Goal: Transaction & Acquisition: Book appointment/travel/reservation

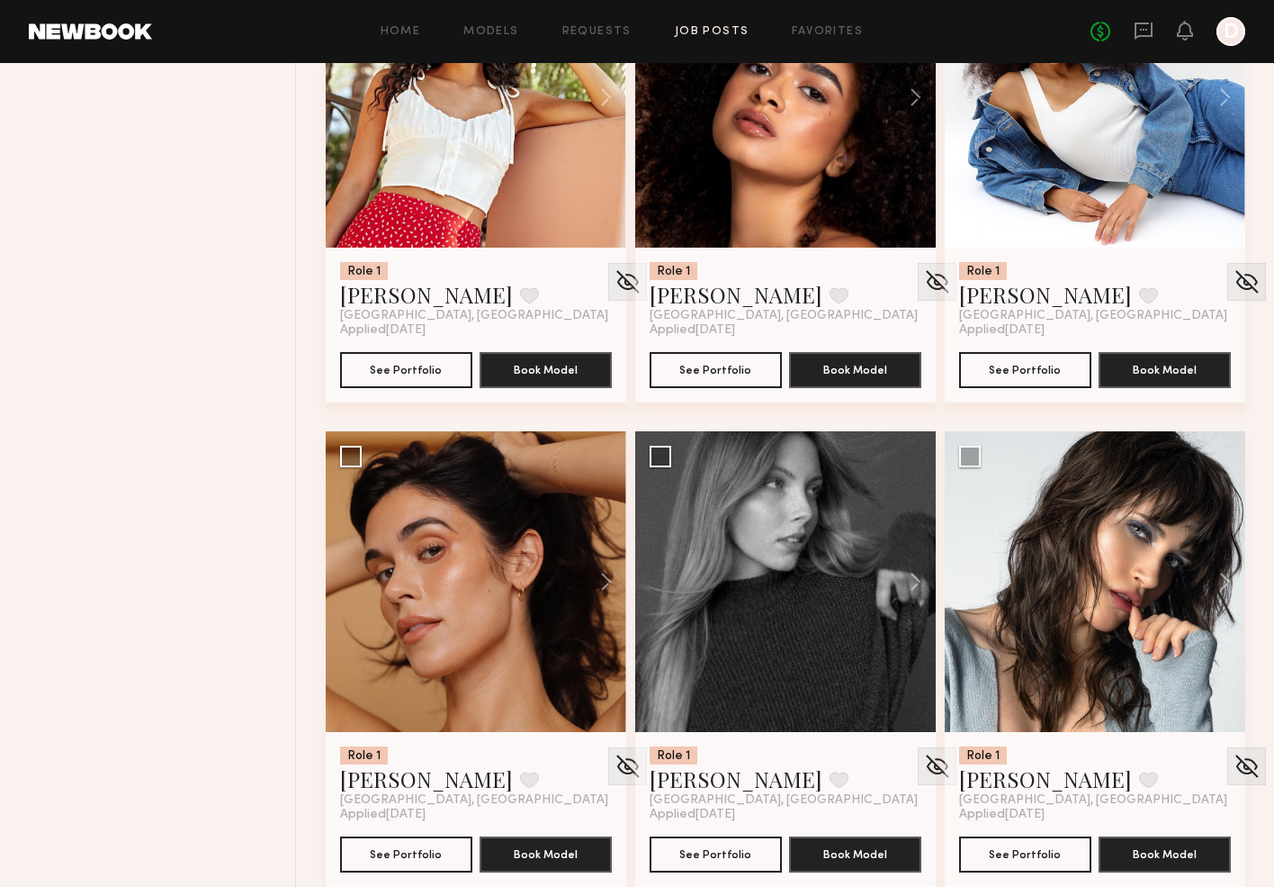
scroll to position [838, 0]
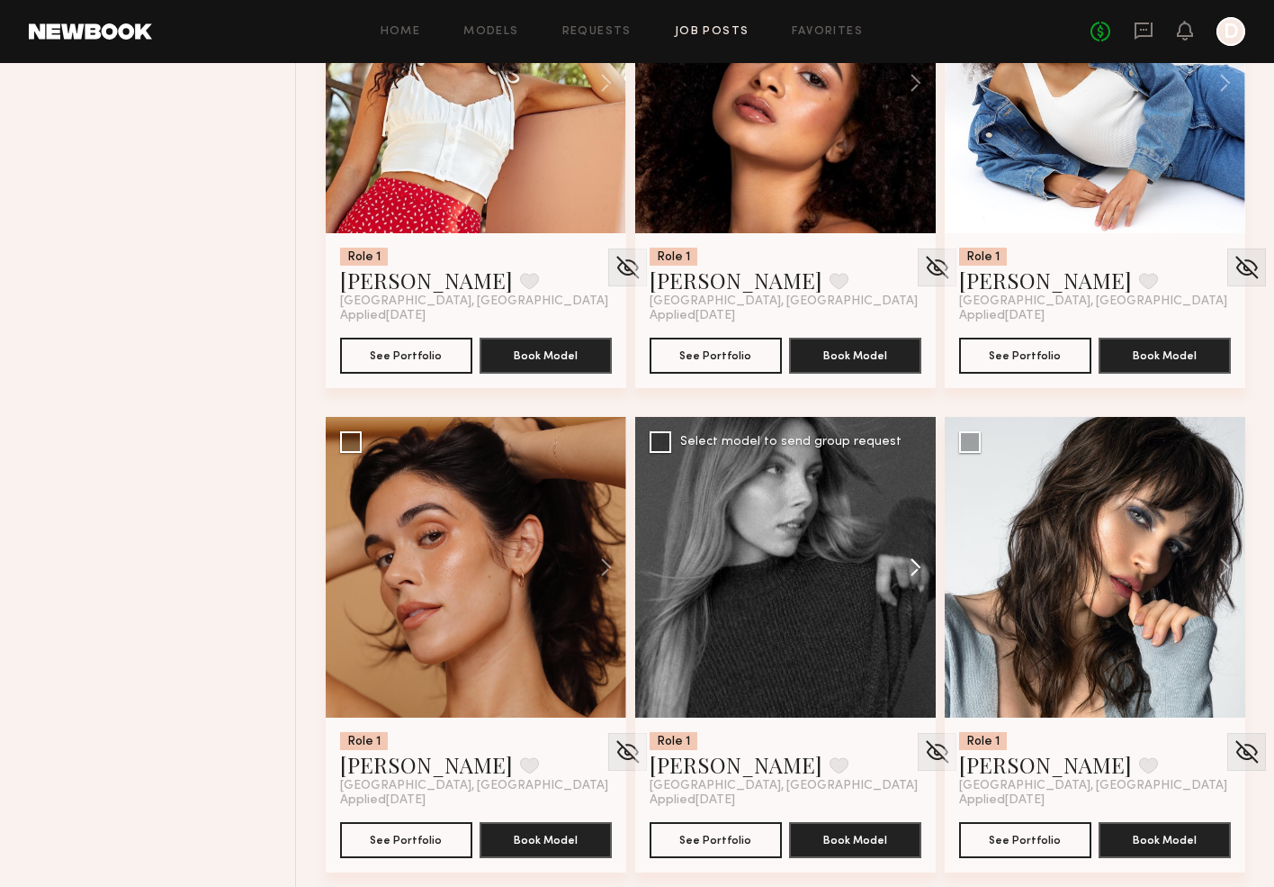
click at [917, 573] on button at bounding box center [907, 567] width 58 height 301
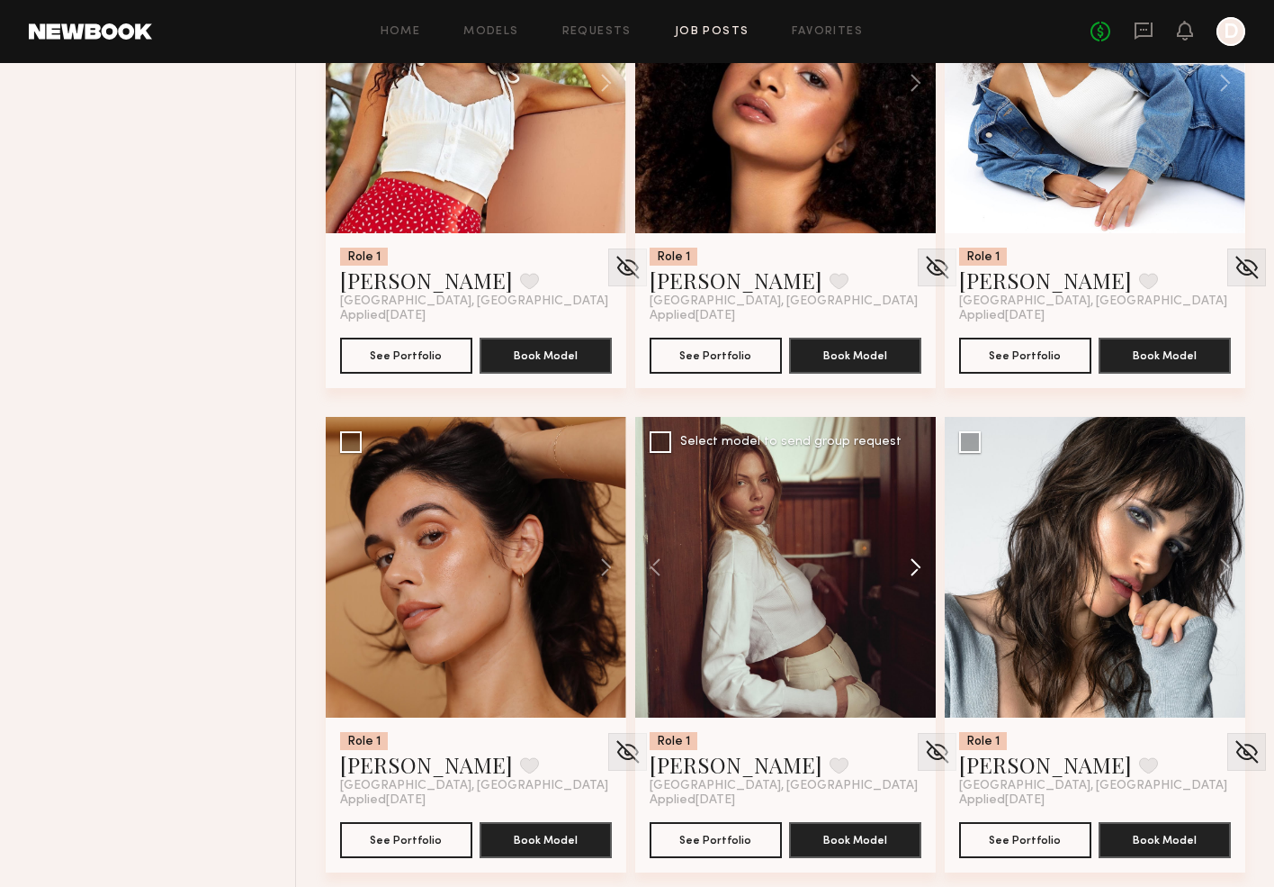
click at [917, 573] on button at bounding box center [907, 567] width 58 height 301
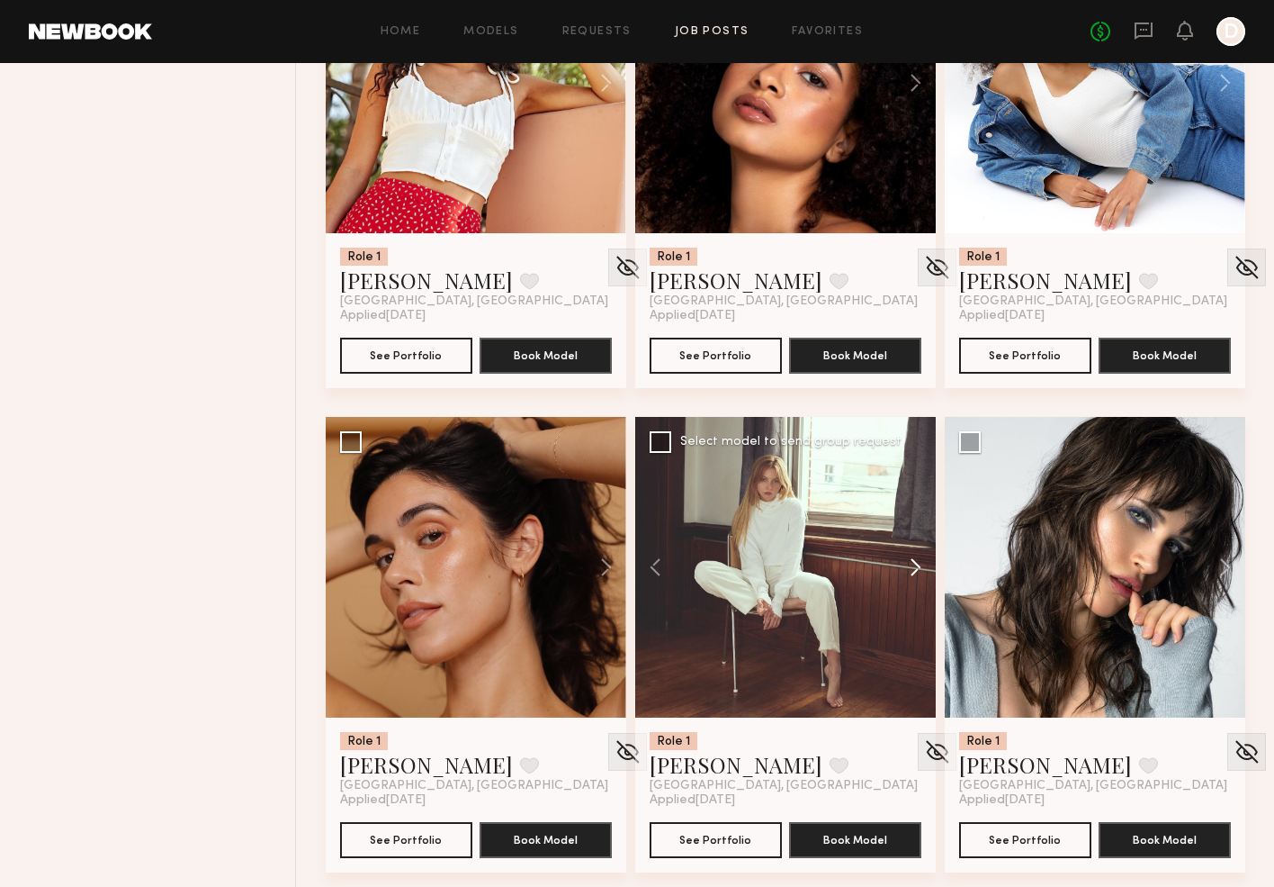
click at [917, 573] on button at bounding box center [907, 567] width 58 height 301
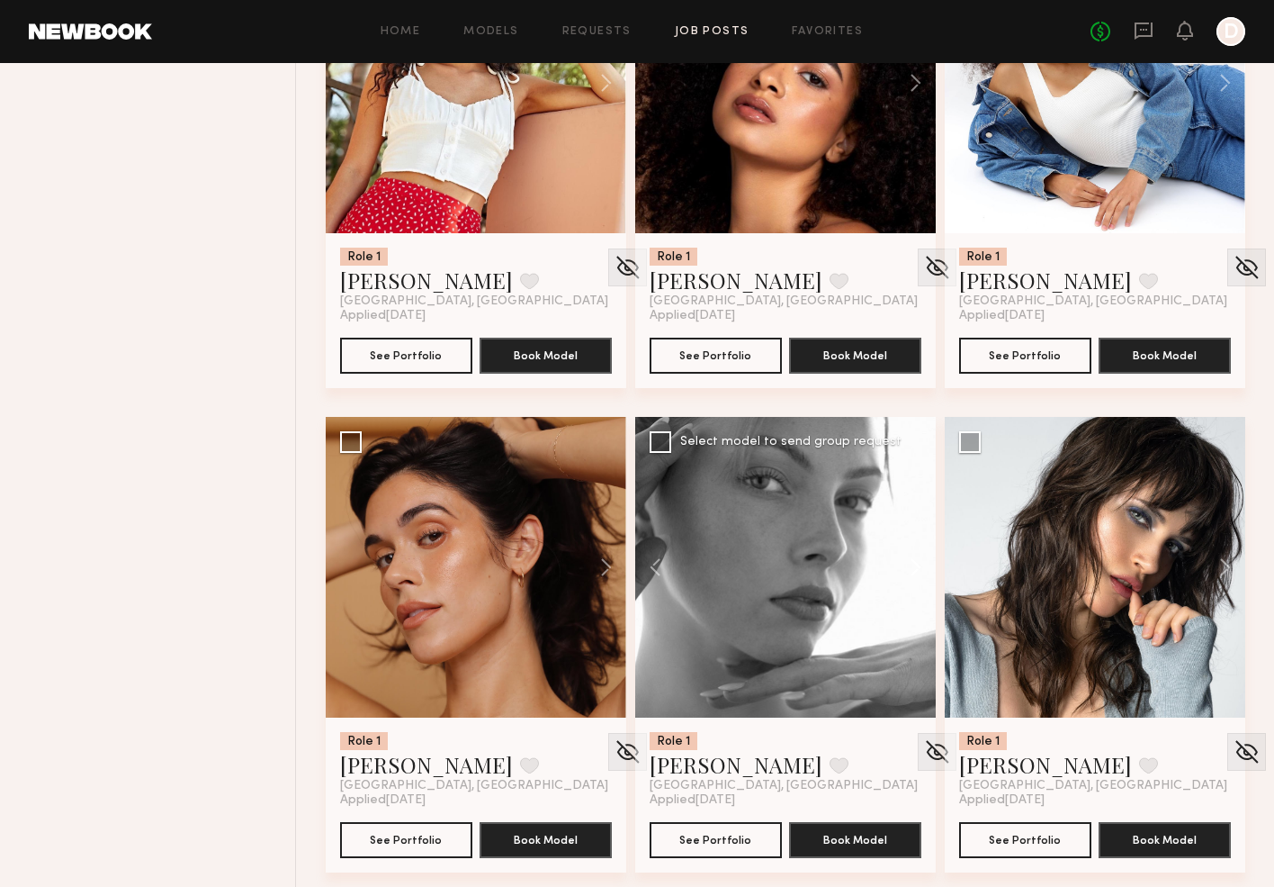
click at [917, 573] on button at bounding box center [907, 567] width 58 height 301
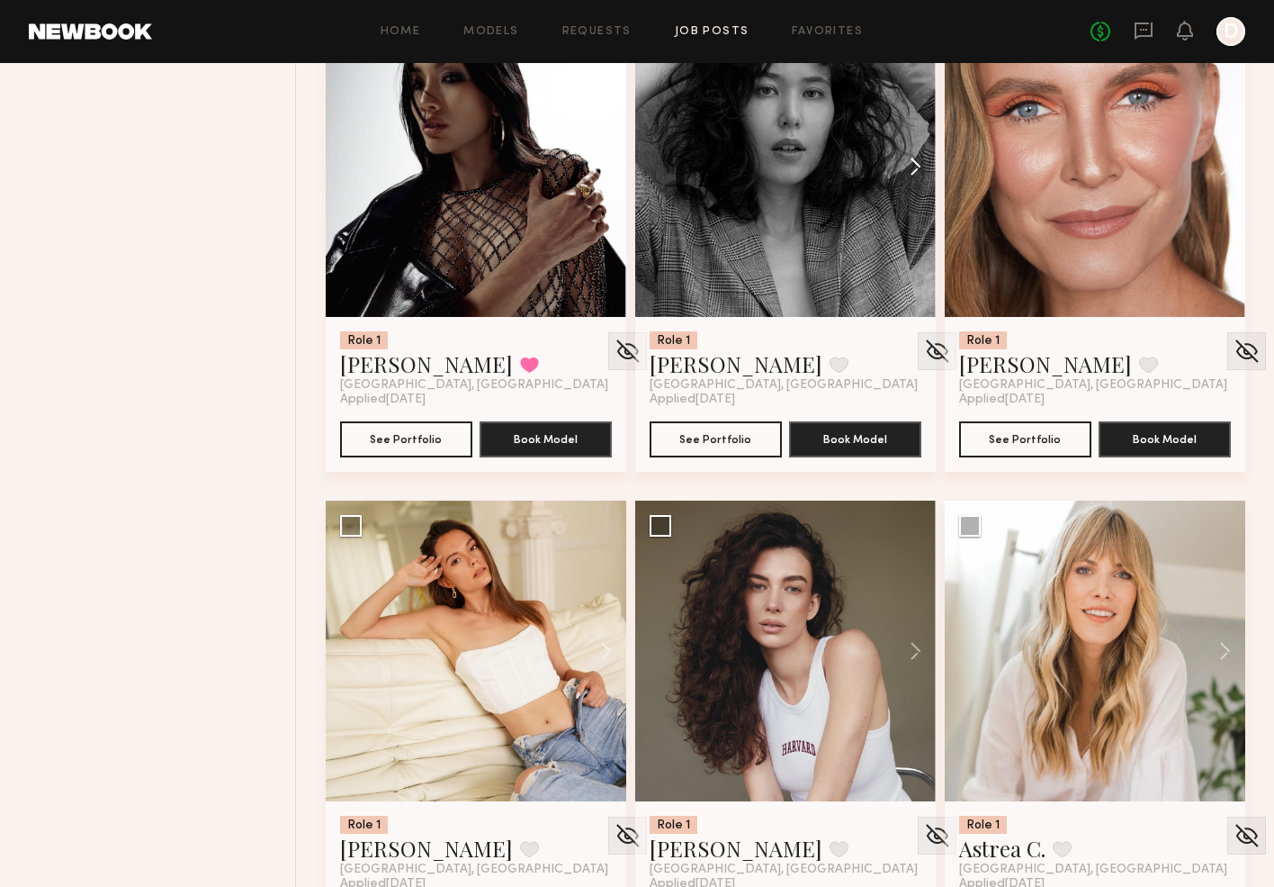
scroll to position [1775, 0]
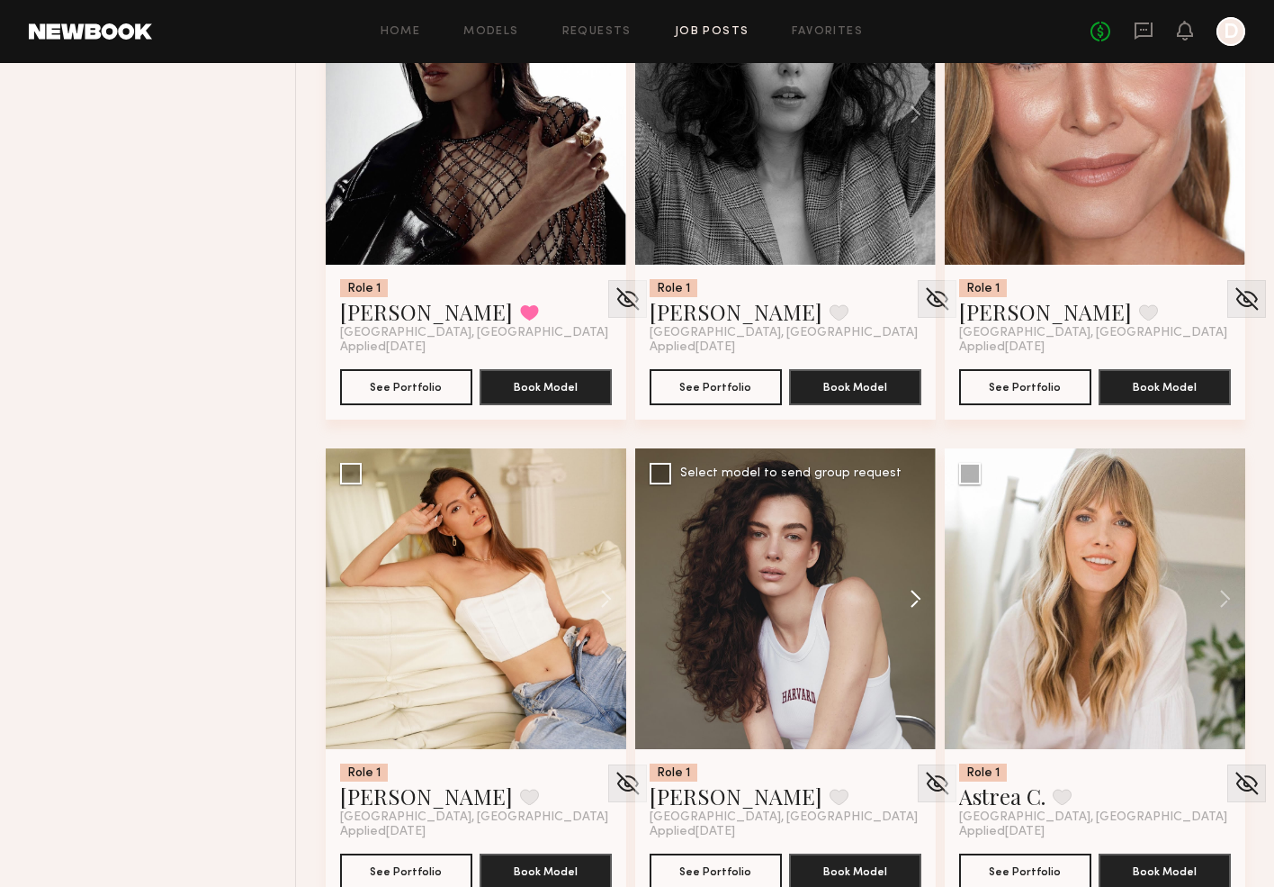
click at [915, 592] on button at bounding box center [907, 598] width 58 height 301
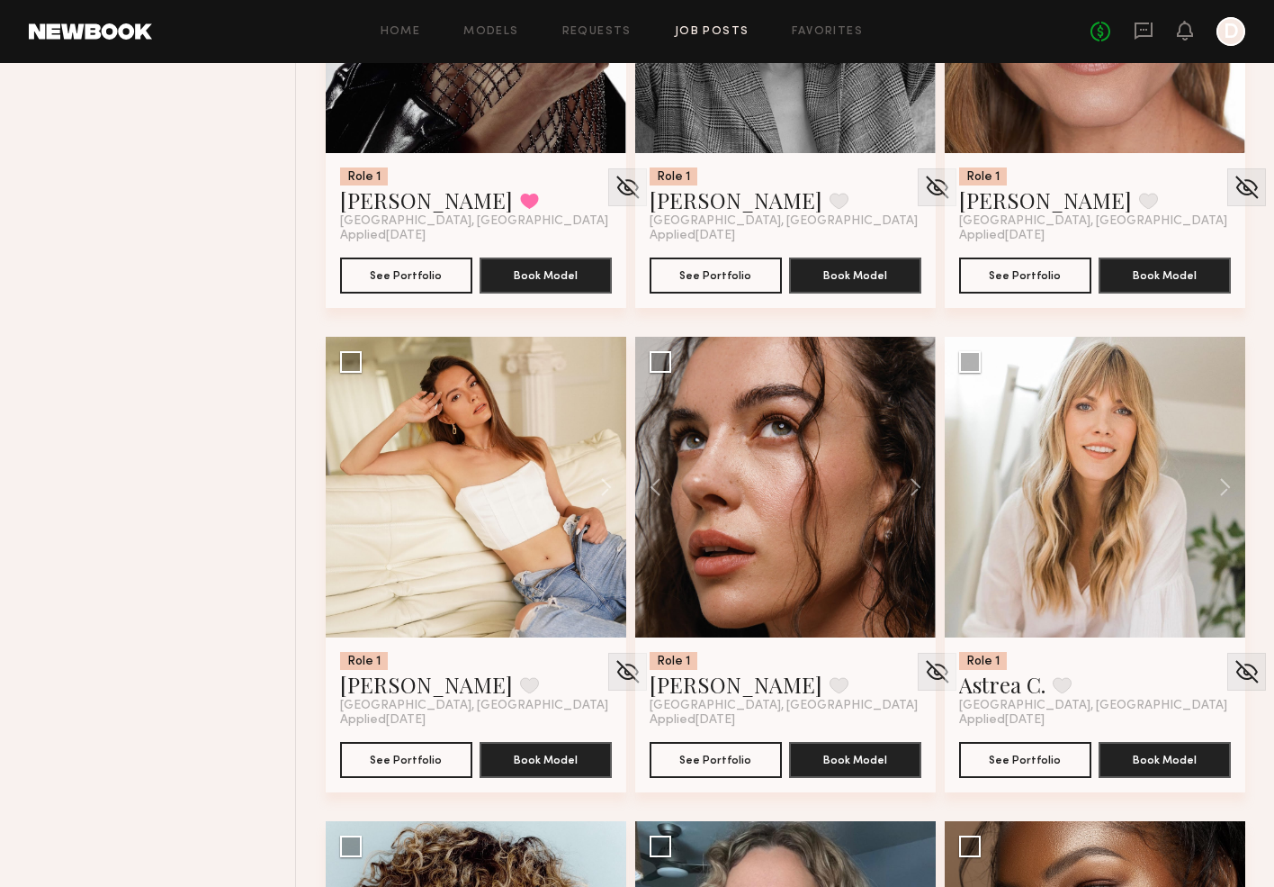
scroll to position [1887, 0]
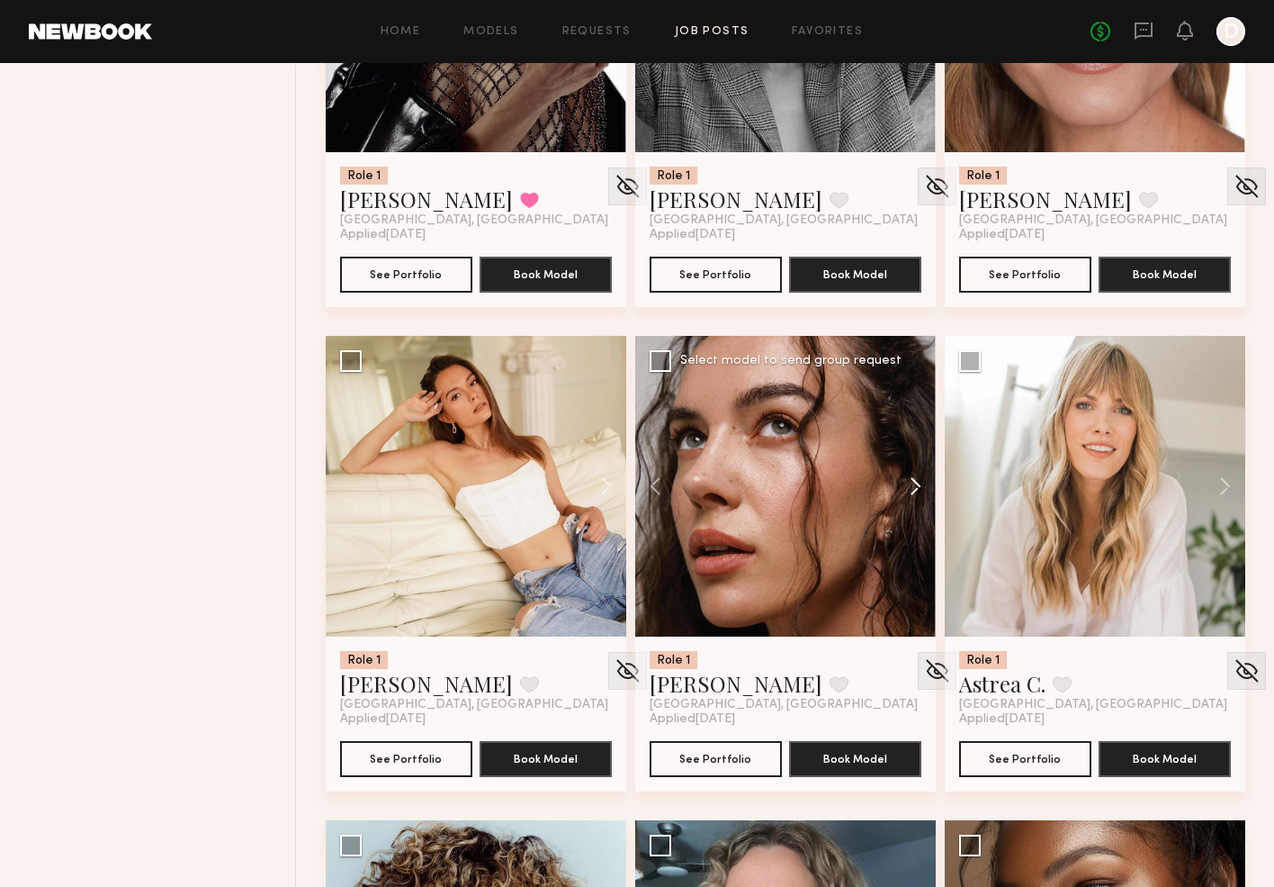
click at [914, 486] on button at bounding box center [907, 486] width 58 height 301
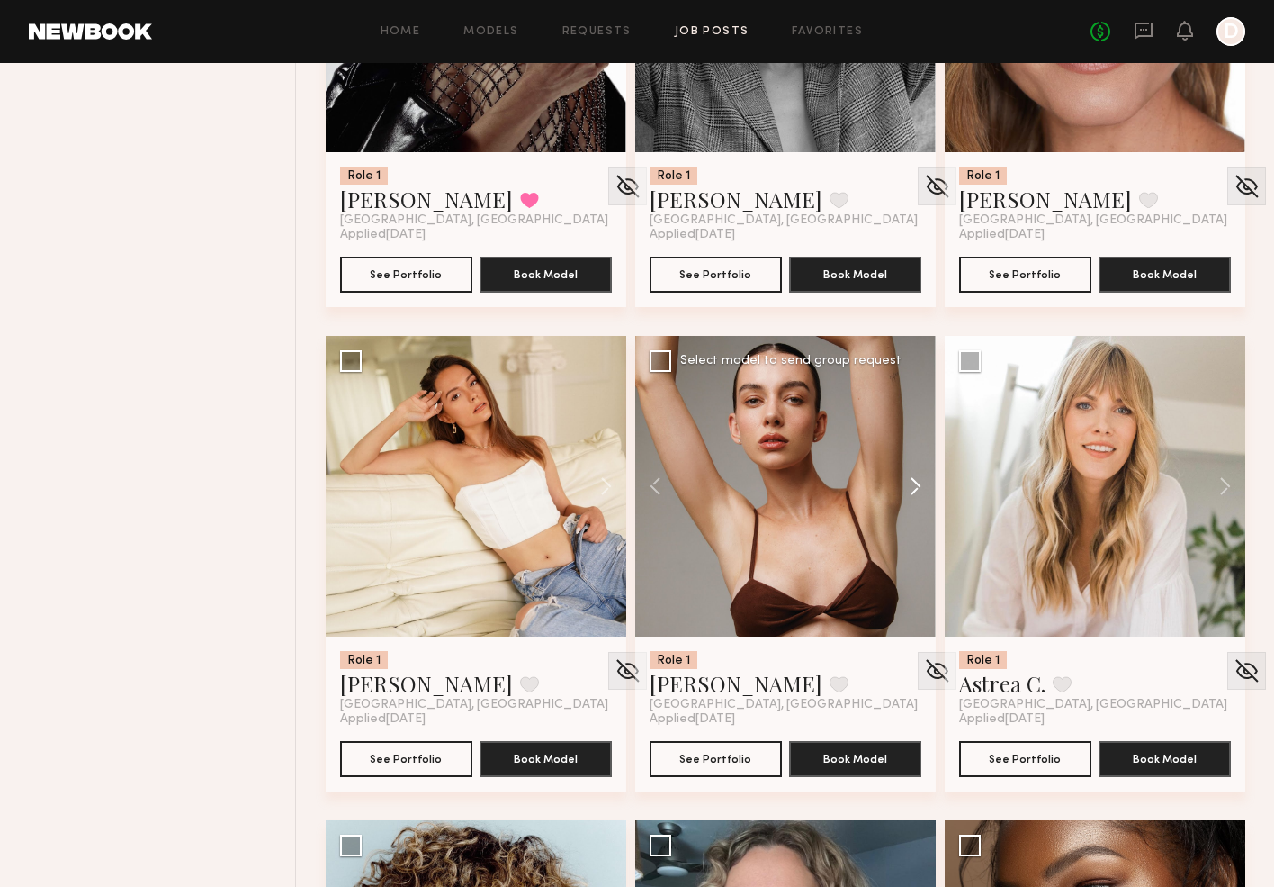
click at [922, 484] on button at bounding box center [907, 486] width 58 height 301
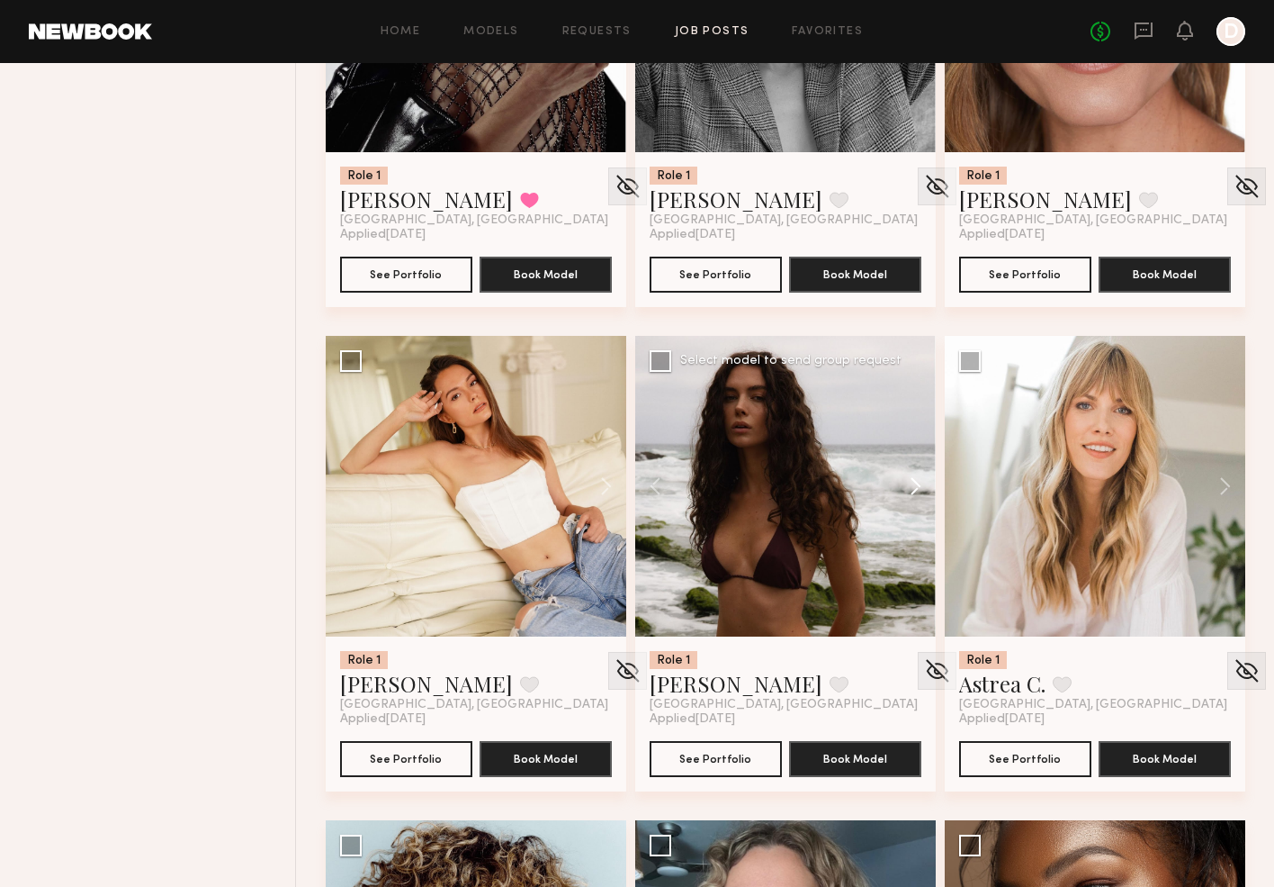
click at [921, 484] on button at bounding box center [907, 486] width 58 height 301
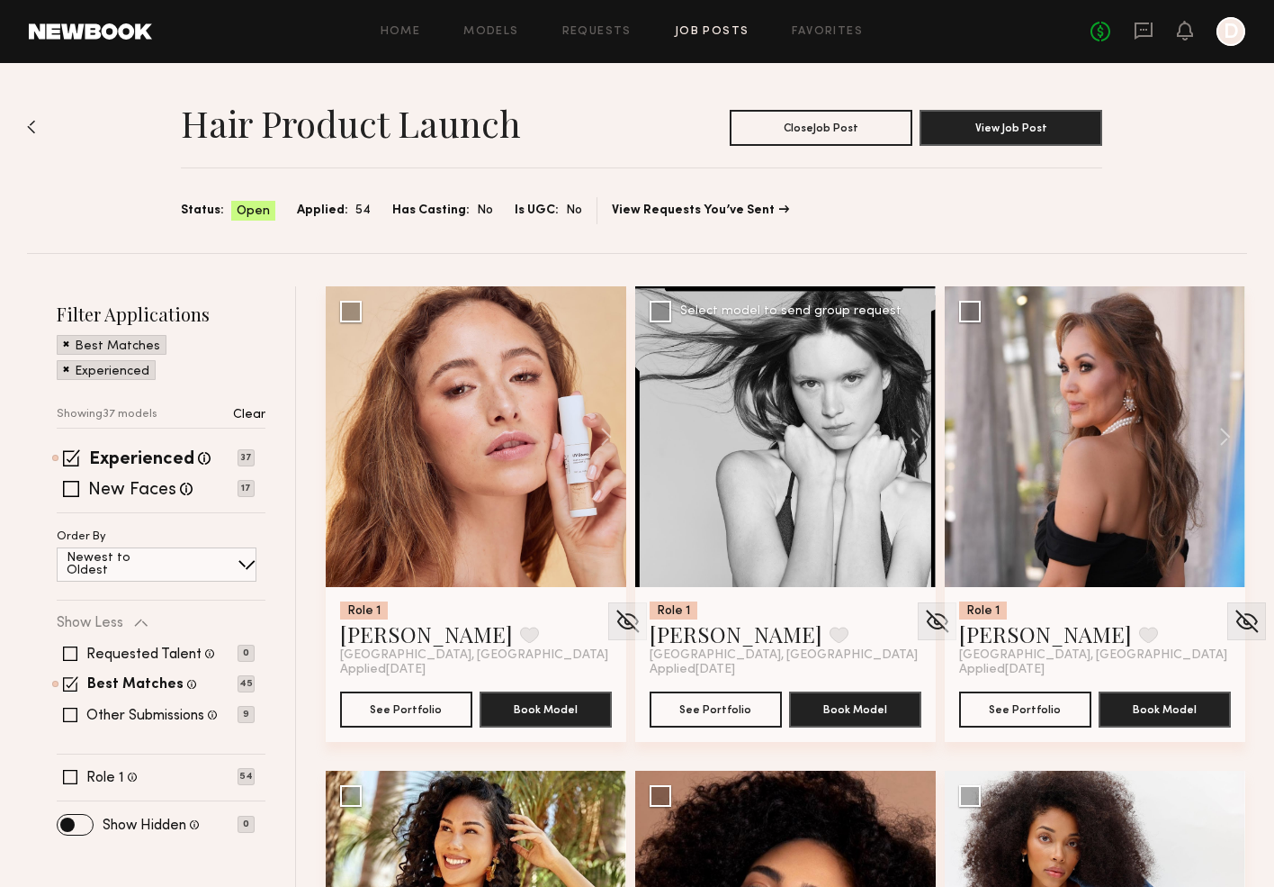
scroll to position [0, 0]
click at [1220, 441] on button at bounding box center [1217, 436] width 58 height 301
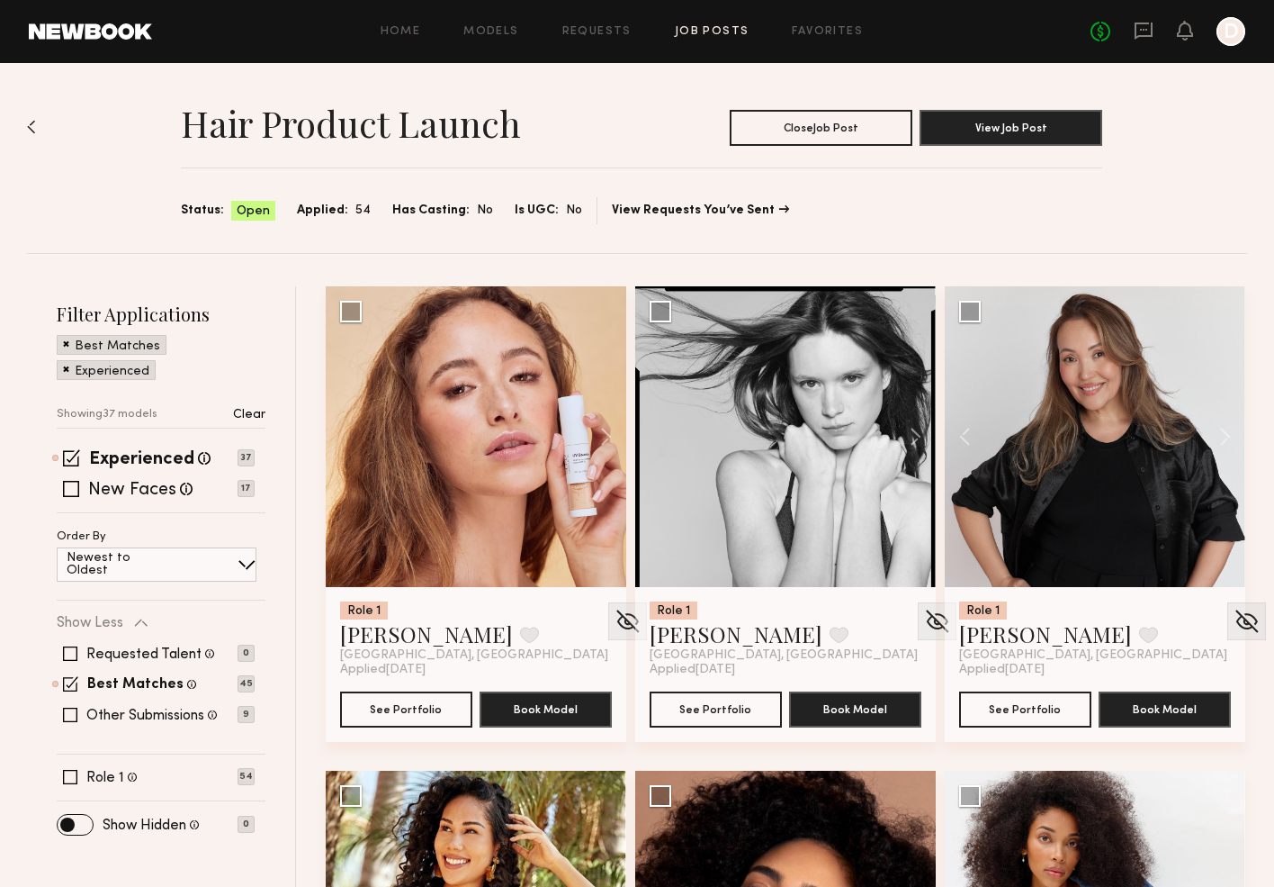
click at [696, 38] on div "Home Models Requests Job Posts Favorites Sign Out No fees up to $5,000 D" at bounding box center [699, 31] width 1094 height 29
click at [701, 33] on link "Job Posts" at bounding box center [712, 32] width 75 height 12
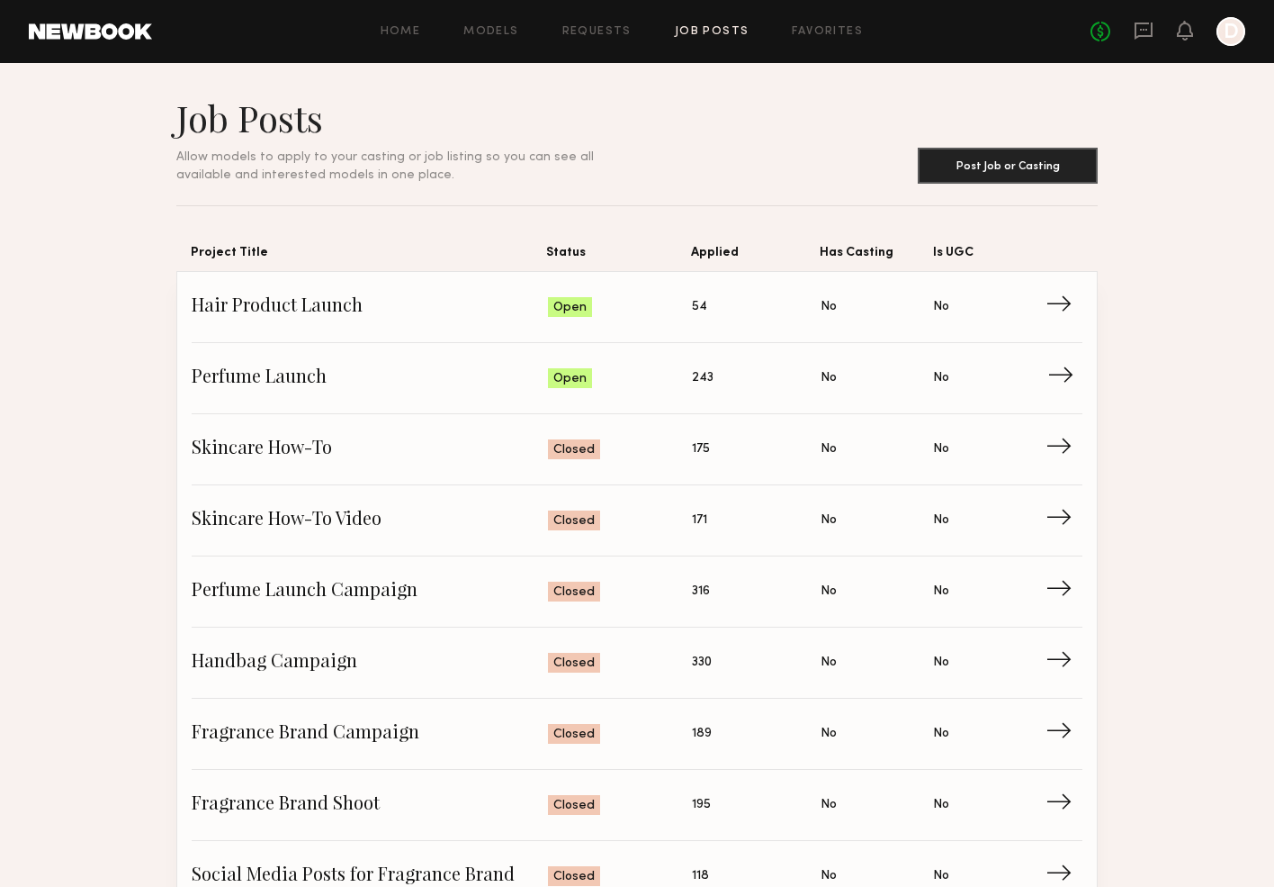
click at [295, 374] on span "Perfume Launch" at bounding box center [370, 378] width 356 height 27
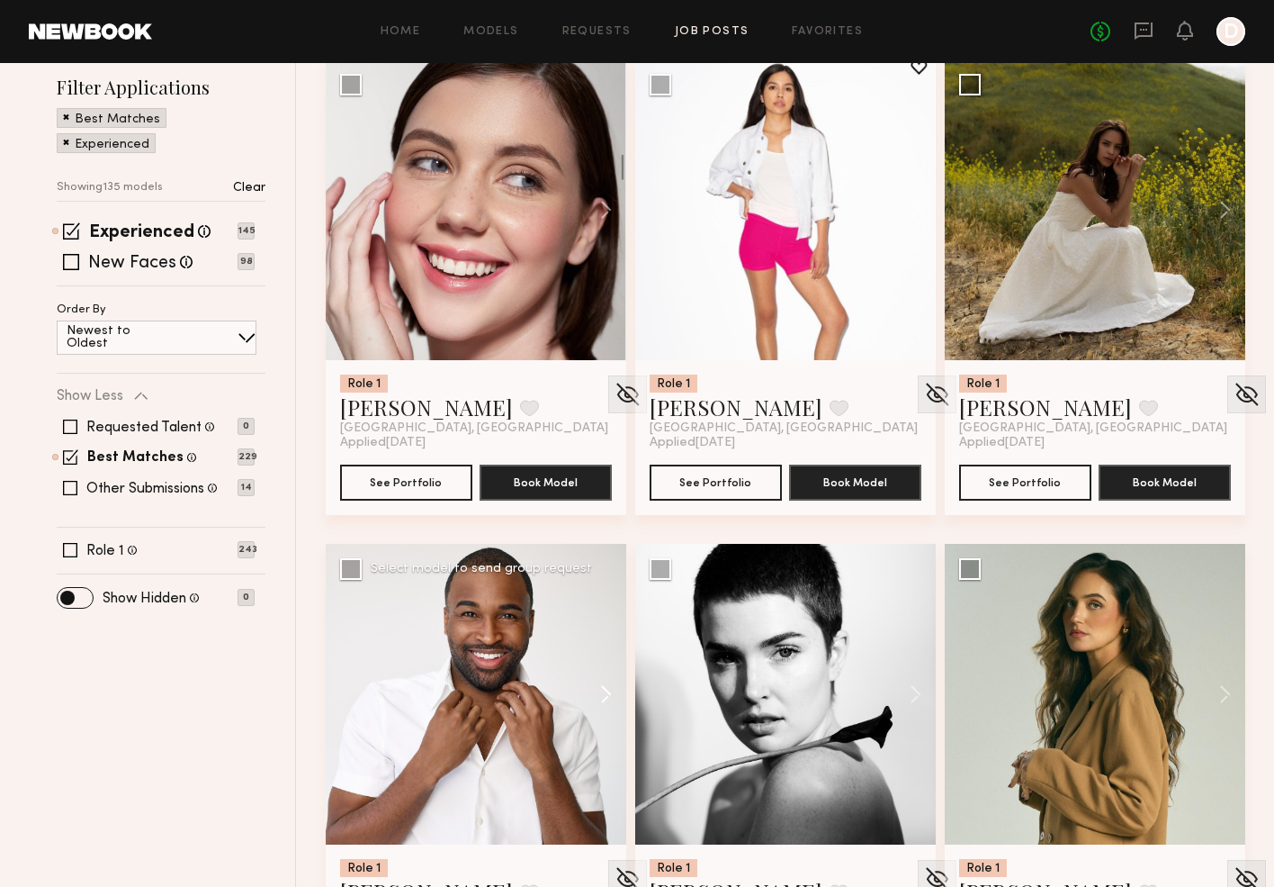
scroll to position [69, 0]
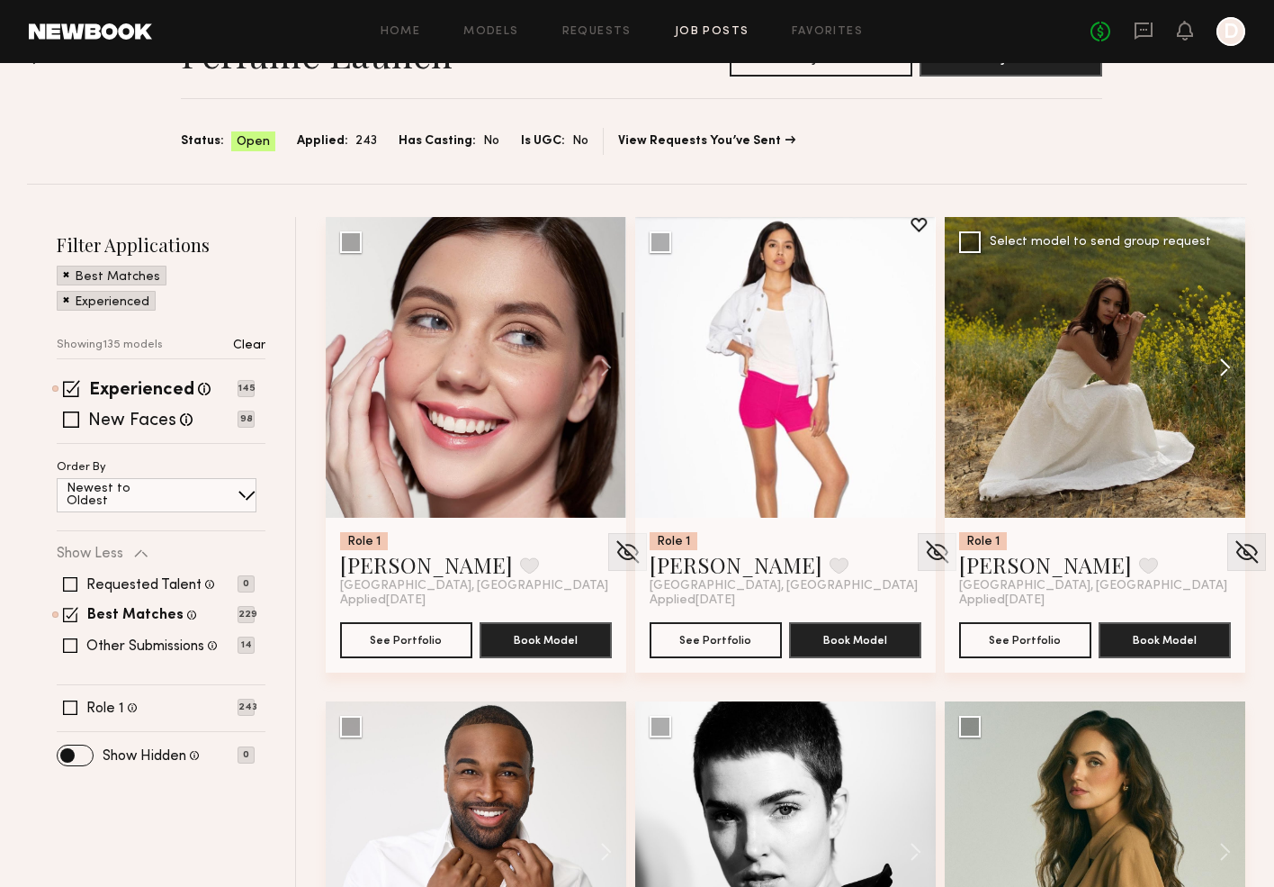
click at [1217, 373] on button at bounding box center [1217, 367] width 58 height 301
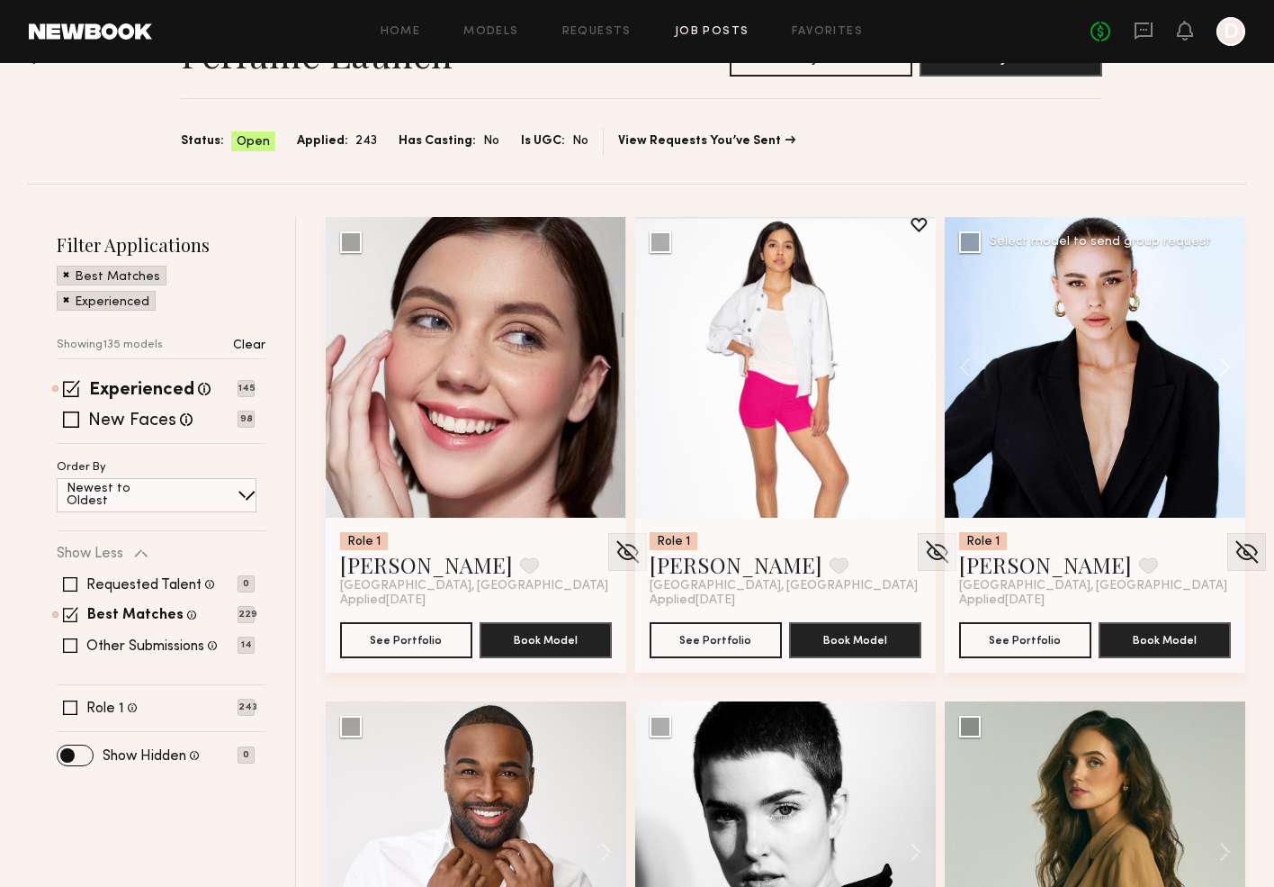
click at [1217, 373] on button at bounding box center [1217, 367] width 58 height 301
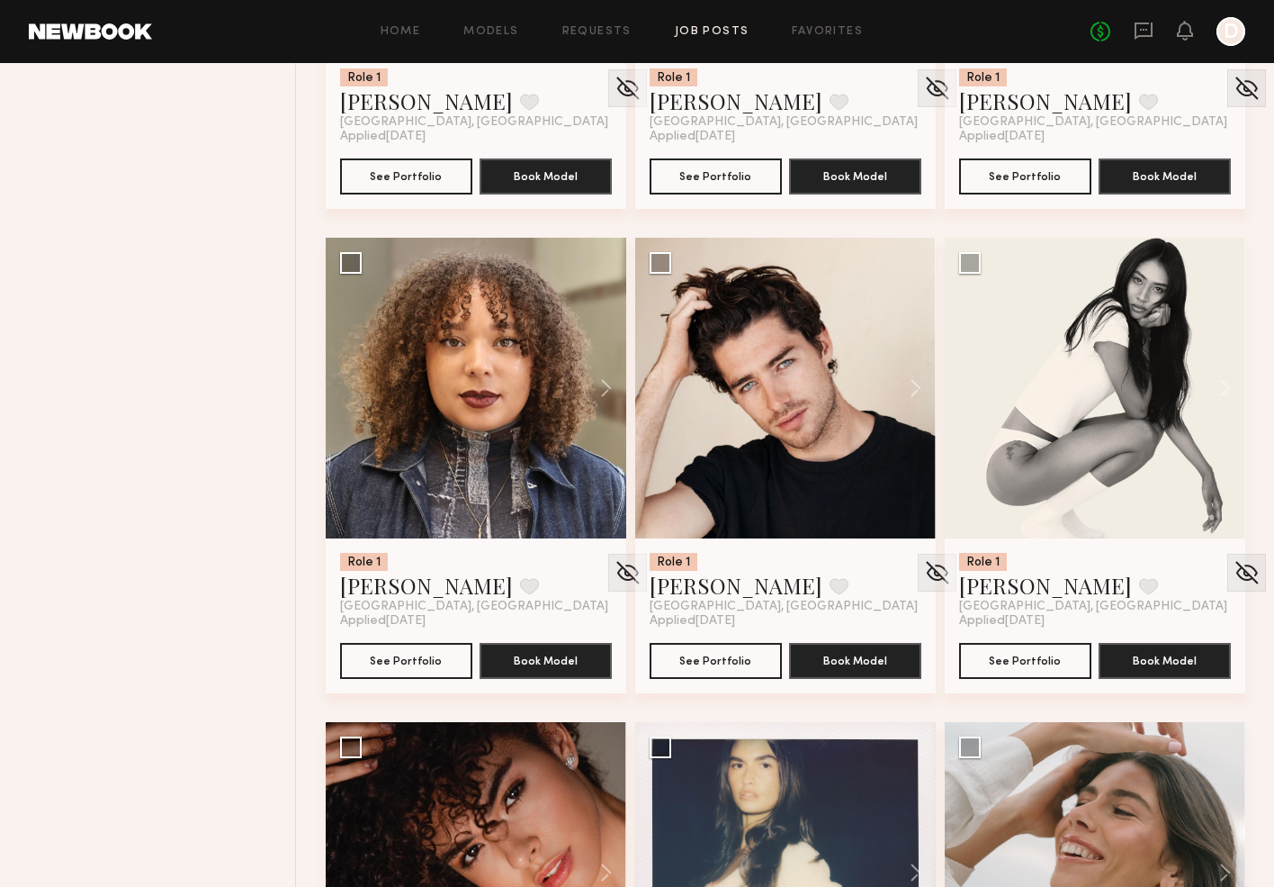
scroll to position [1018, 0]
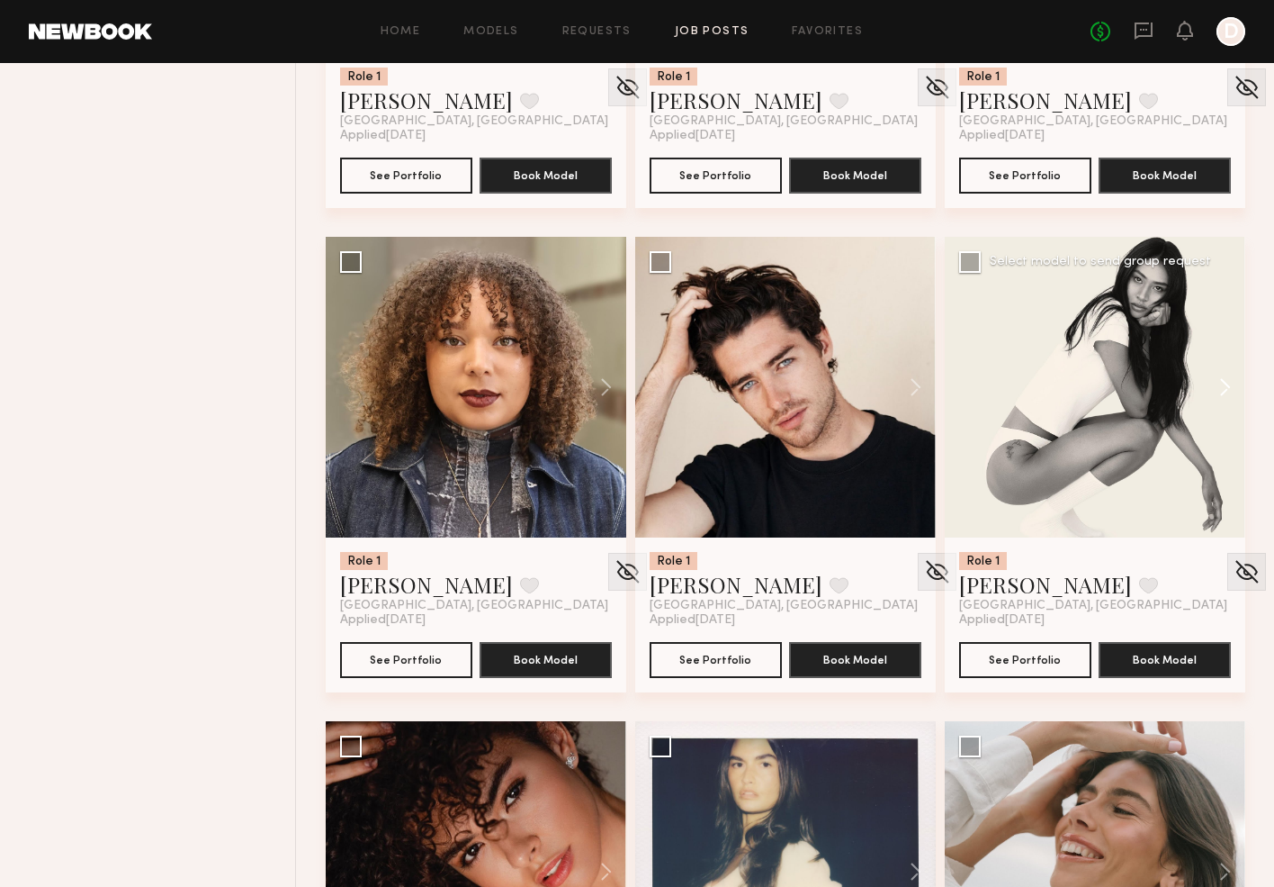
click at [1220, 383] on button at bounding box center [1217, 387] width 58 height 301
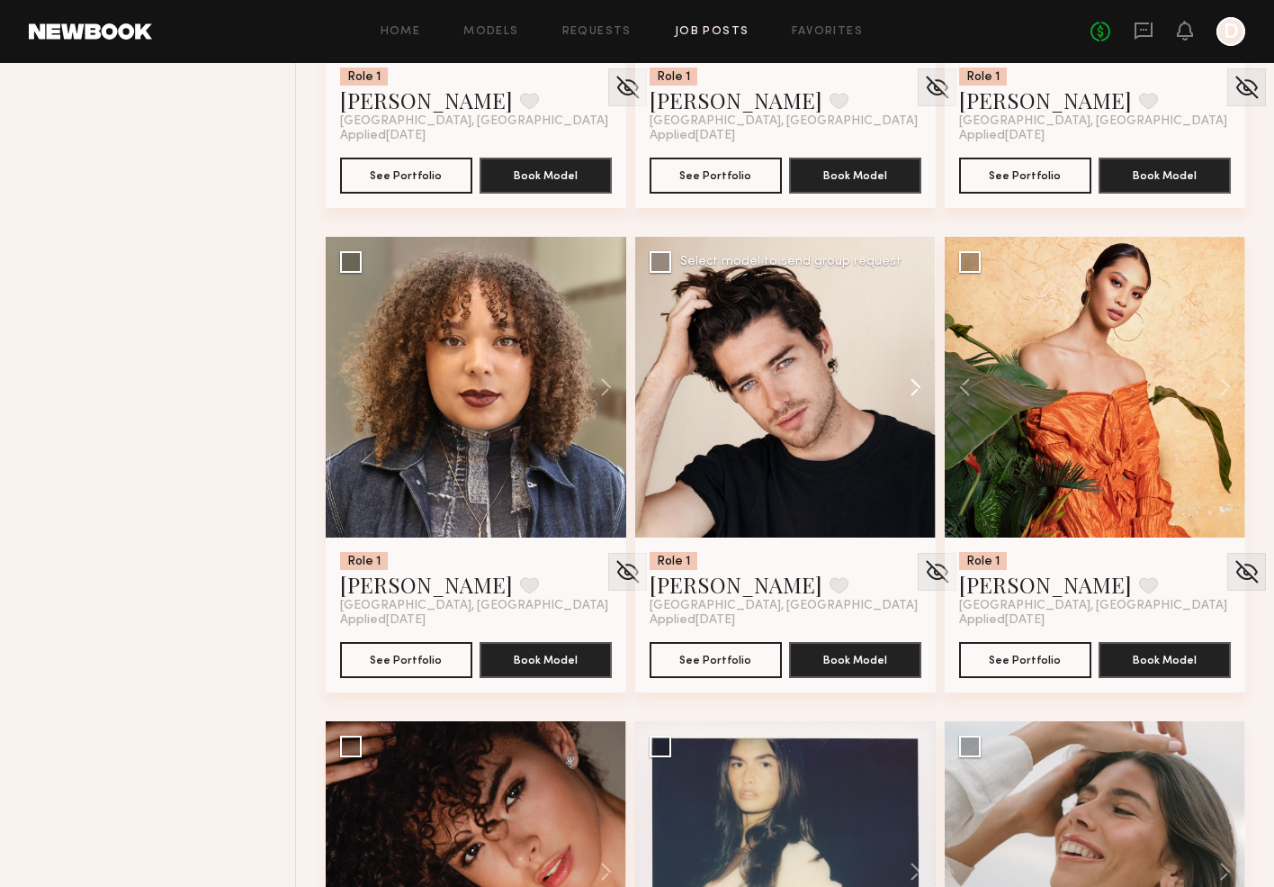
click at [912, 386] on button at bounding box center [907, 387] width 58 height 301
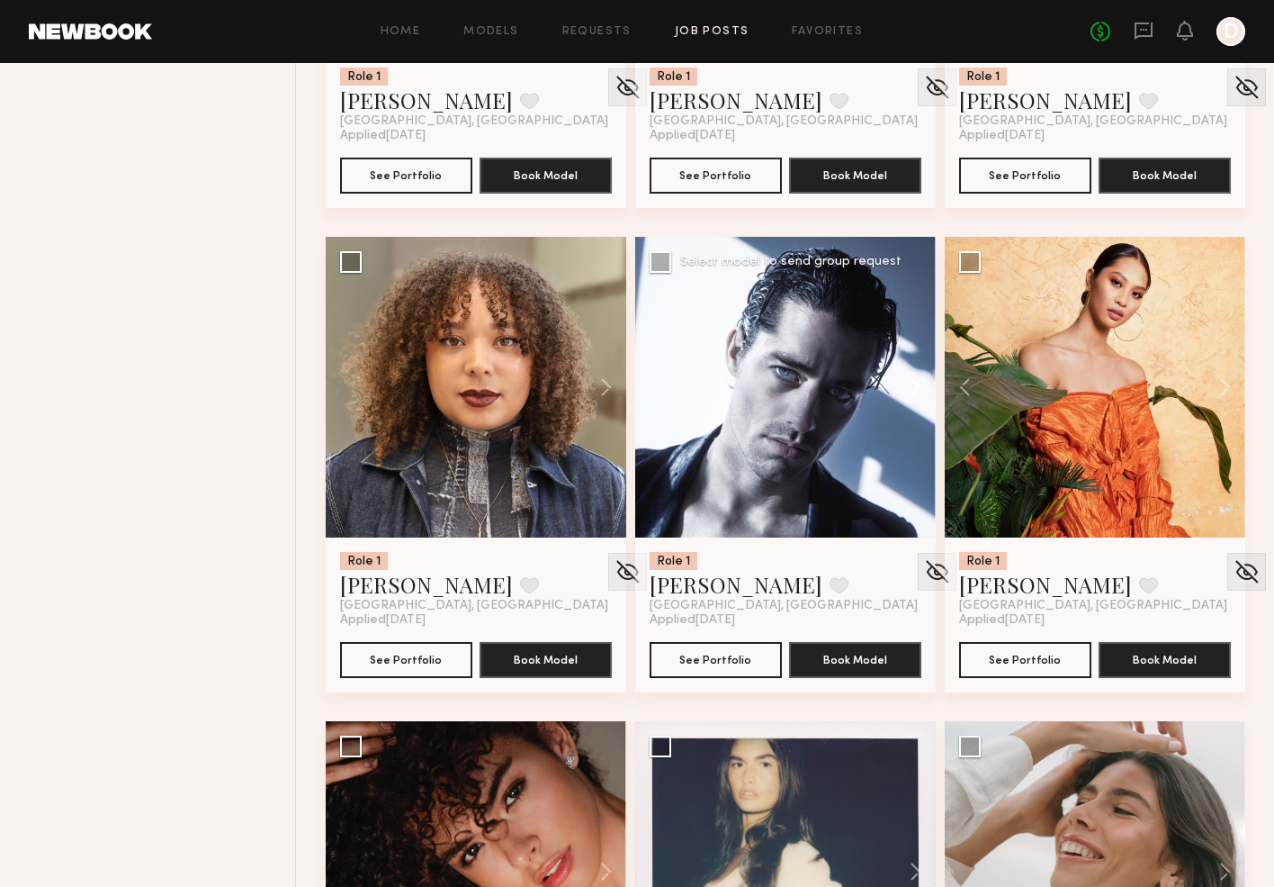
click at [912, 386] on button at bounding box center [907, 387] width 58 height 301
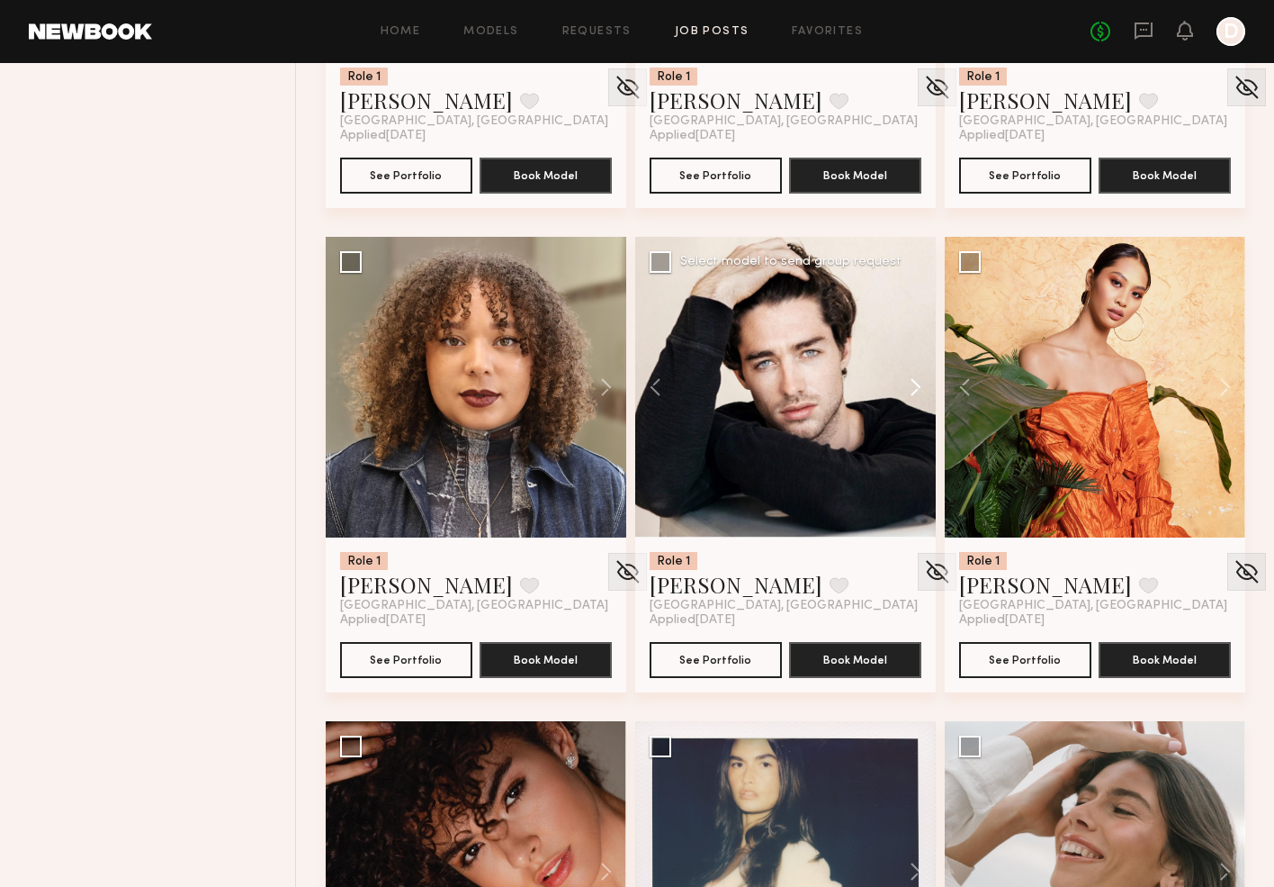
click at [912, 386] on button at bounding box center [907, 387] width 58 height 301
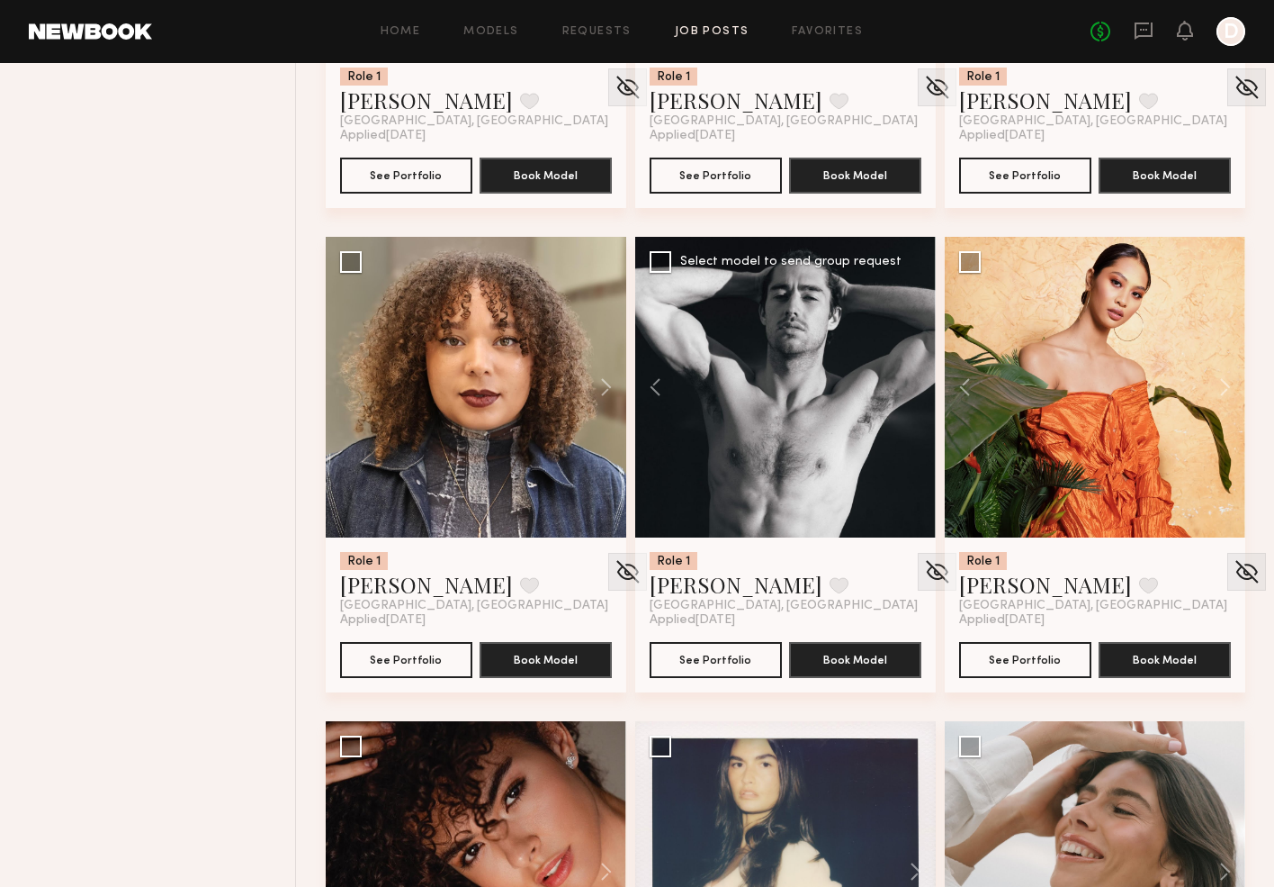
click at [912, 386] on div at bounding box center [785, 387] width 301 height 301
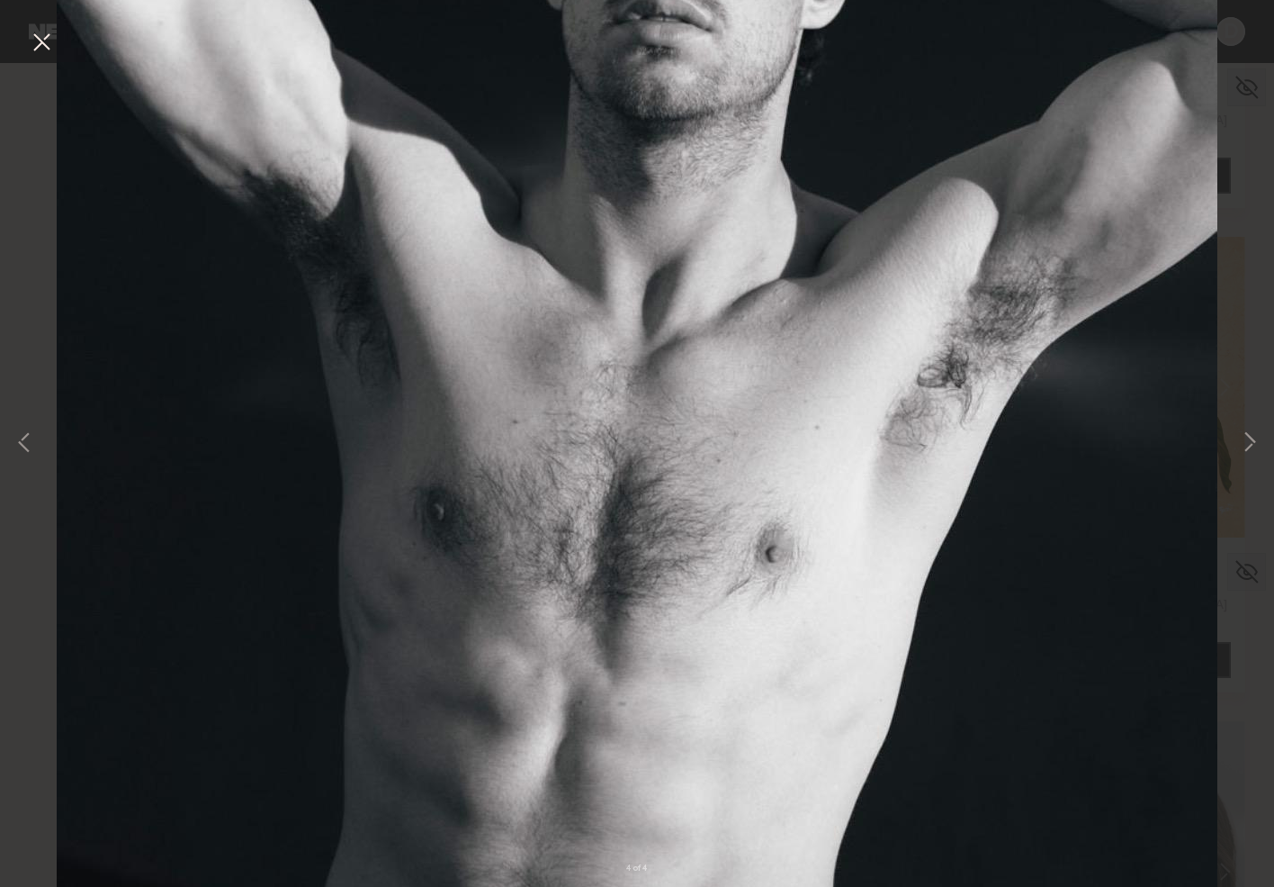
click at [47, 53] on button at bounding box center [41, 43] width 29 height 32
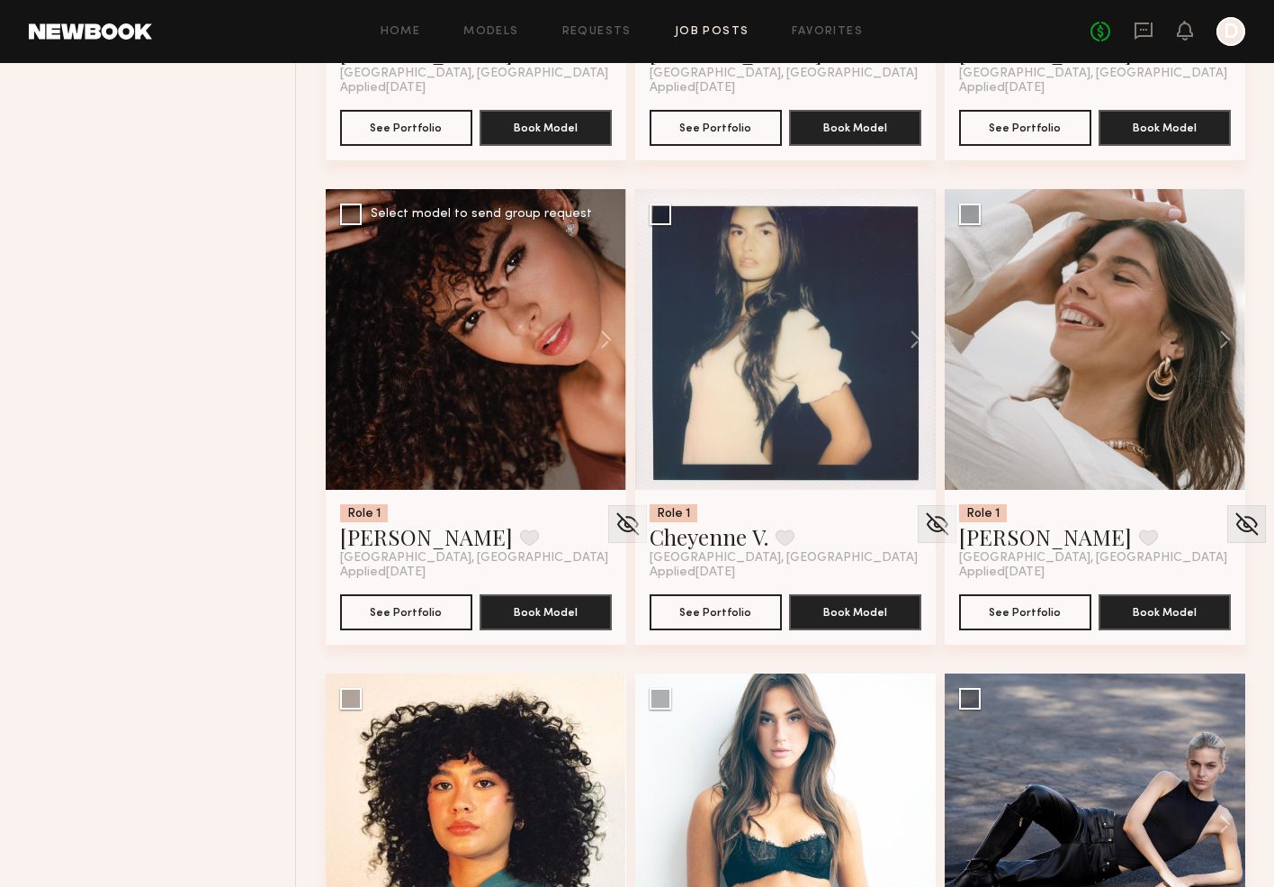
scroll to position [1523, 0]
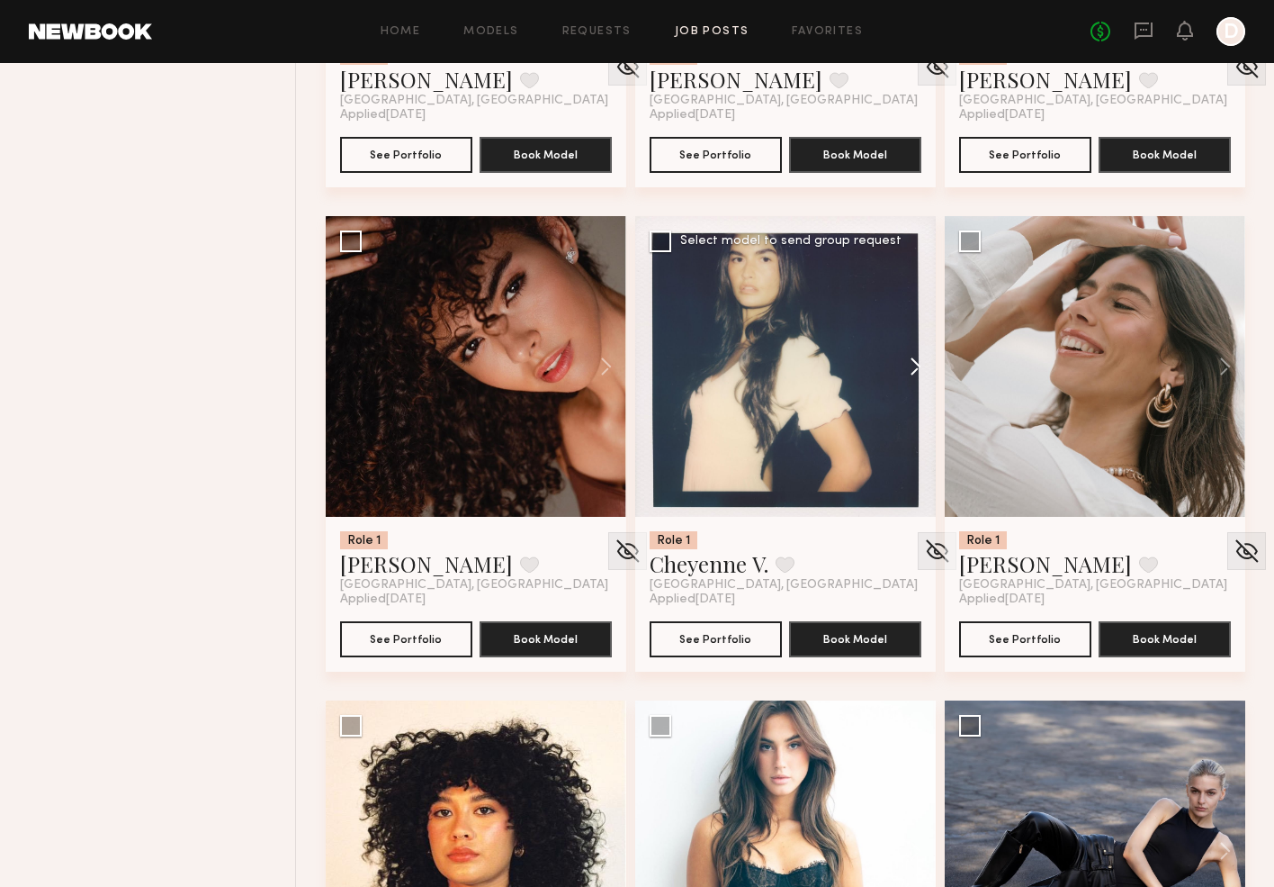
click at [911, 366] on button at bounding box center [907, 366] width 58 height 301
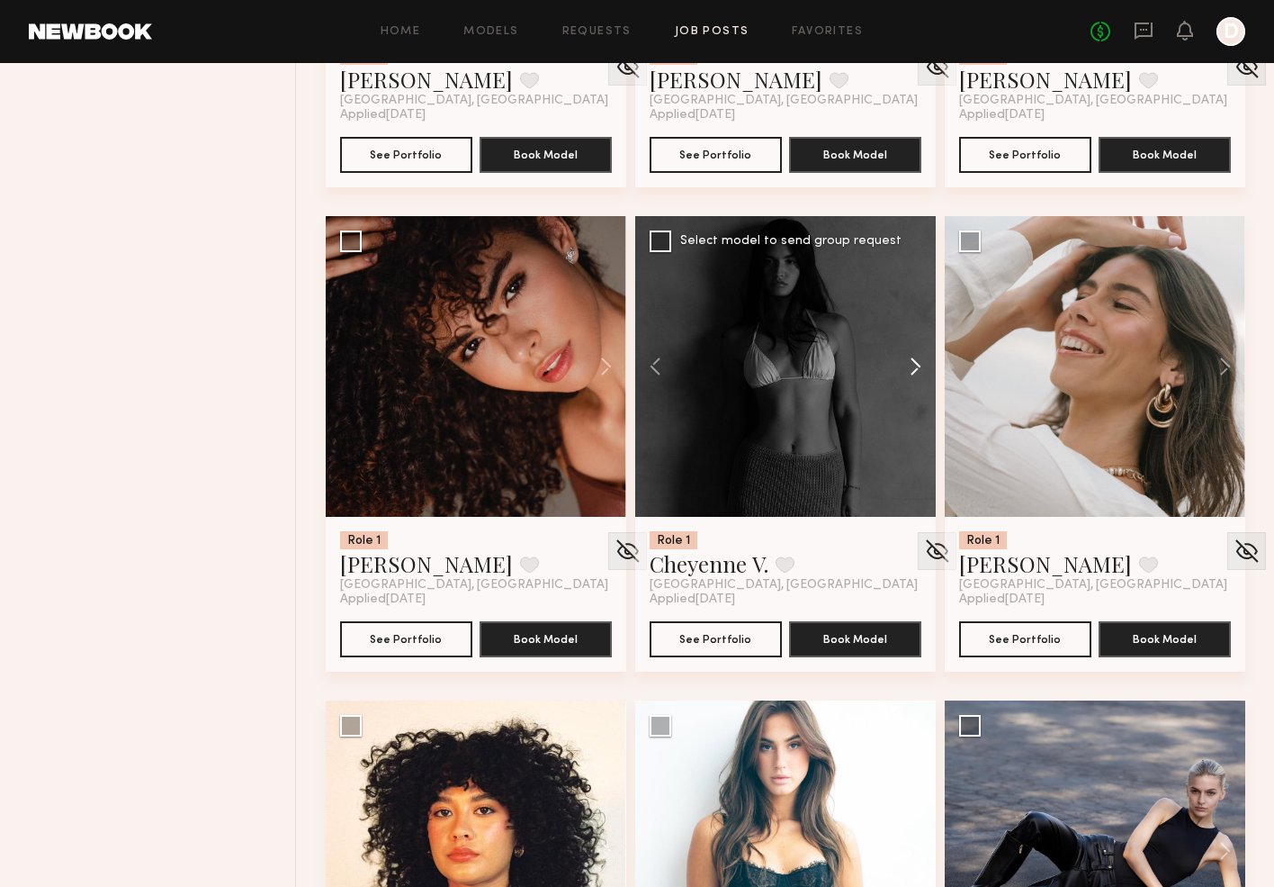
click at [911, 366] on button at bounding box center [907, 366] width 58 height 301
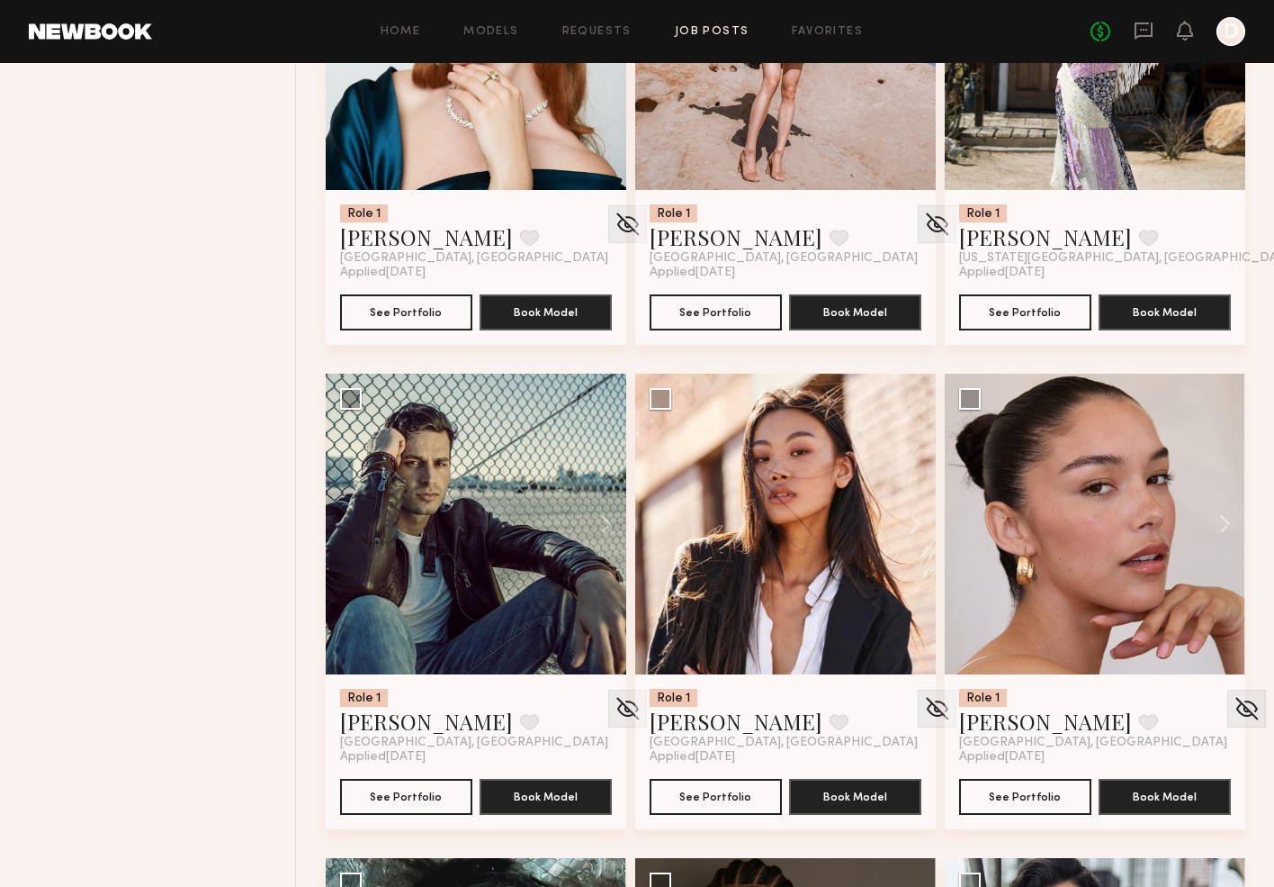
scroll to position [4281, 0]
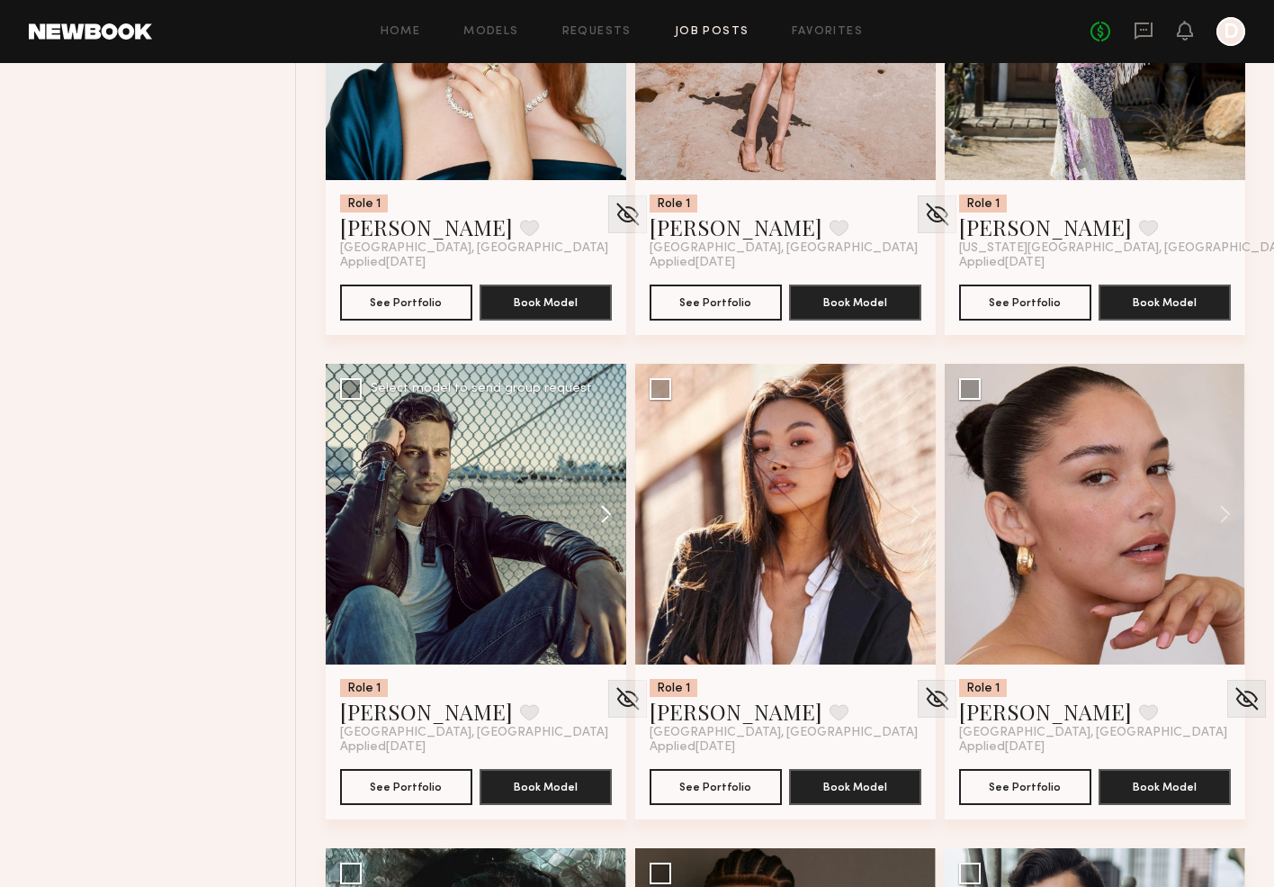
click at [600, 513] on button at bounding box center [598, 514] width 58 height 301
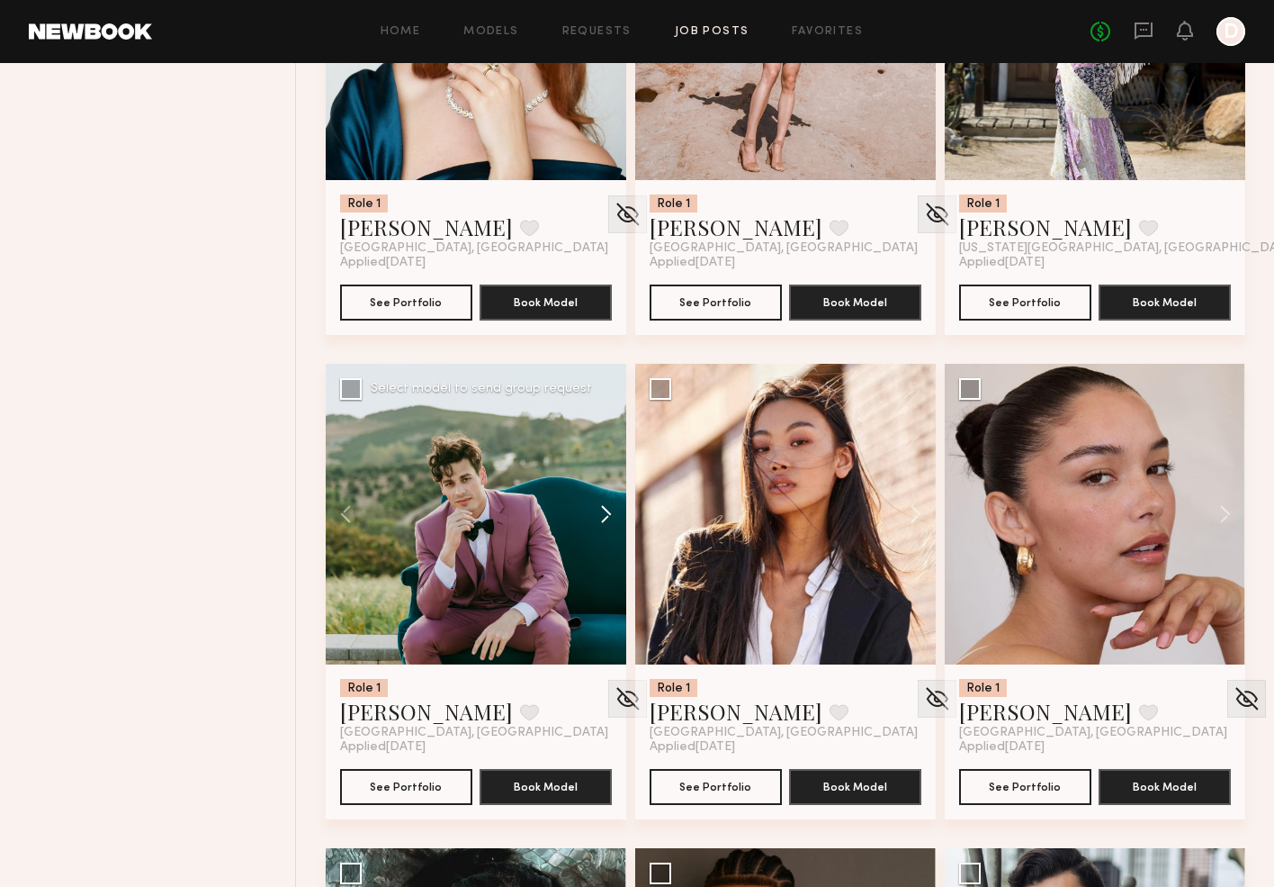
click at [600, 513] on button at bounding box center [598, 514] width 58 height 301
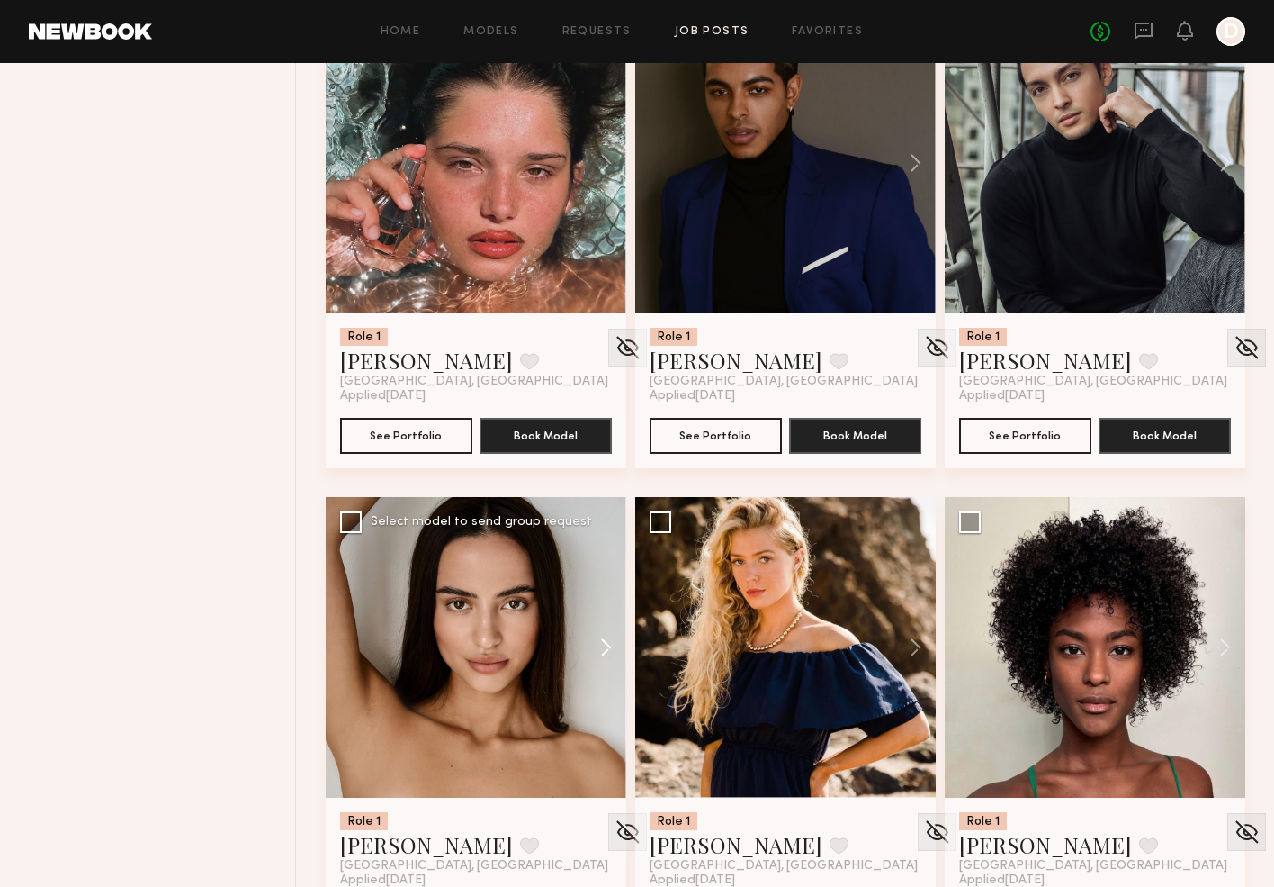
scroll to position [5244, 0]
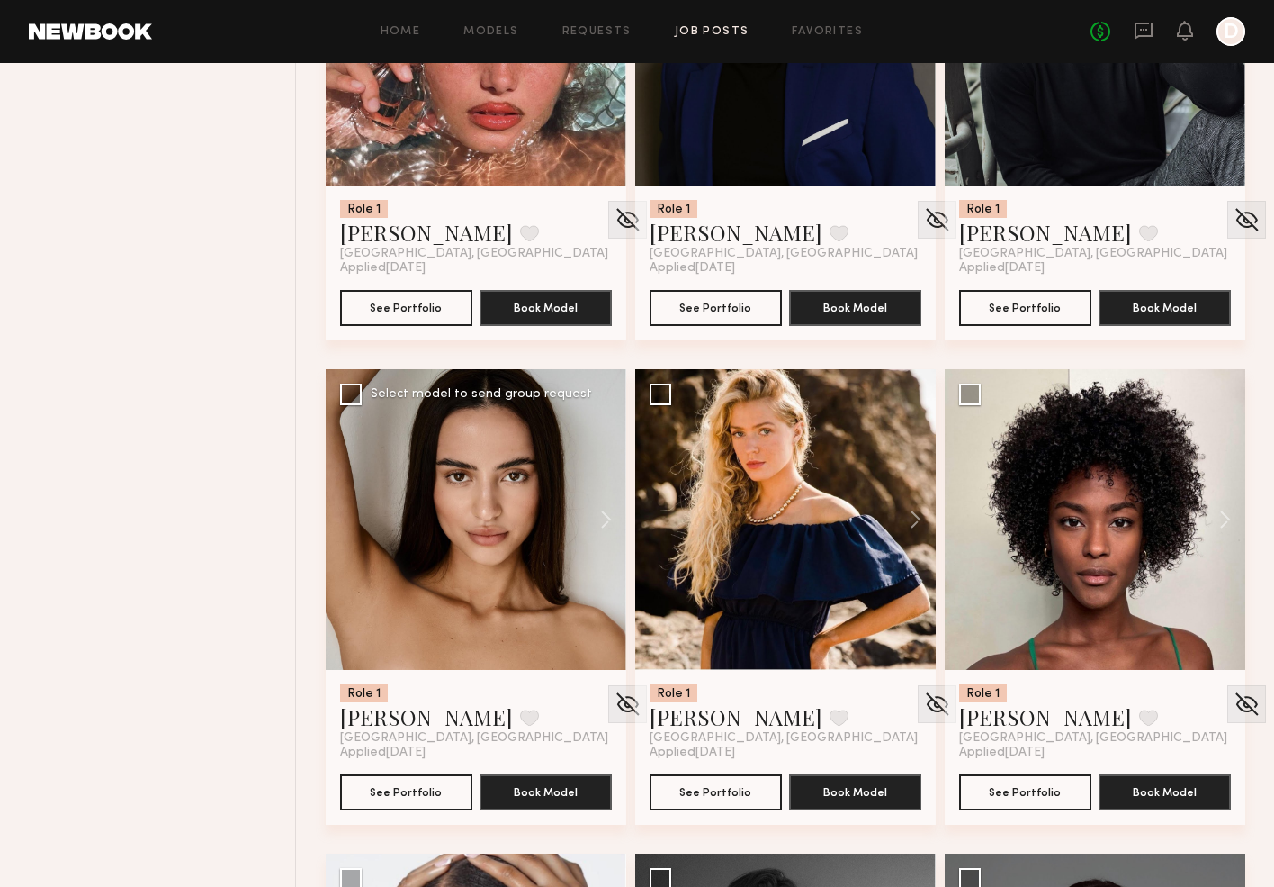
click at [450, 587] on div at bounding box center [476, 519] width 301 height 301
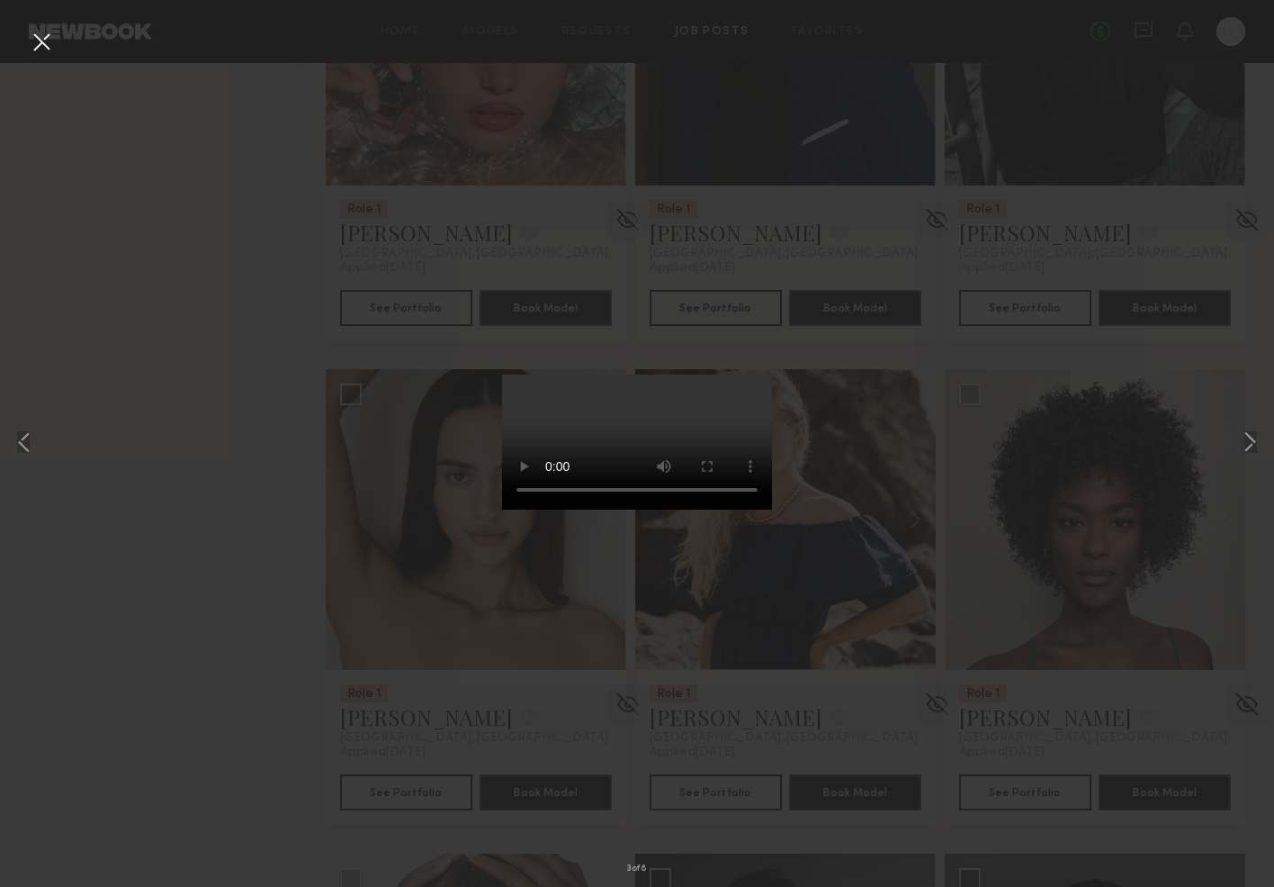
click at [42, 40] on button at bounding box center [41, 43] width 29 height 32
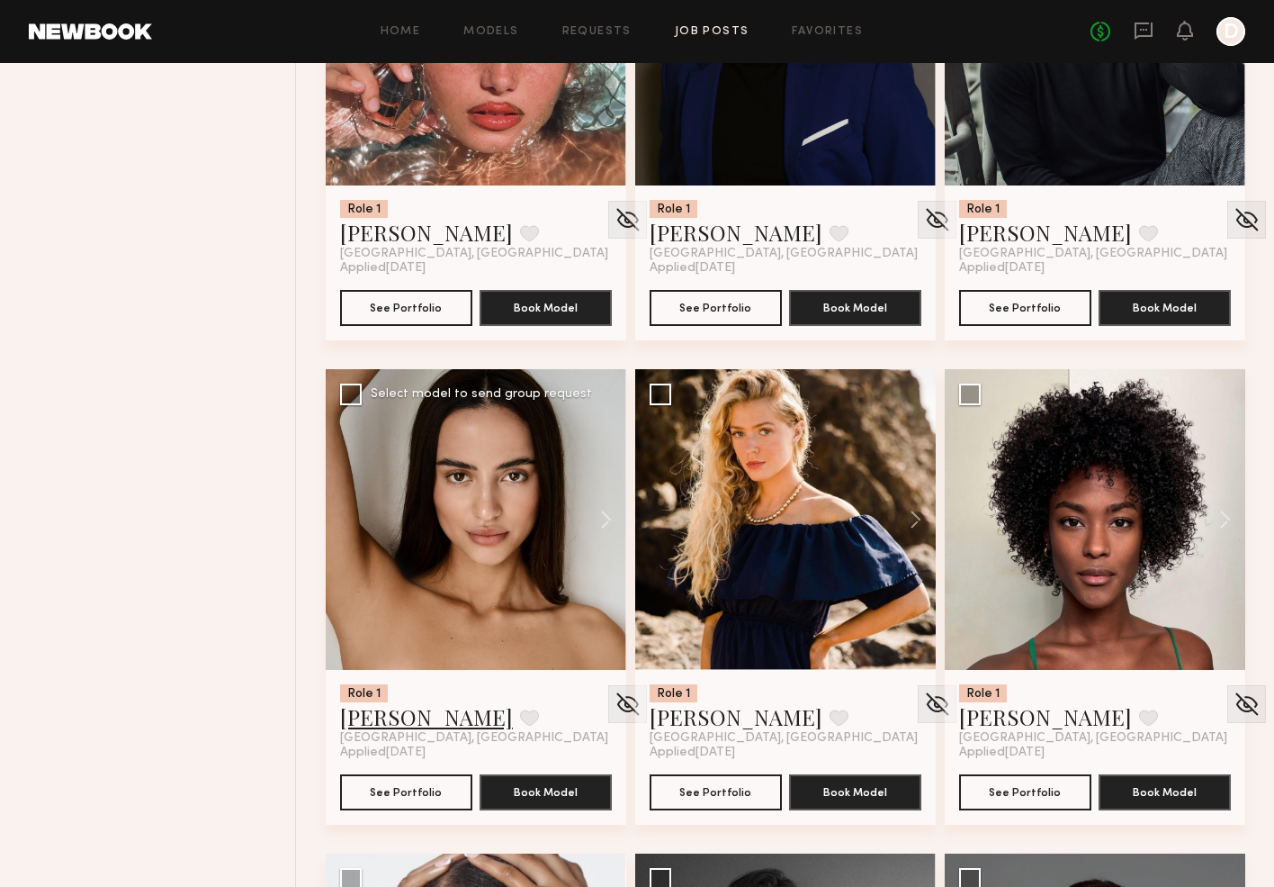
click at [381, 711] on link "Anna S." at bounding box center [426, 716] width 173 height 29
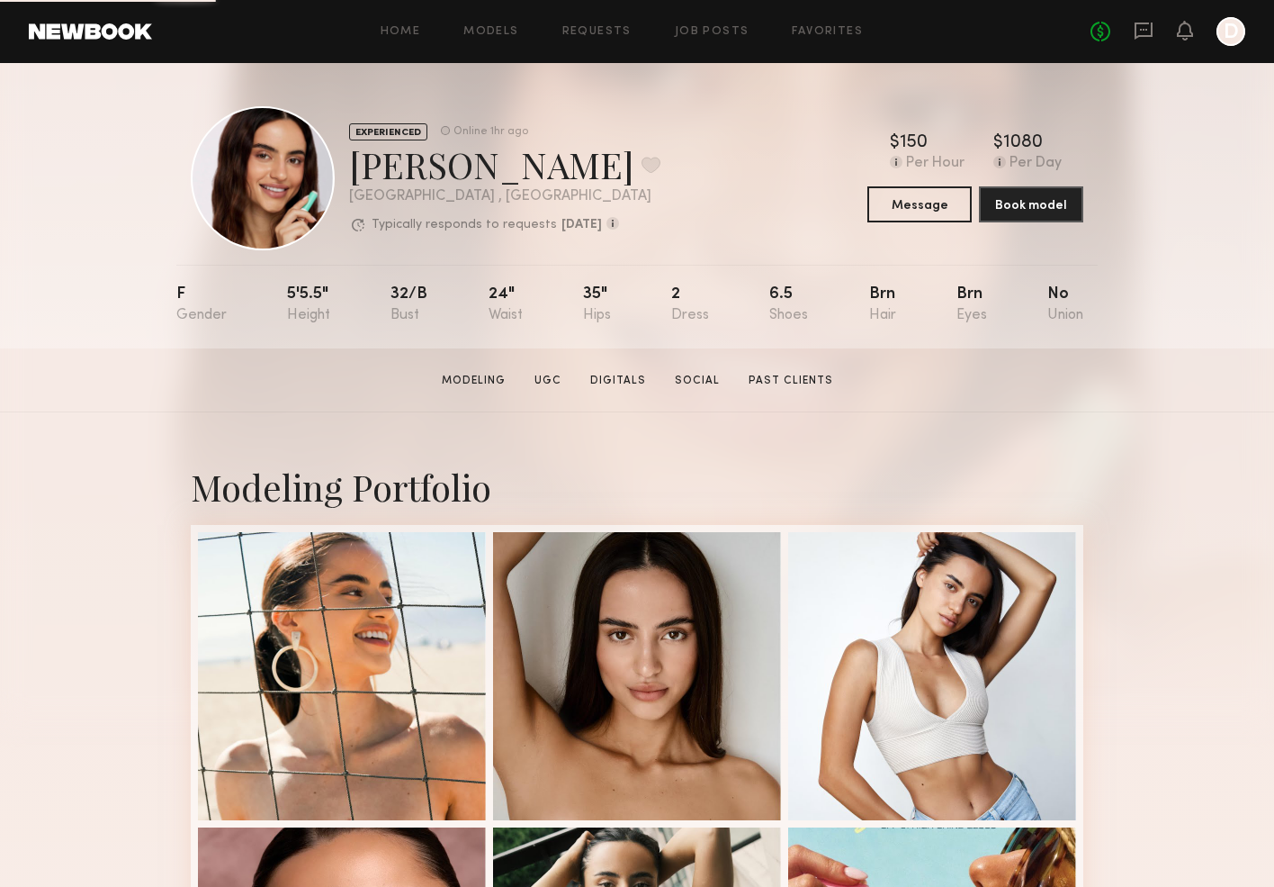
scroll to position [79, 0]
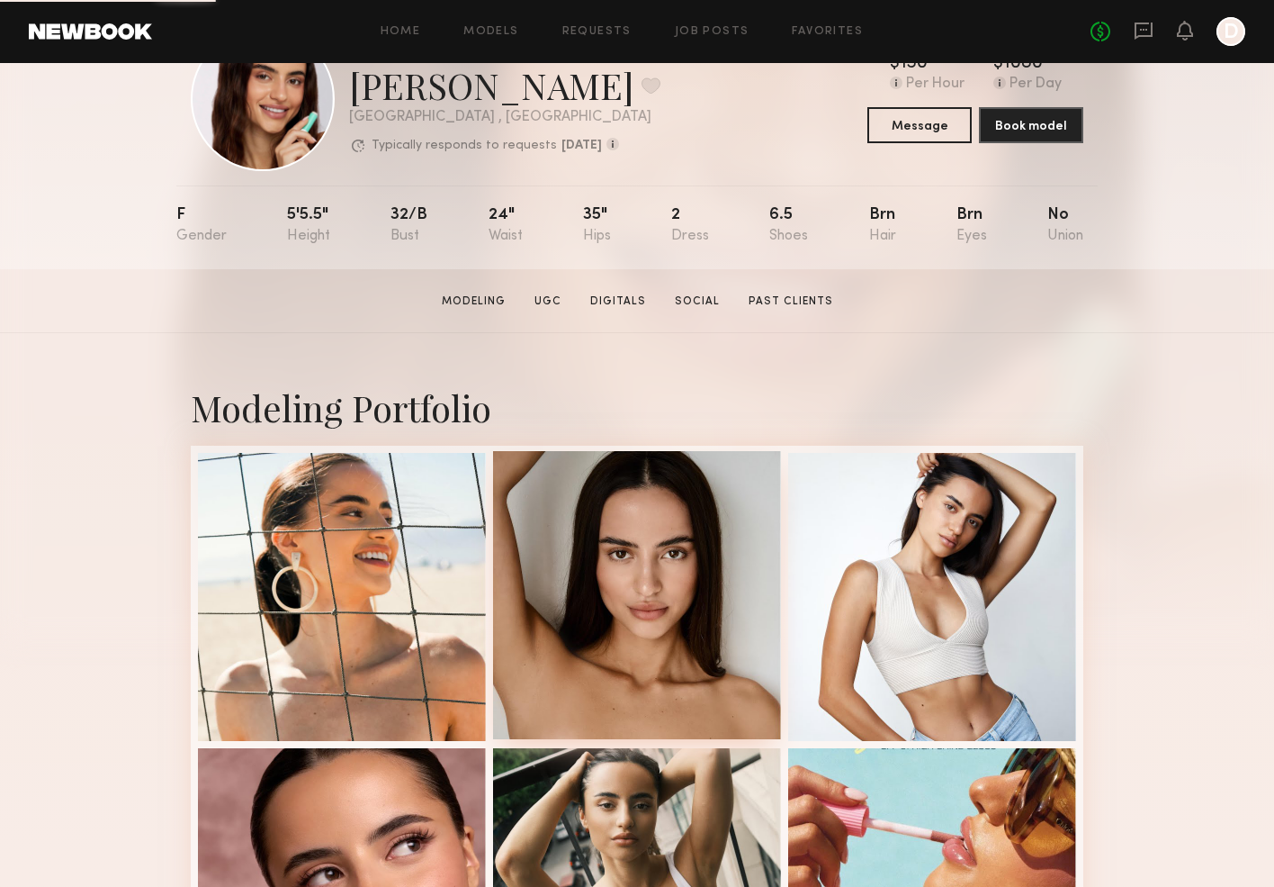
click at [612, 608] on div at bounding box center [637, 595] width 288 height 288
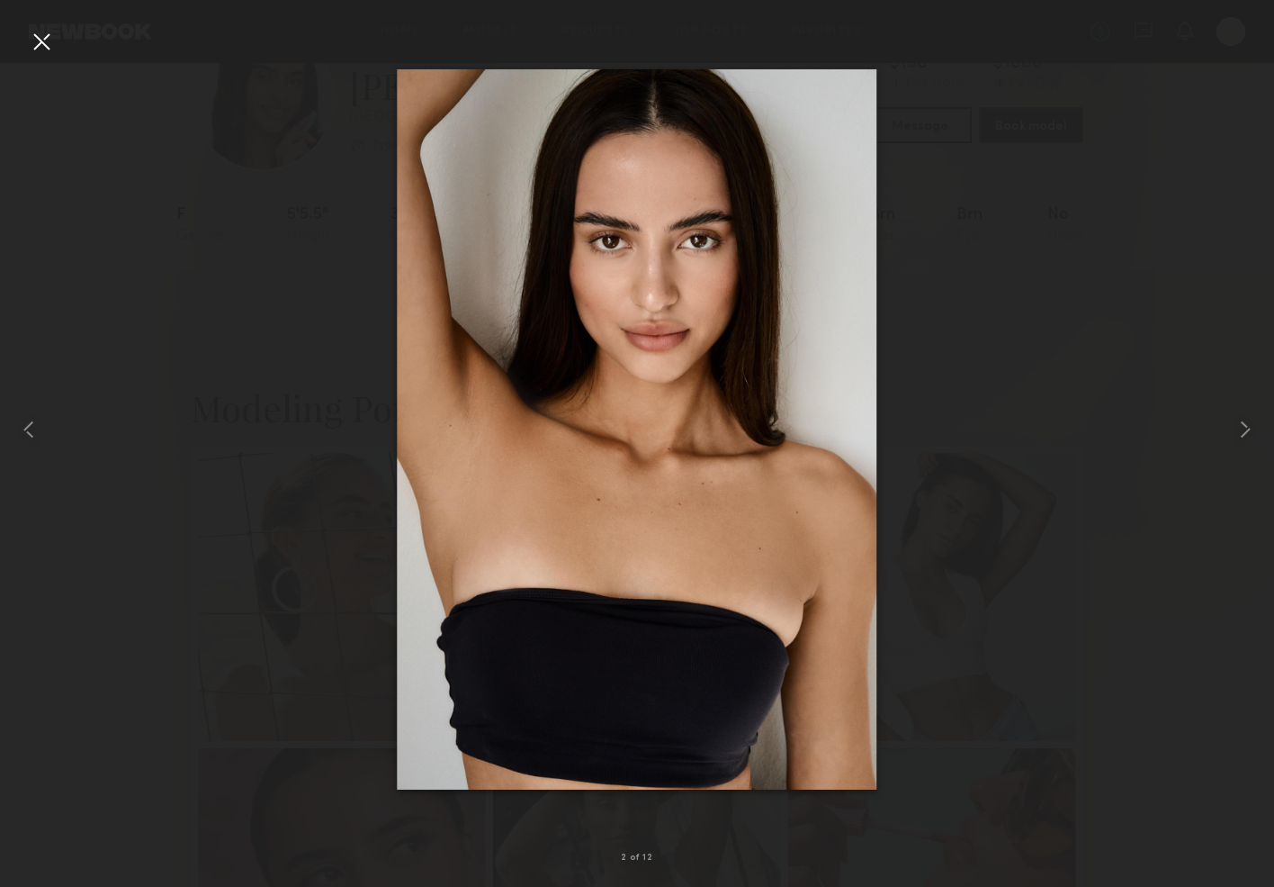
click at [37, 40] on div at bounding box center [41, 41] width 29 height 29
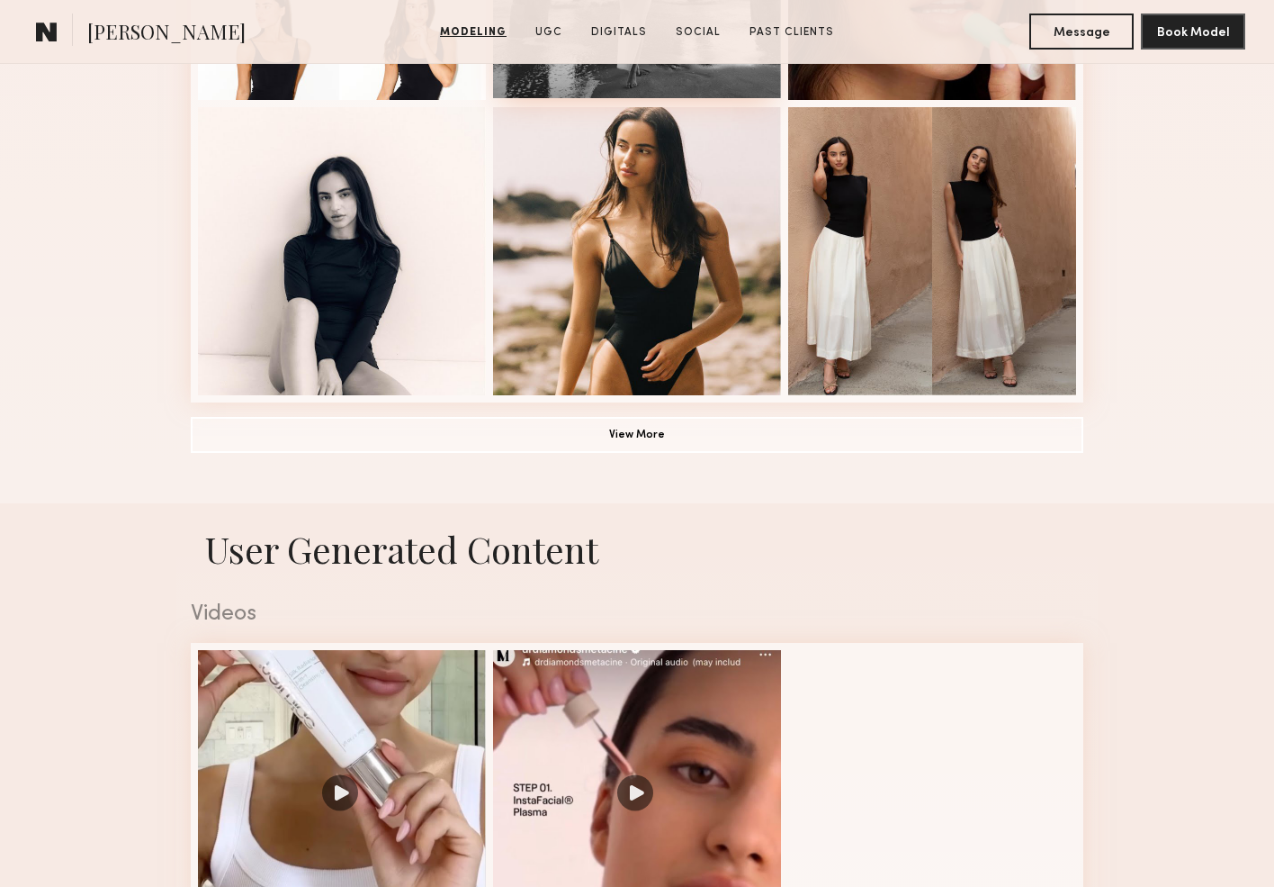
scroll to position [1312, 0]
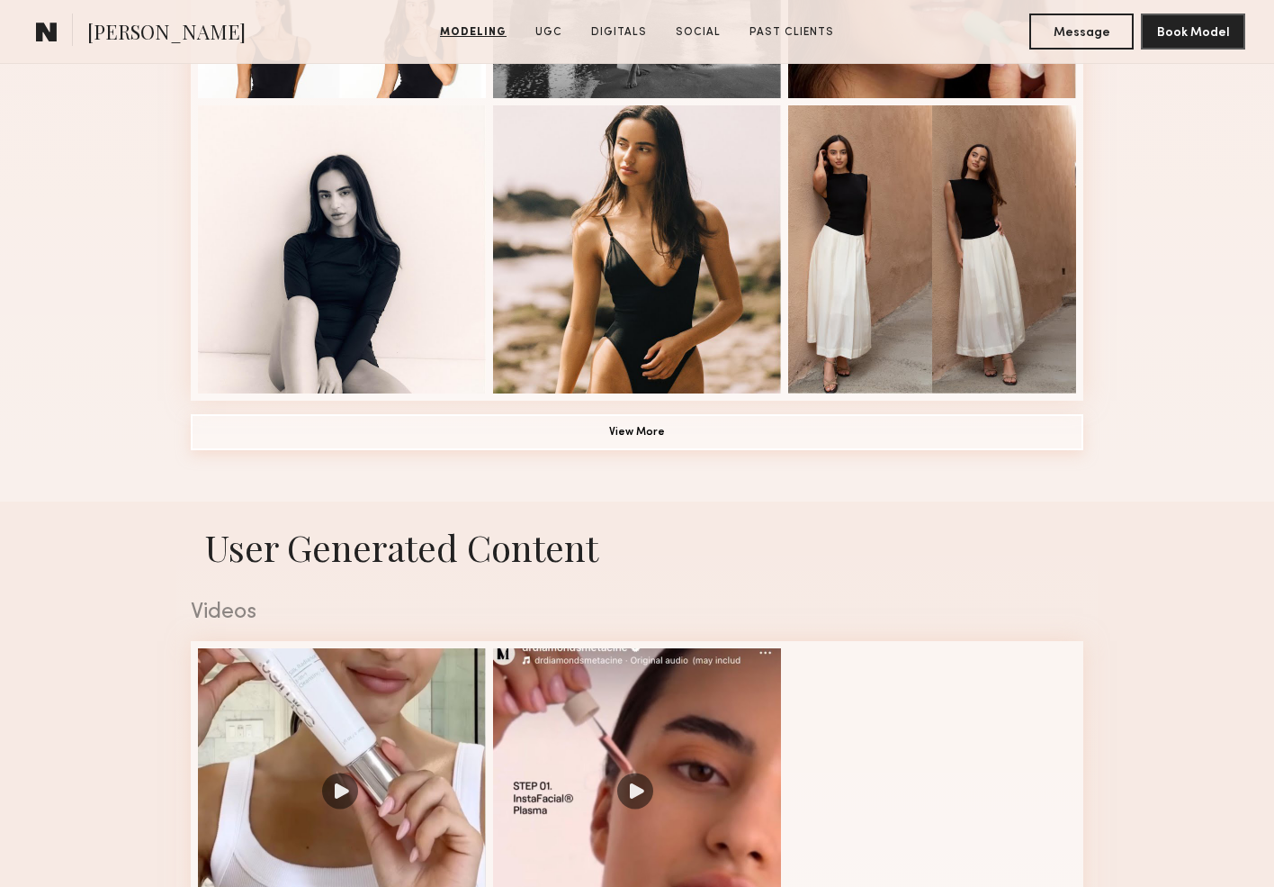
click at [637, 434] on button "View More" at bounding box center [637, 432] width 893 height 36
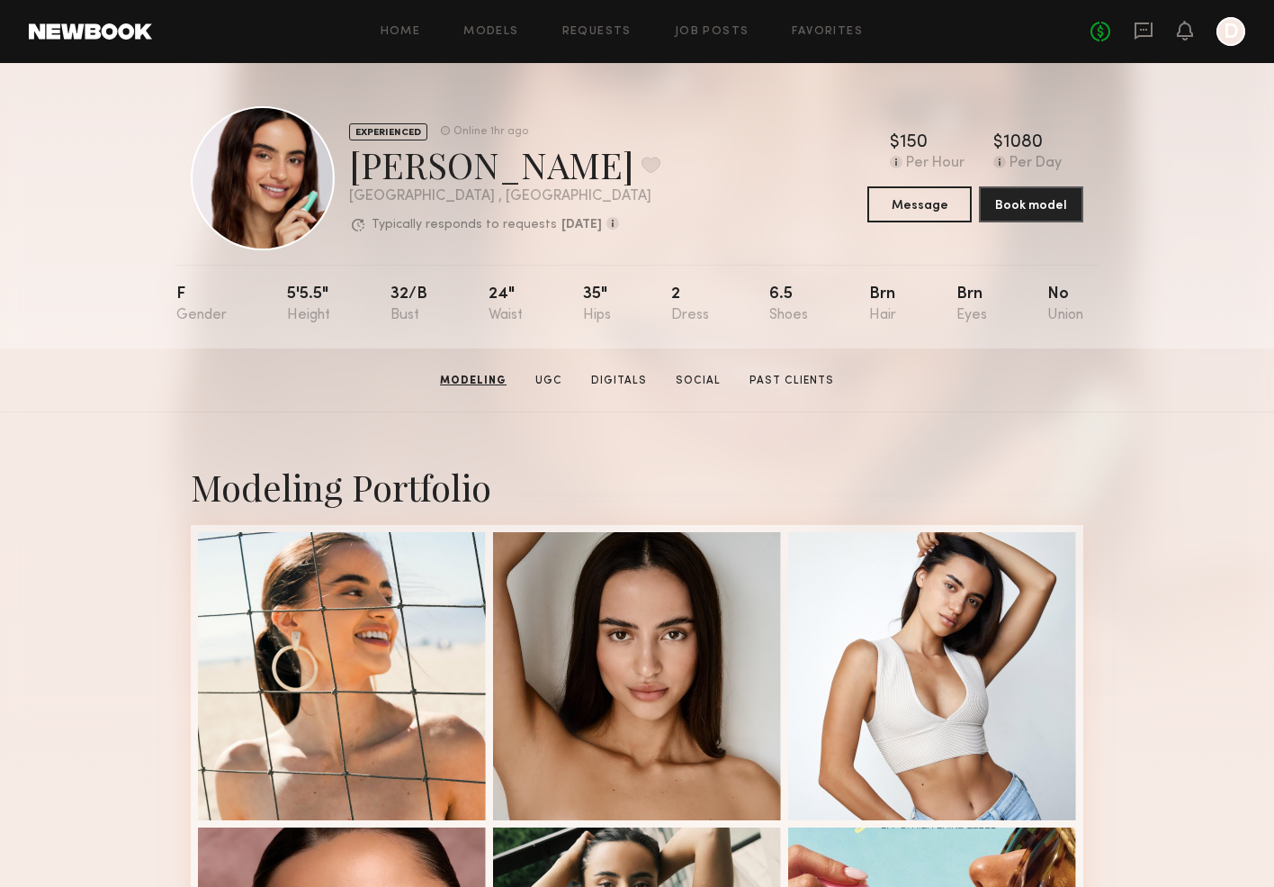
scroll to position [0, 0]
click at [138, 23] on header "Home Models Requests Job Posts Favorites Sign Out No fees up to $5,000 D" at bounding box center [637, 31] width 1274 height 63
click at [138, 26] on link at bounding box center [90, 31] width 123 height 16
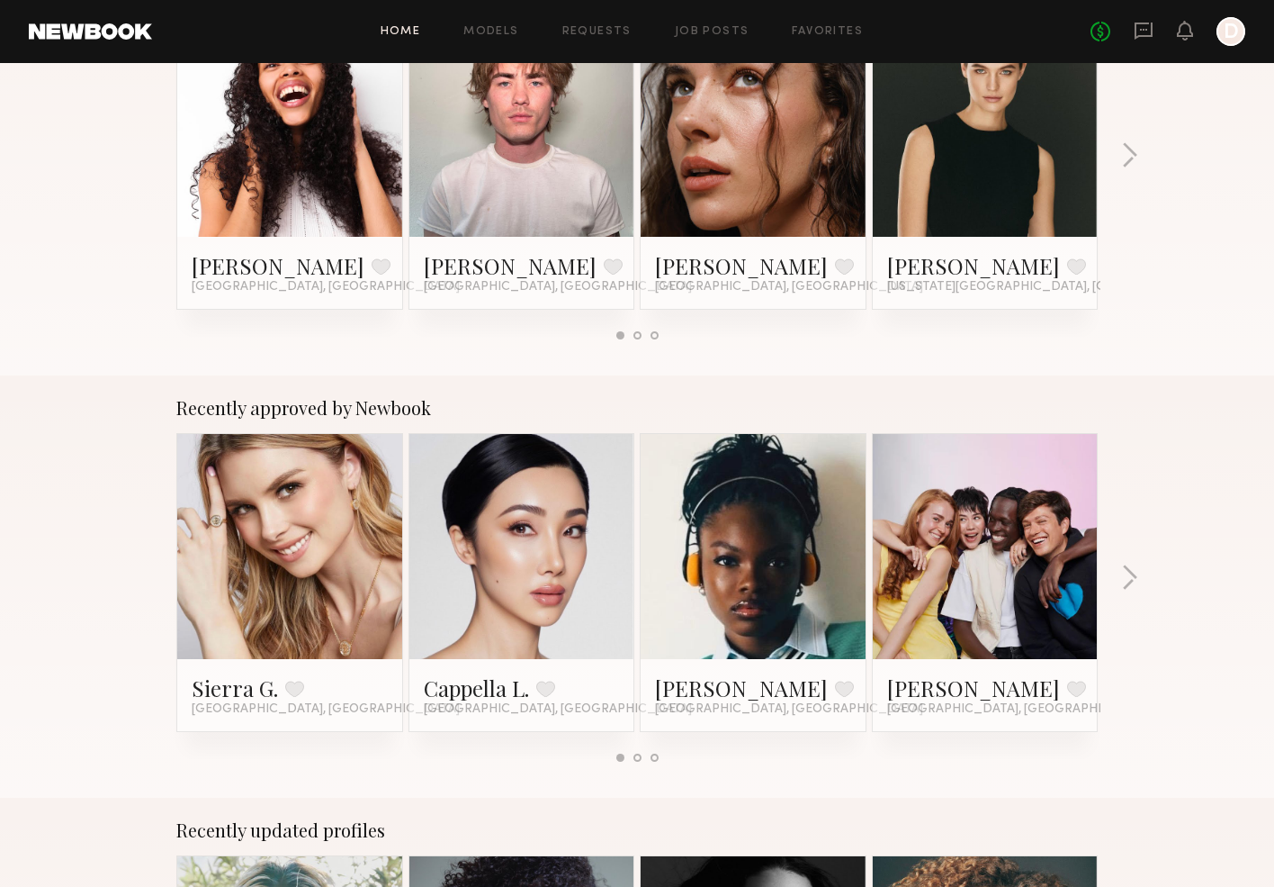
scroll to position [433, 0]
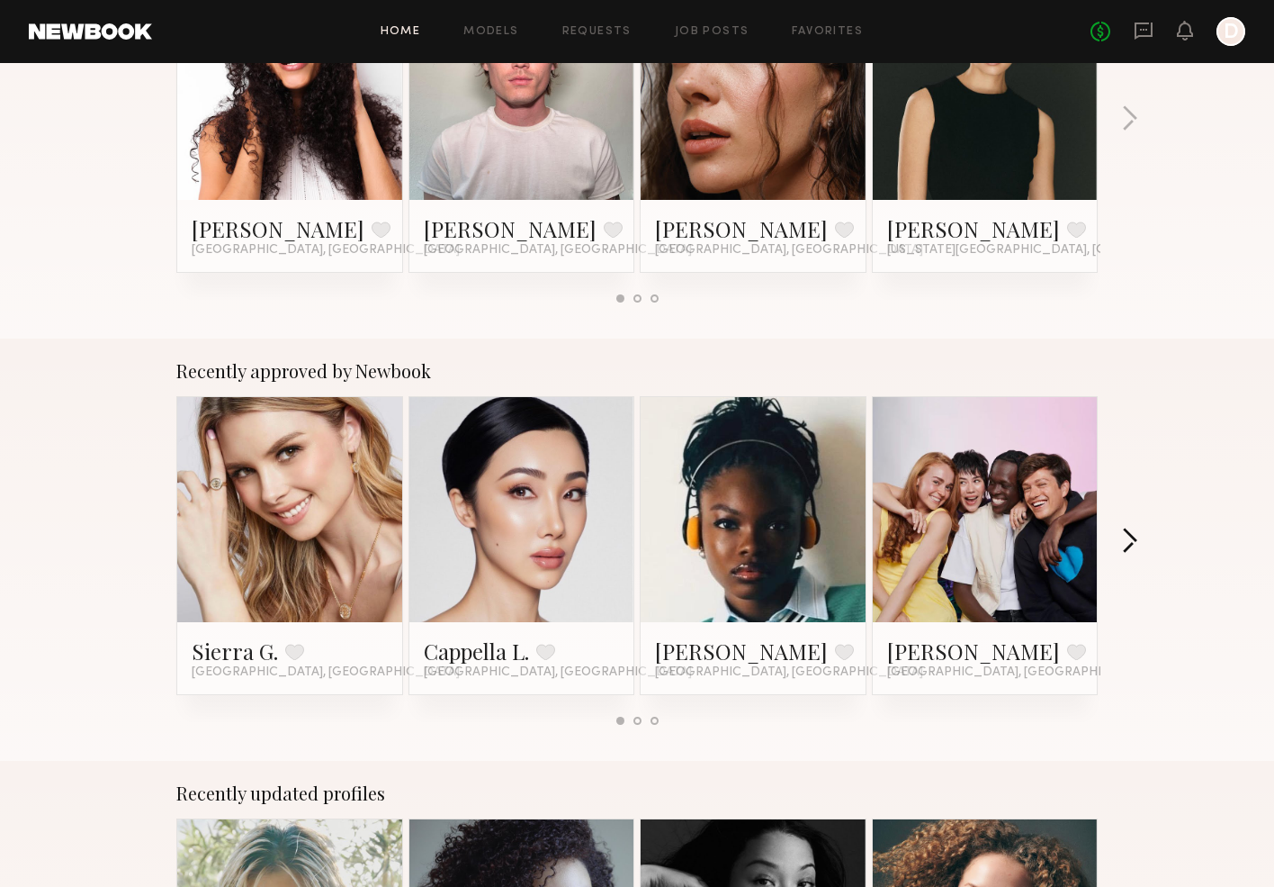
click at [1130, 547] on button "button" at bounding box center [1129, 542] width 17 height 30
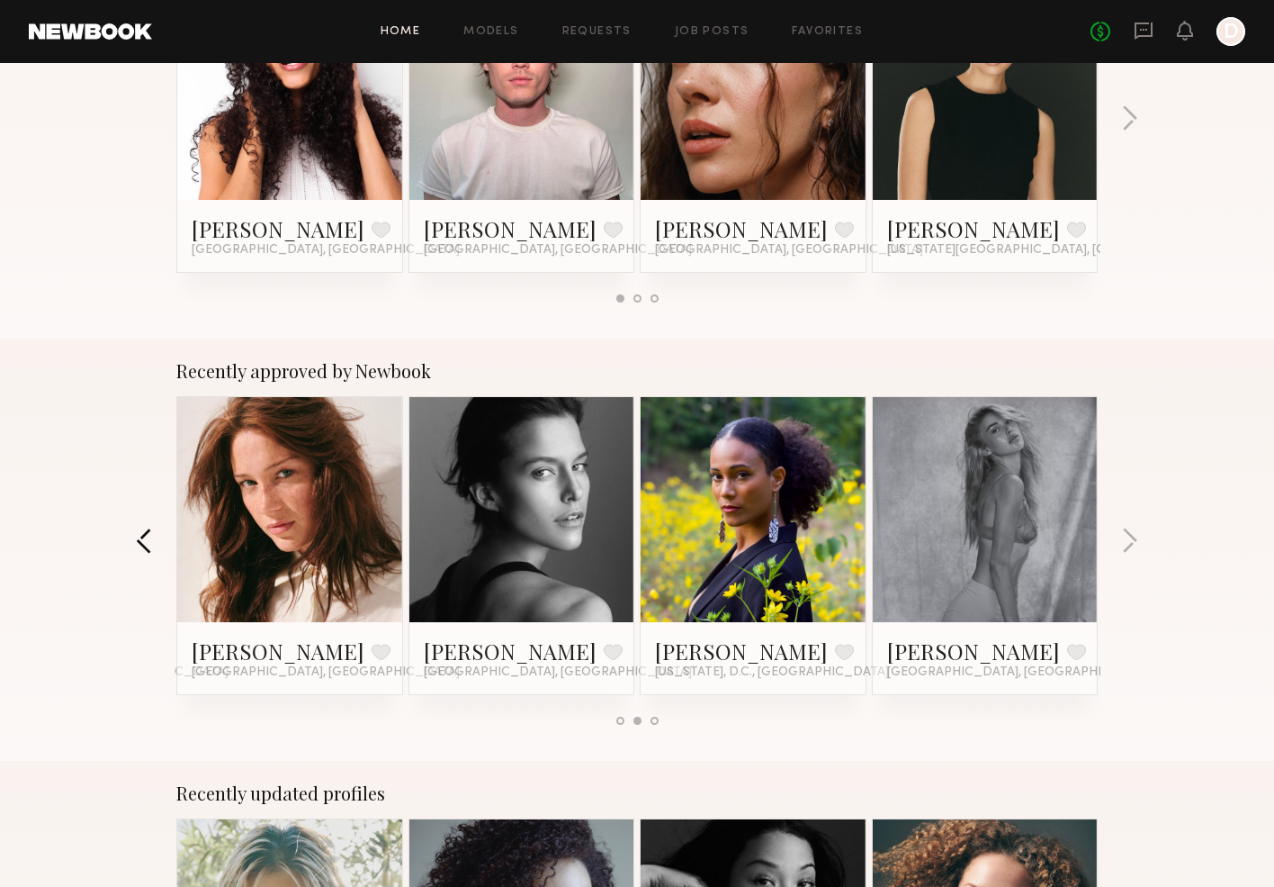
click at [149, 539] on button "button" at bounding box center [144, 542] width 17 height 30
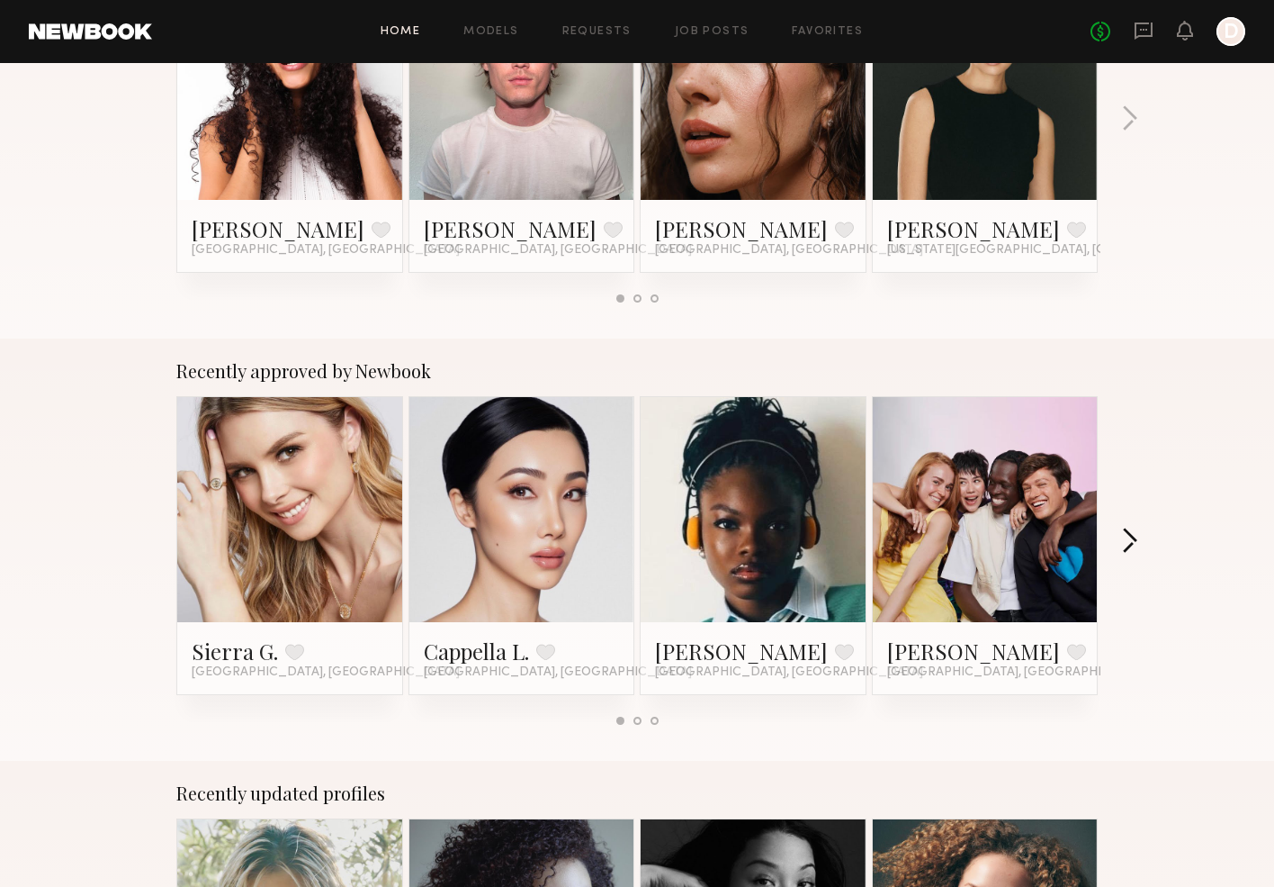
click at [1136, 538] on button "button" at bounding box center [1129, 542] width 17 height 30
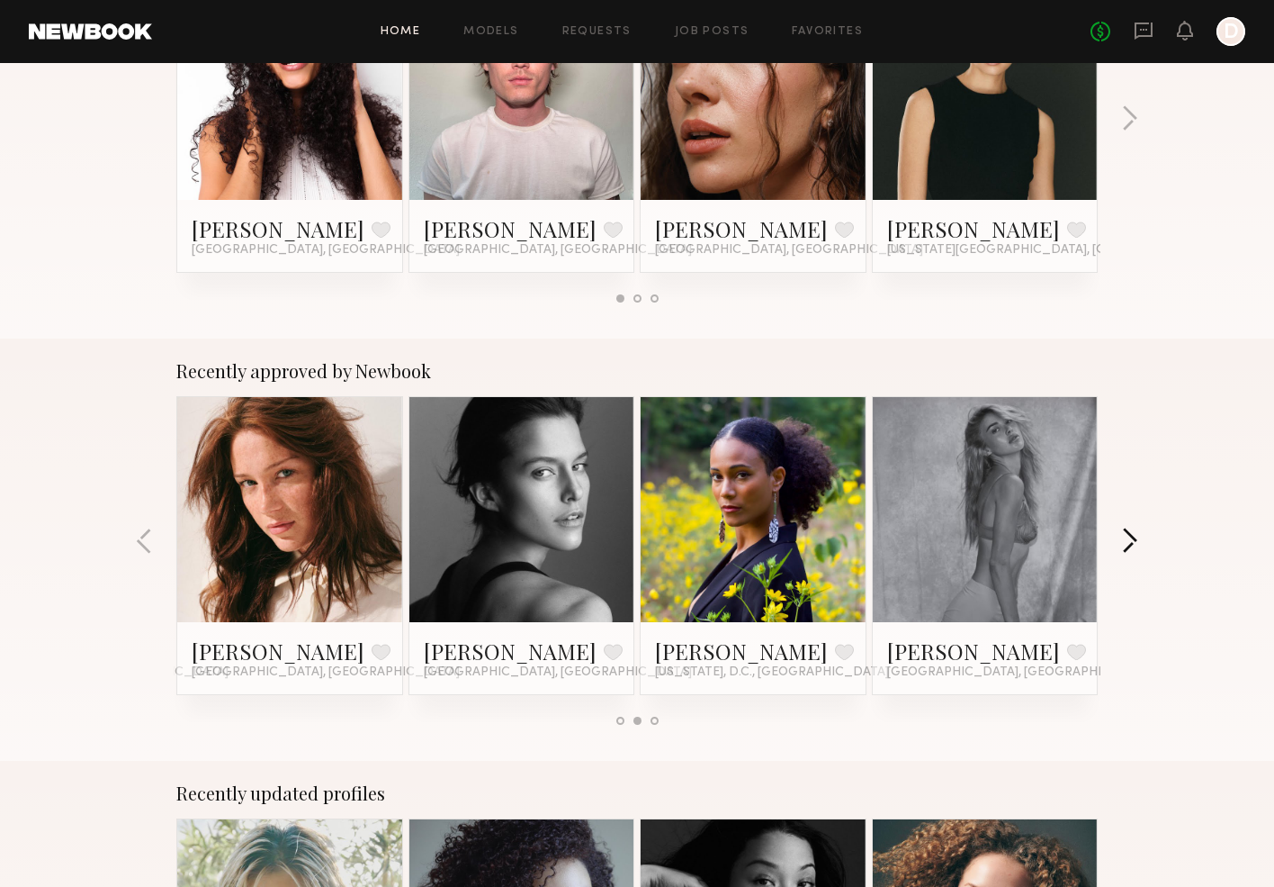
click at [1136, 538] on button "button" at bounding box center [1129, 542] width 17 height 30
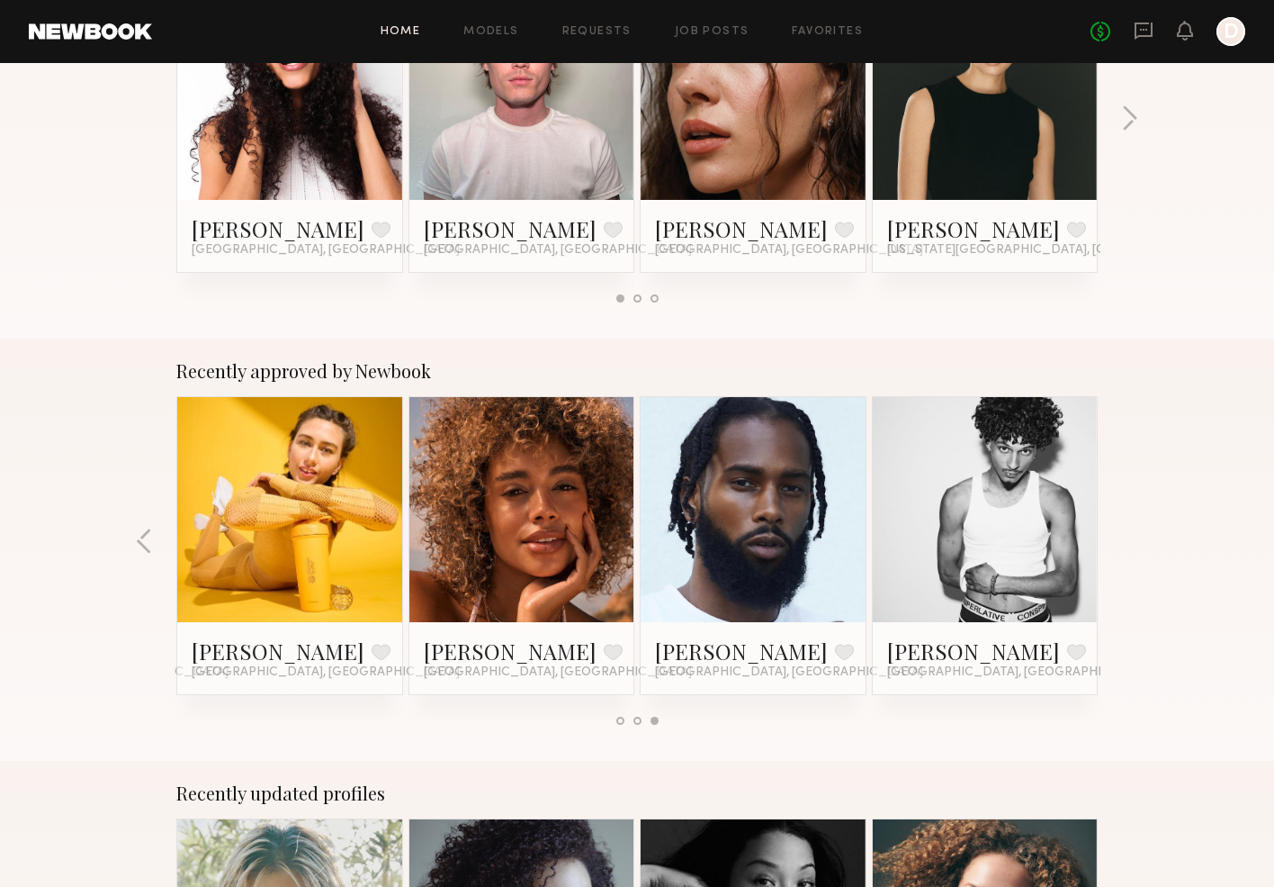
click at [1136, 538] on div "Recently approved by Newbook Sierra G. Favorite Los Angeles, CA Cappella L. Fav…" at bounding box center [637, 549] width 1274 height 422
click at [467, 656] on link "Maya A." at bounding box center [510, 650] width 173 height 29
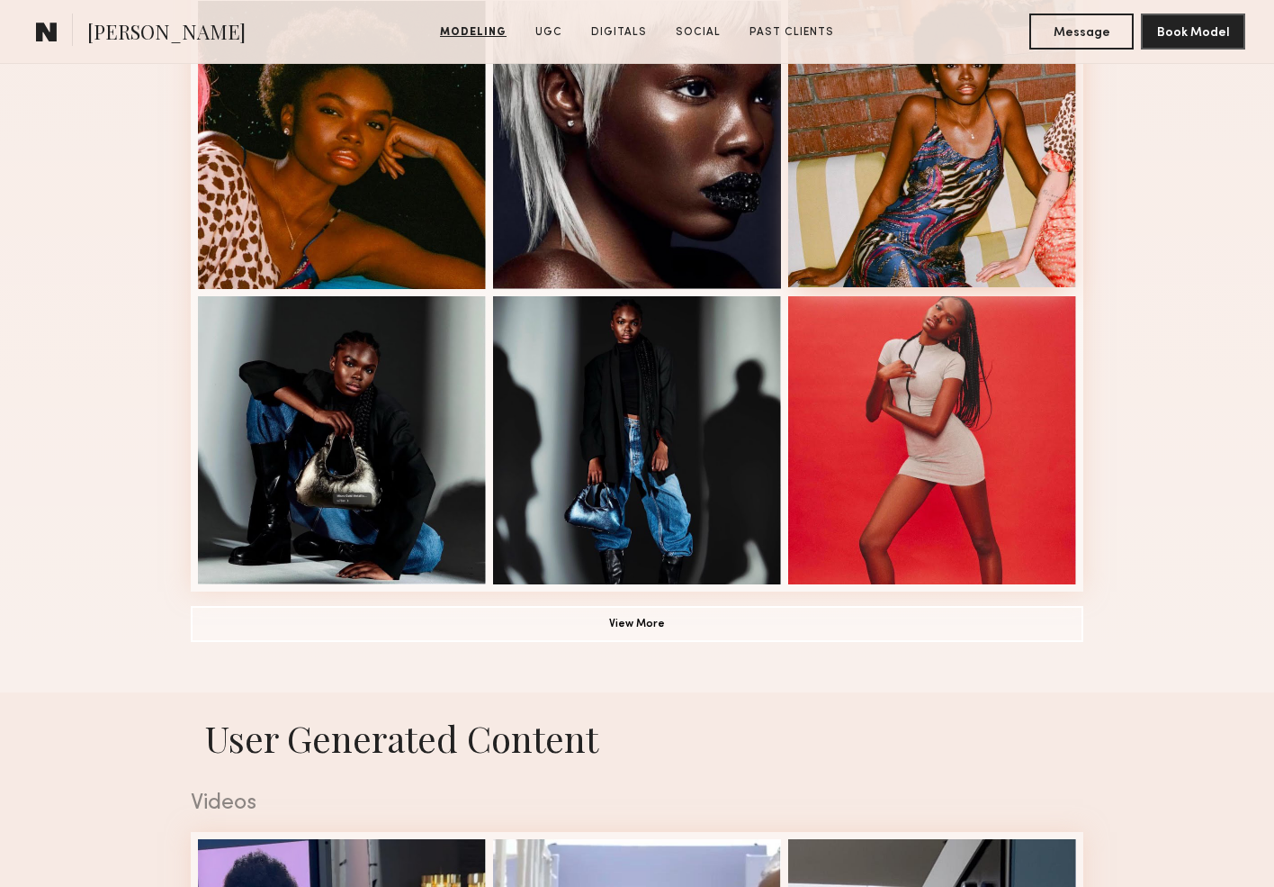
scroll to position [1321, 0]
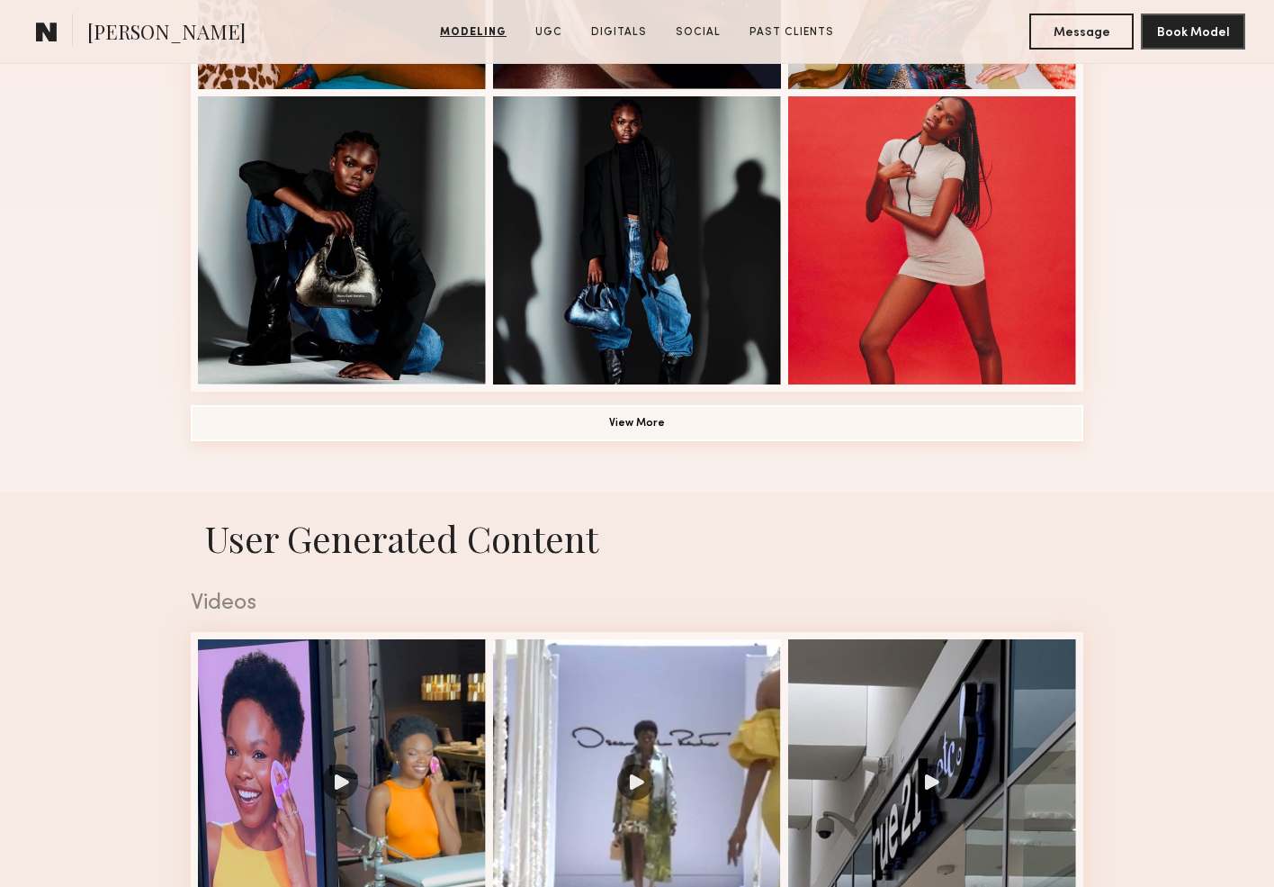
click at [881, 419] on button "View More" at bounding box center [637, 423] width 893 height 36
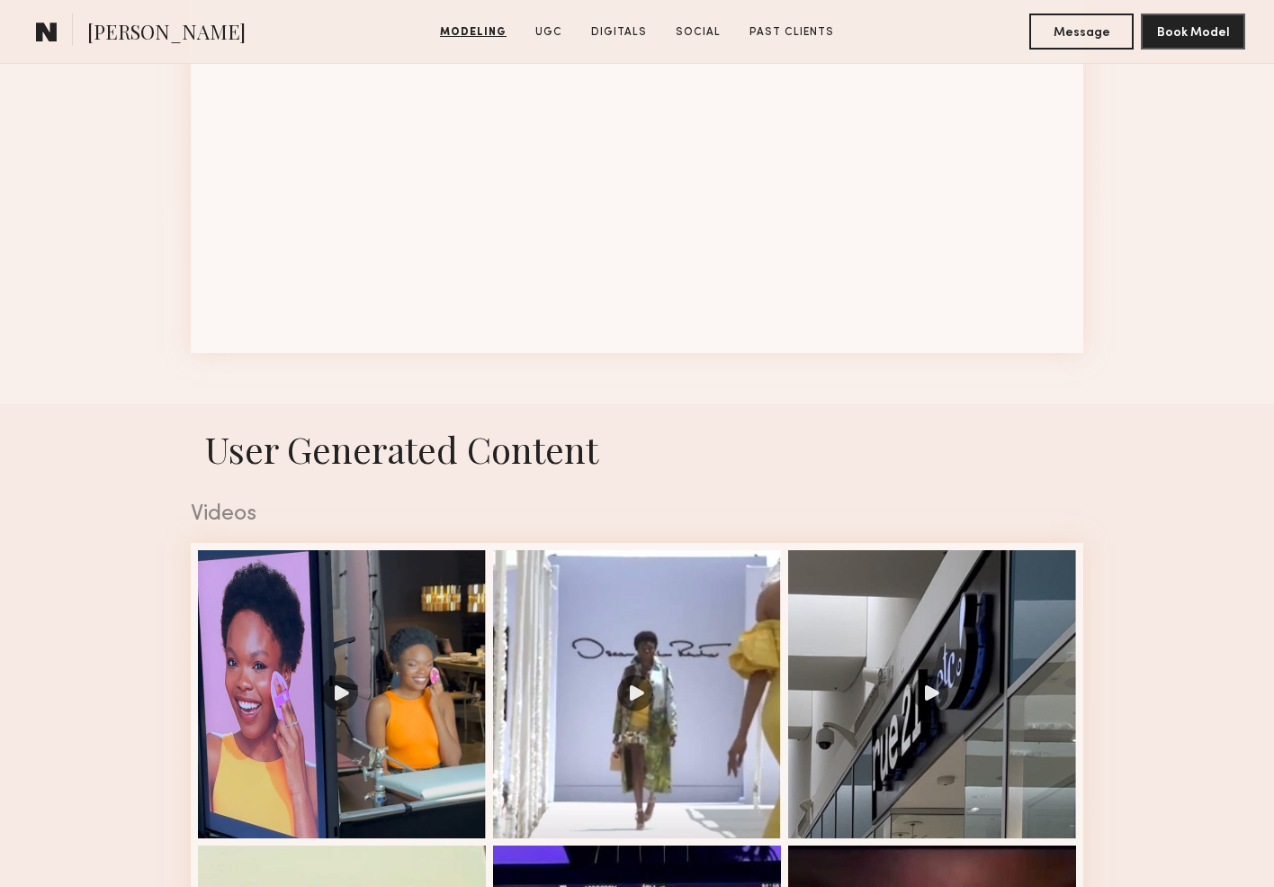
scroll to position [2400, 0]
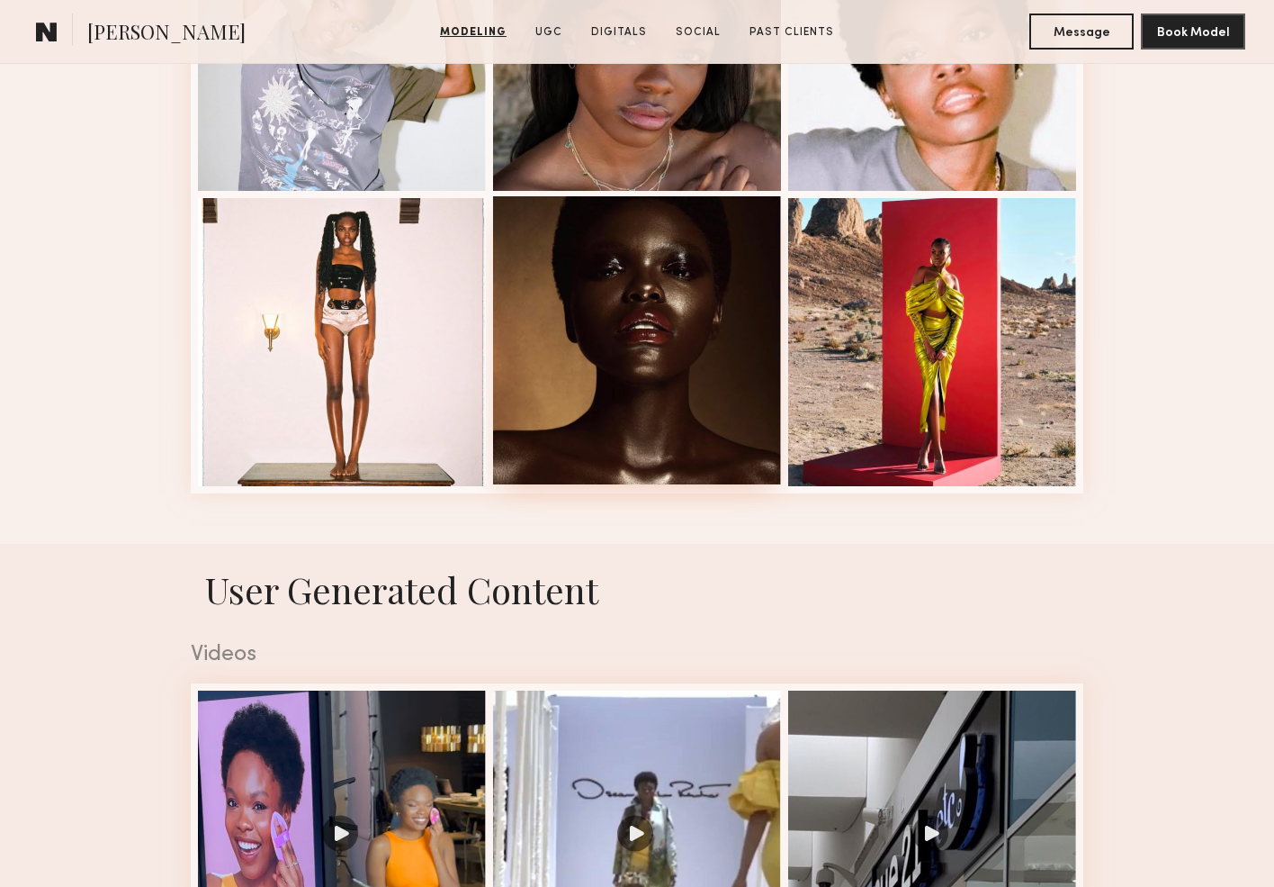
click at [501, 380] on div at bounding box center [637, 340] width 288 height 288
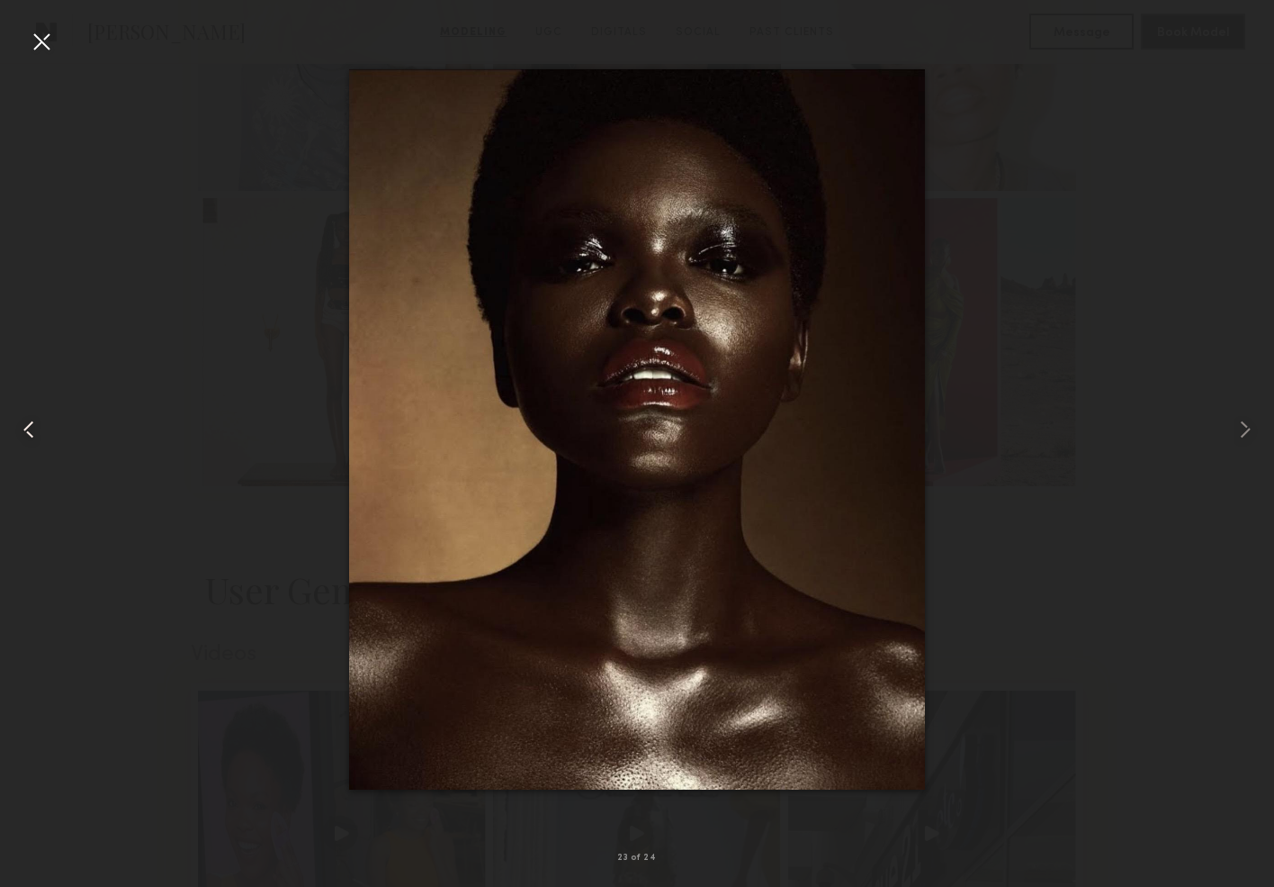
click at [36, 434] on common-icon at bounding box center [28, 429] width 29 height 29
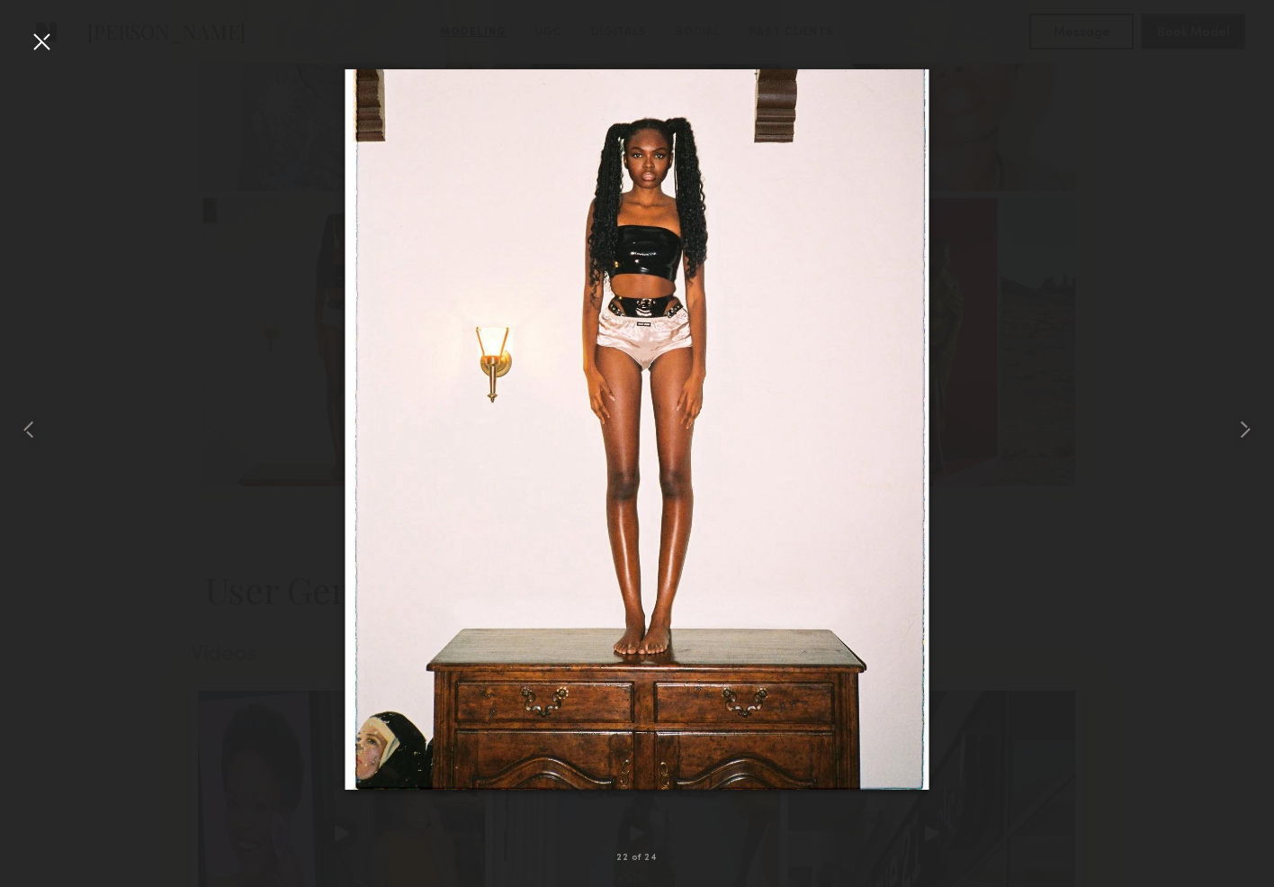
click at [50, 40] on div at bounding box center [41, 41] width 29 height 29
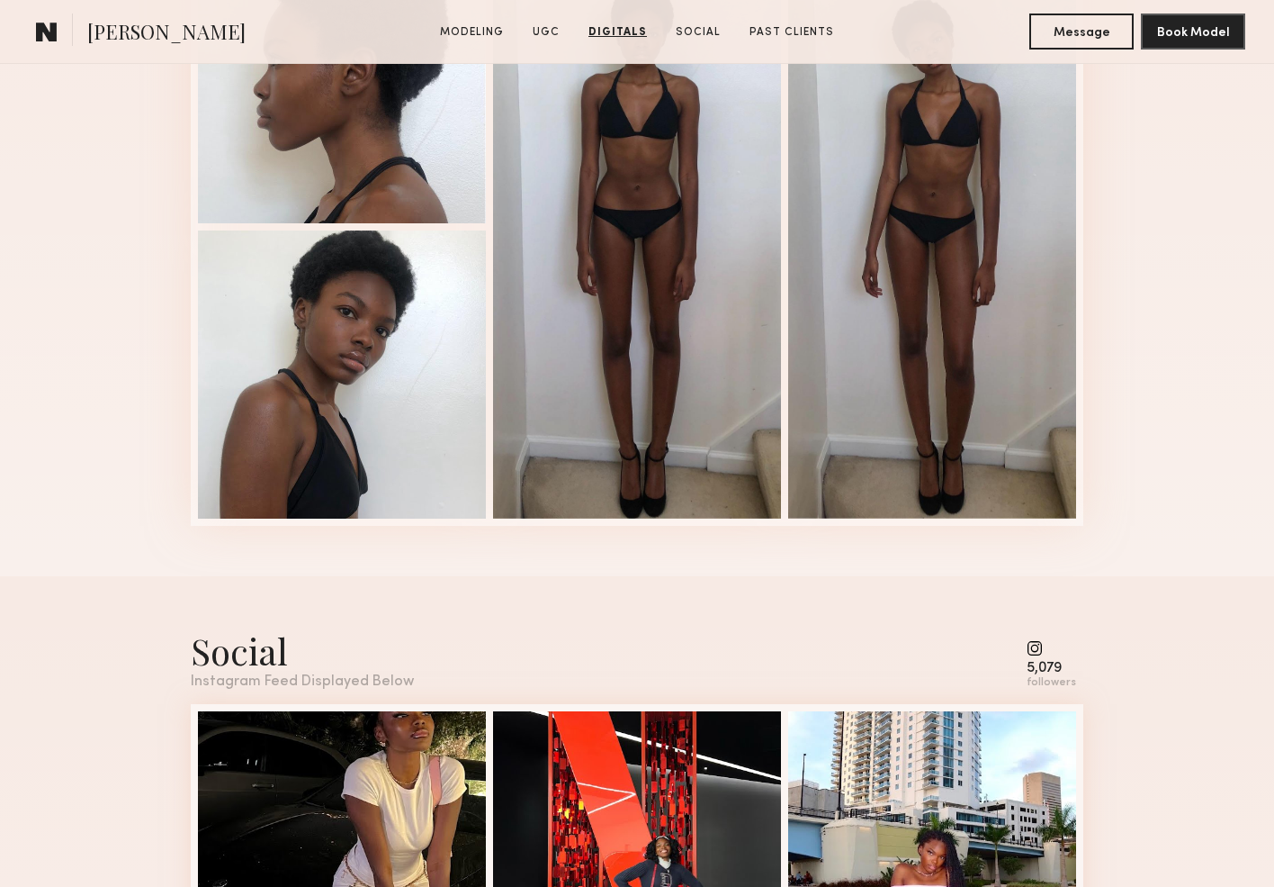
scroll to position [5768, 0]
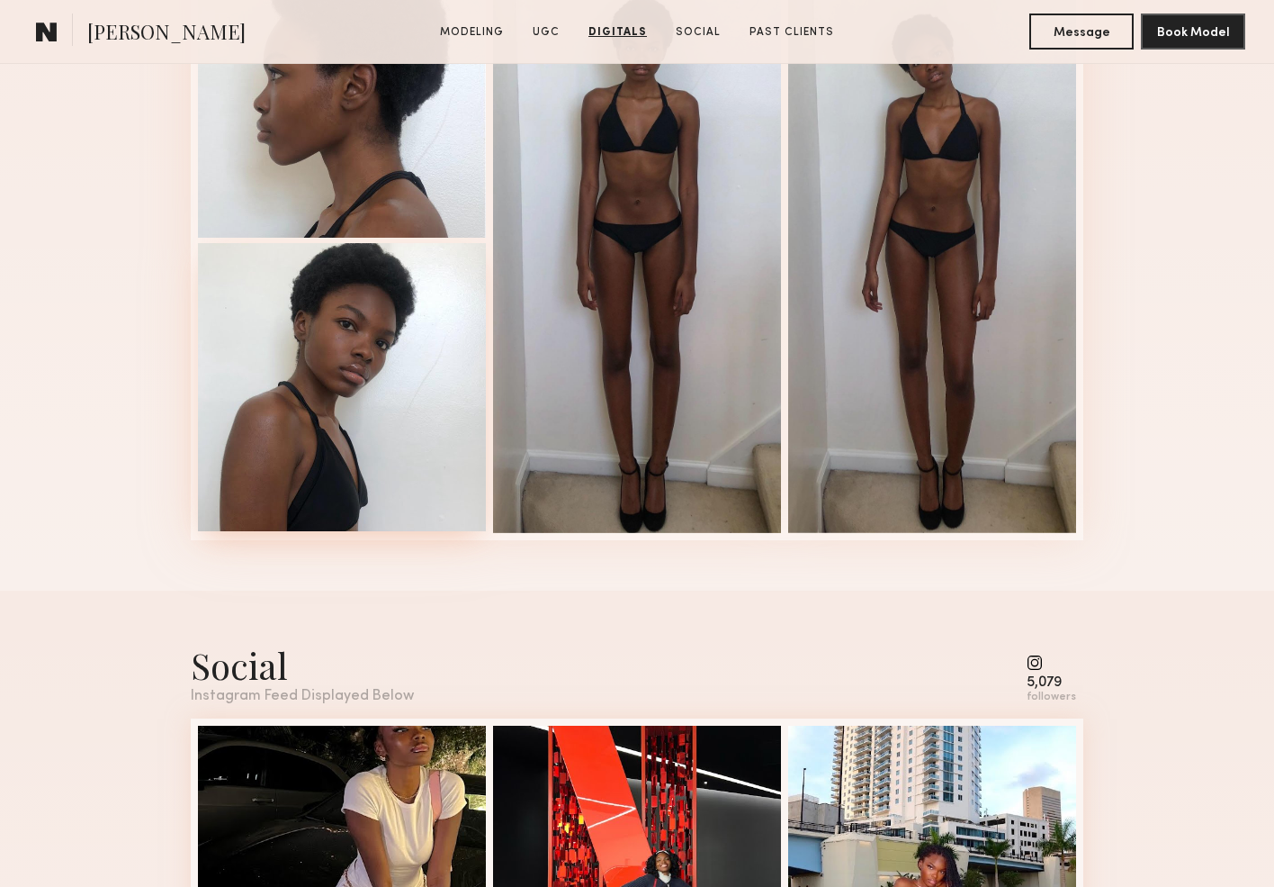
click at [424, 360] on div at bounding box center [342, 387] width 288 height 288
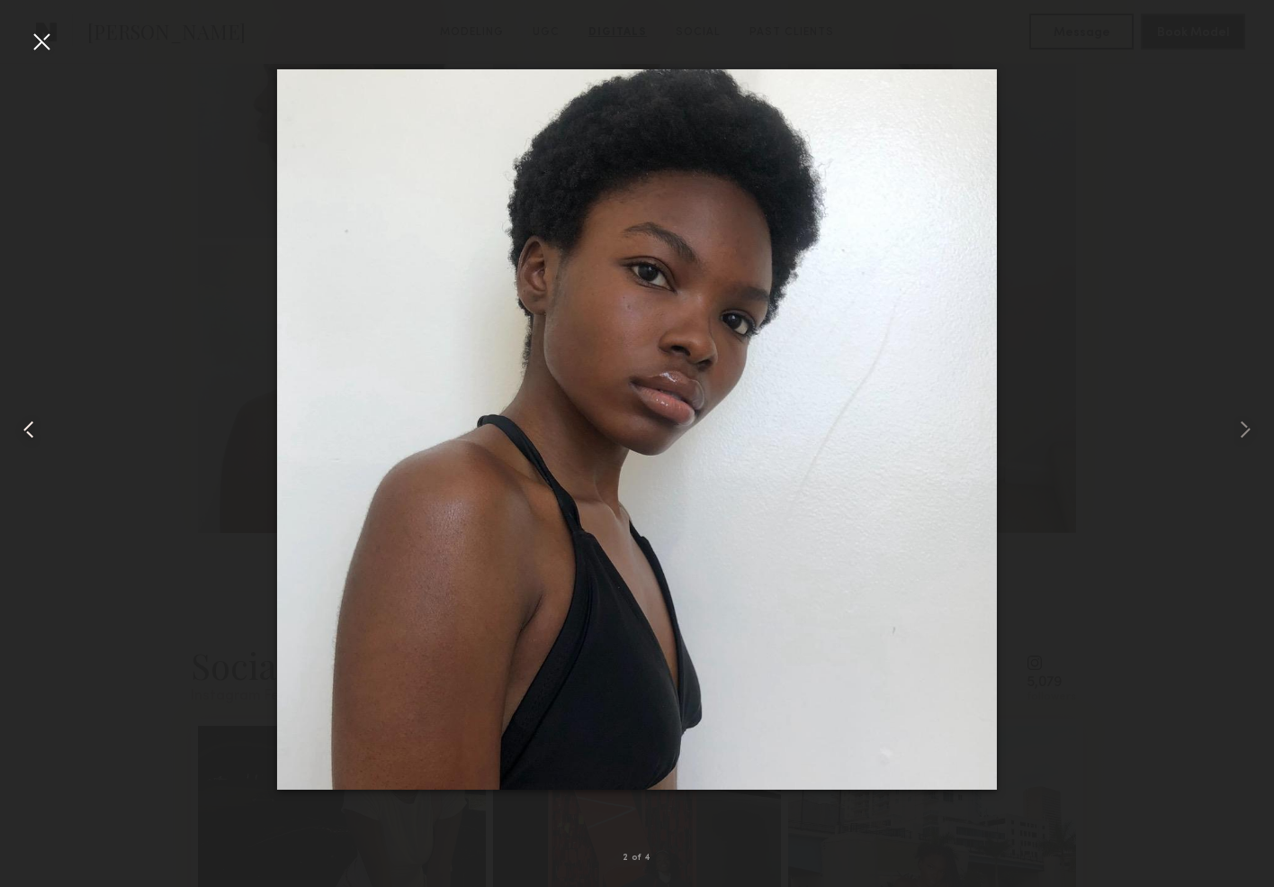
click at [35, 428] on common-icon at bounding box center [28, 429] width 29 height 29
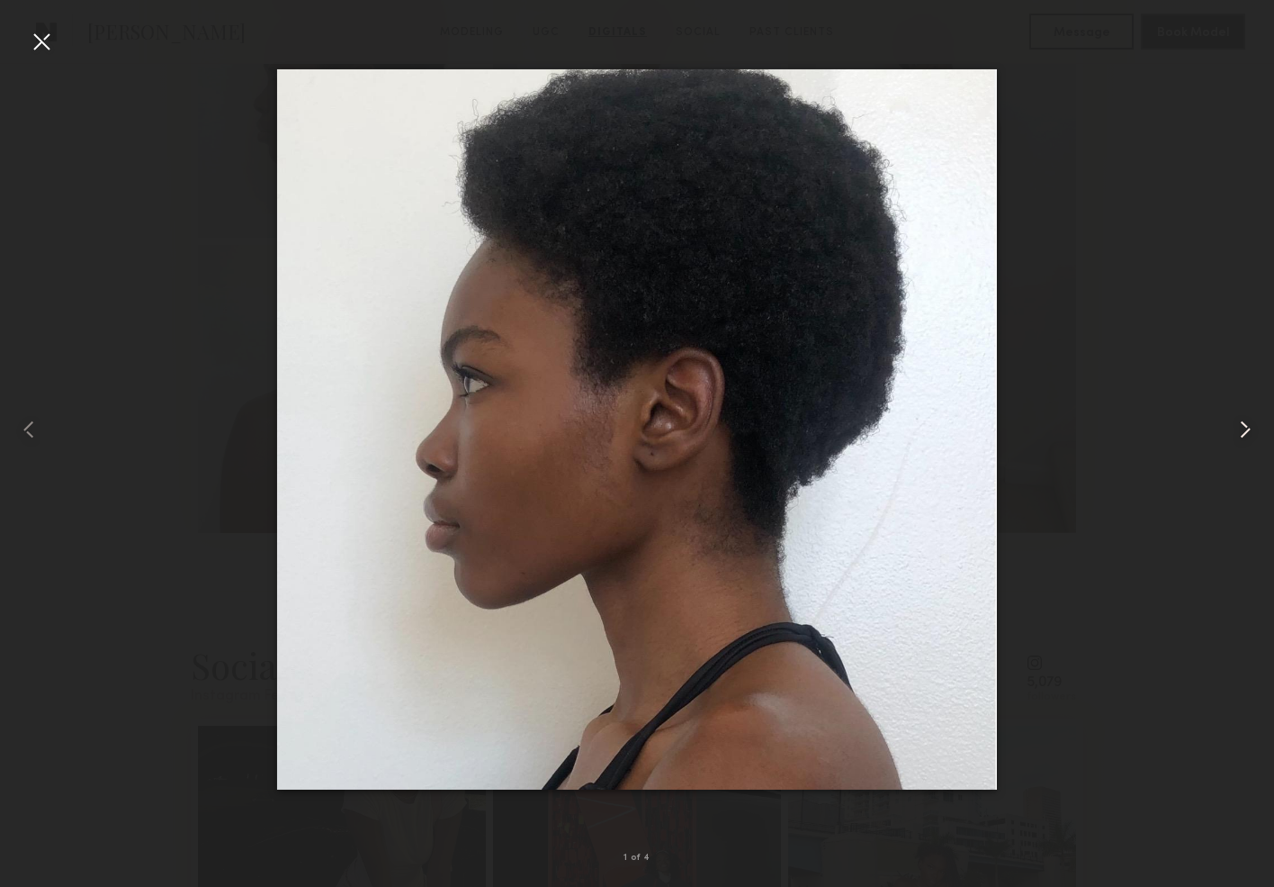
click at [1238, 428] on common-icon at bounding box center [1245, 429] width 29 height 29
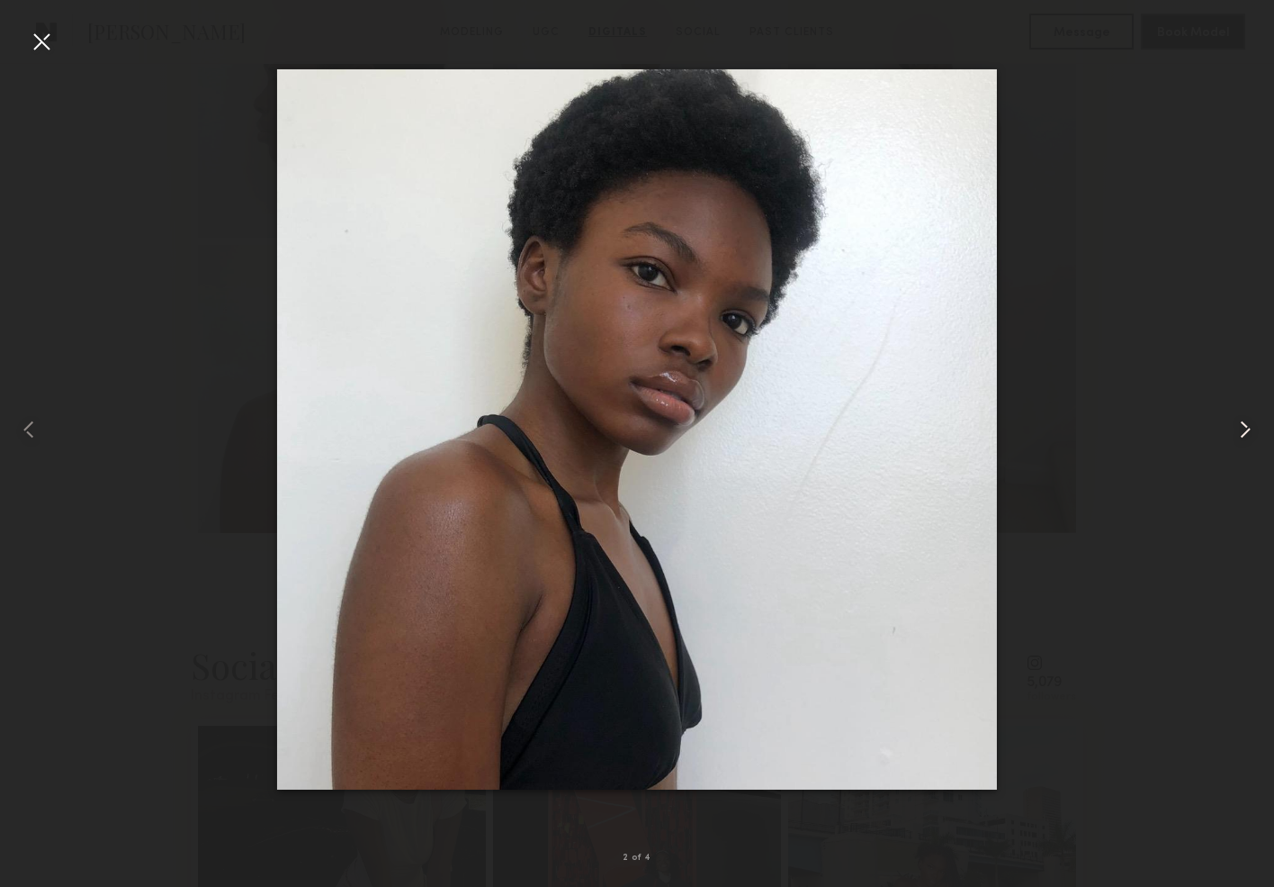
click at [1238, 428] on common-icon at bounding box center [1245, 429] width 29 height 29
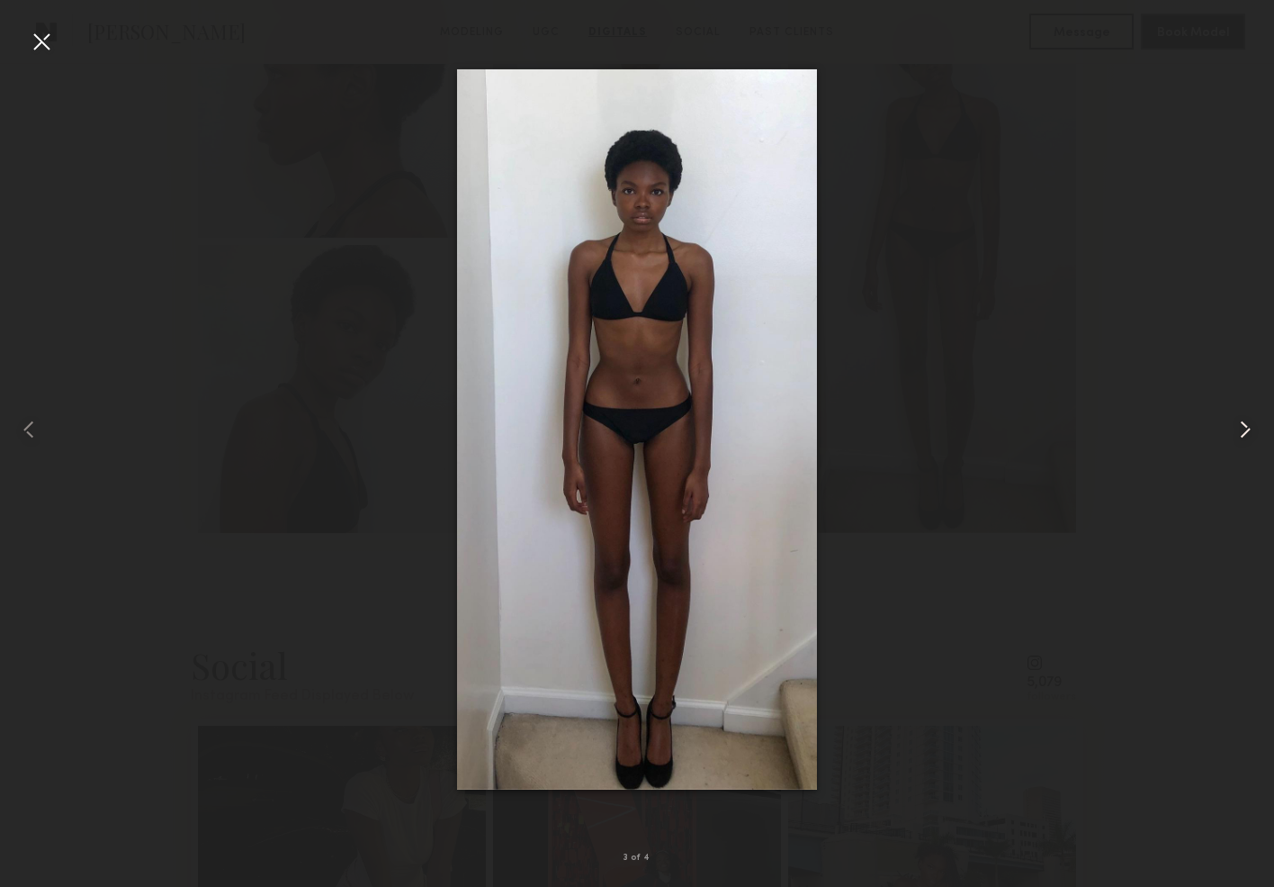
click at [1238, 428] on common-icon at bounding box center [1245, 429] width 29 height 29
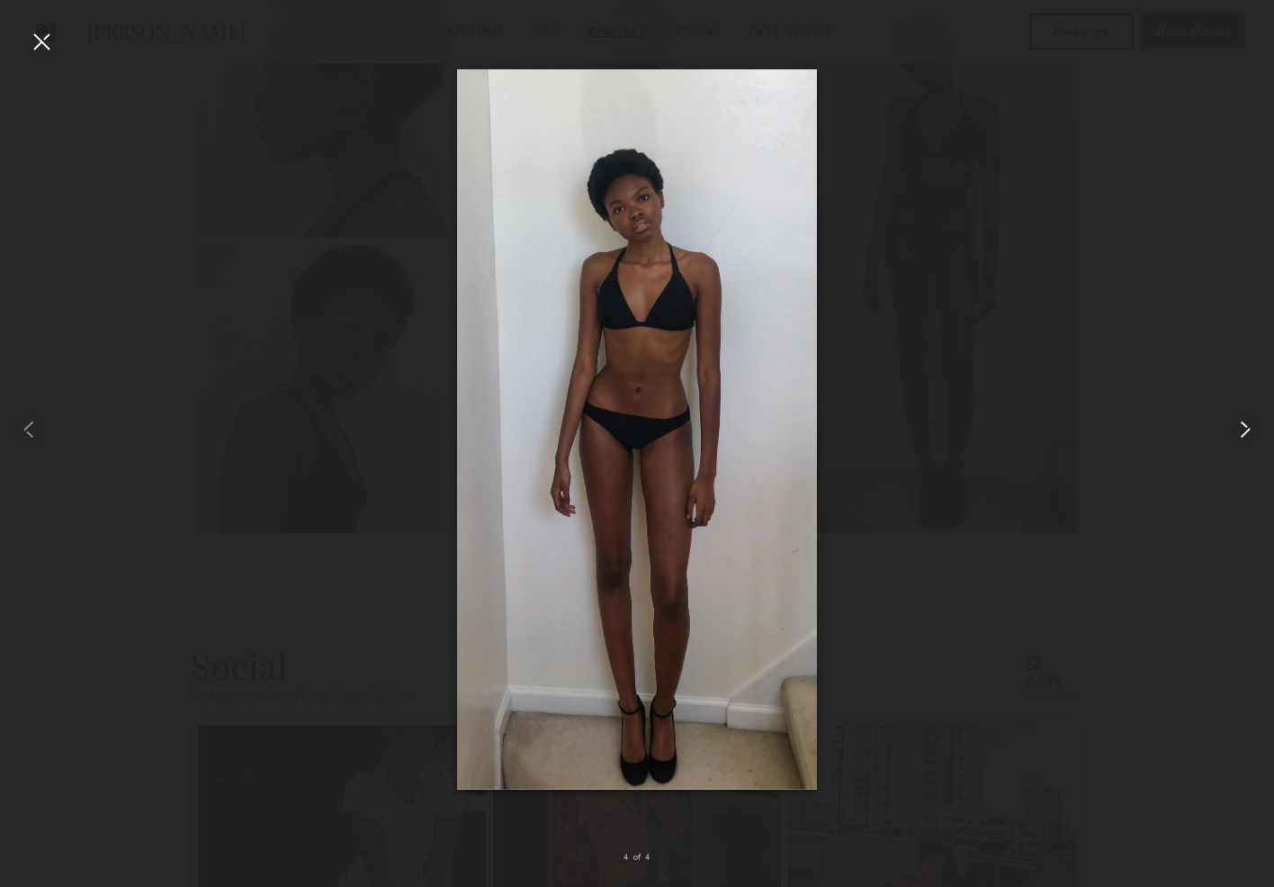
click at [1238, 428] on common-icon at bounding box center [1245, 429] width 29 height 29
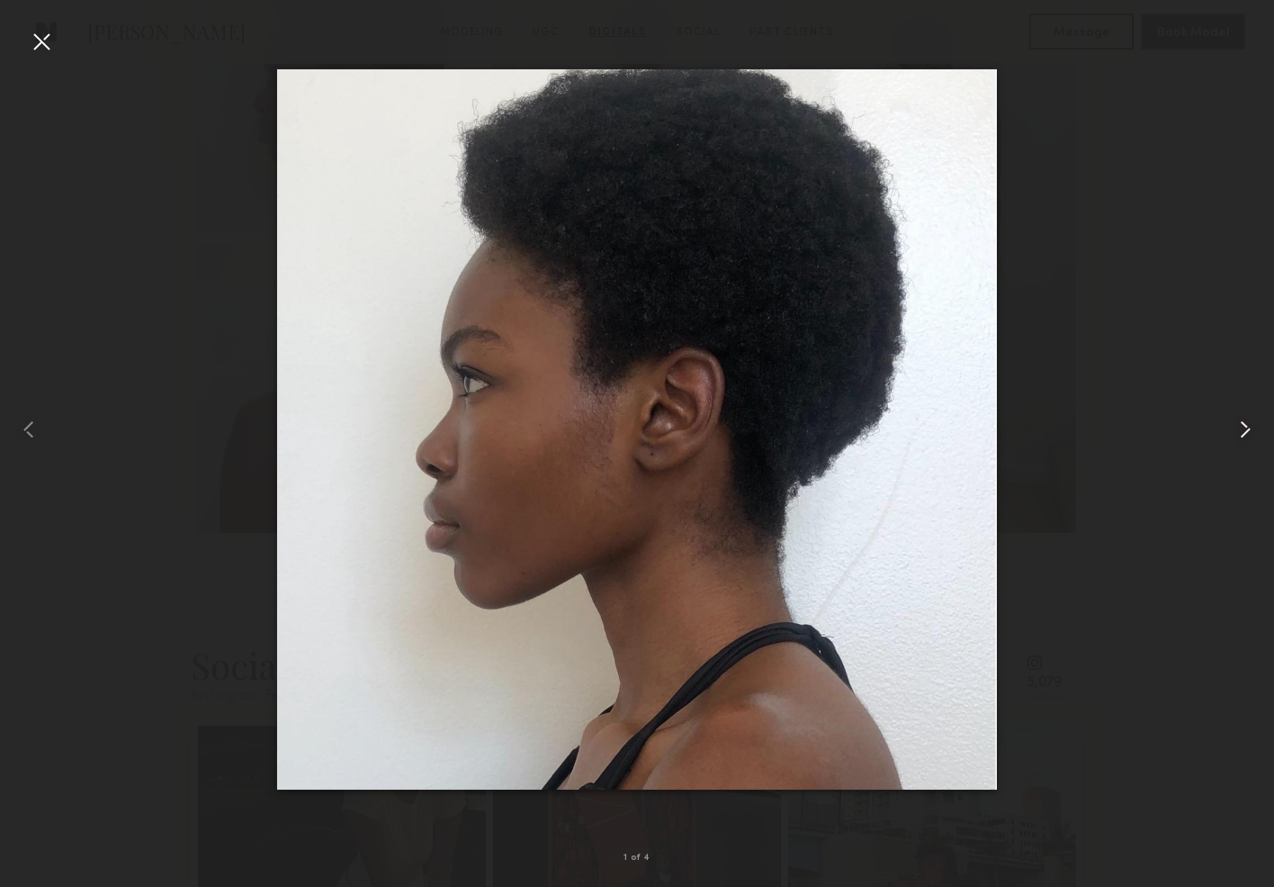
click at [1238, 428] on common-icon at bounding box center [1245, 429] width 29 height 29
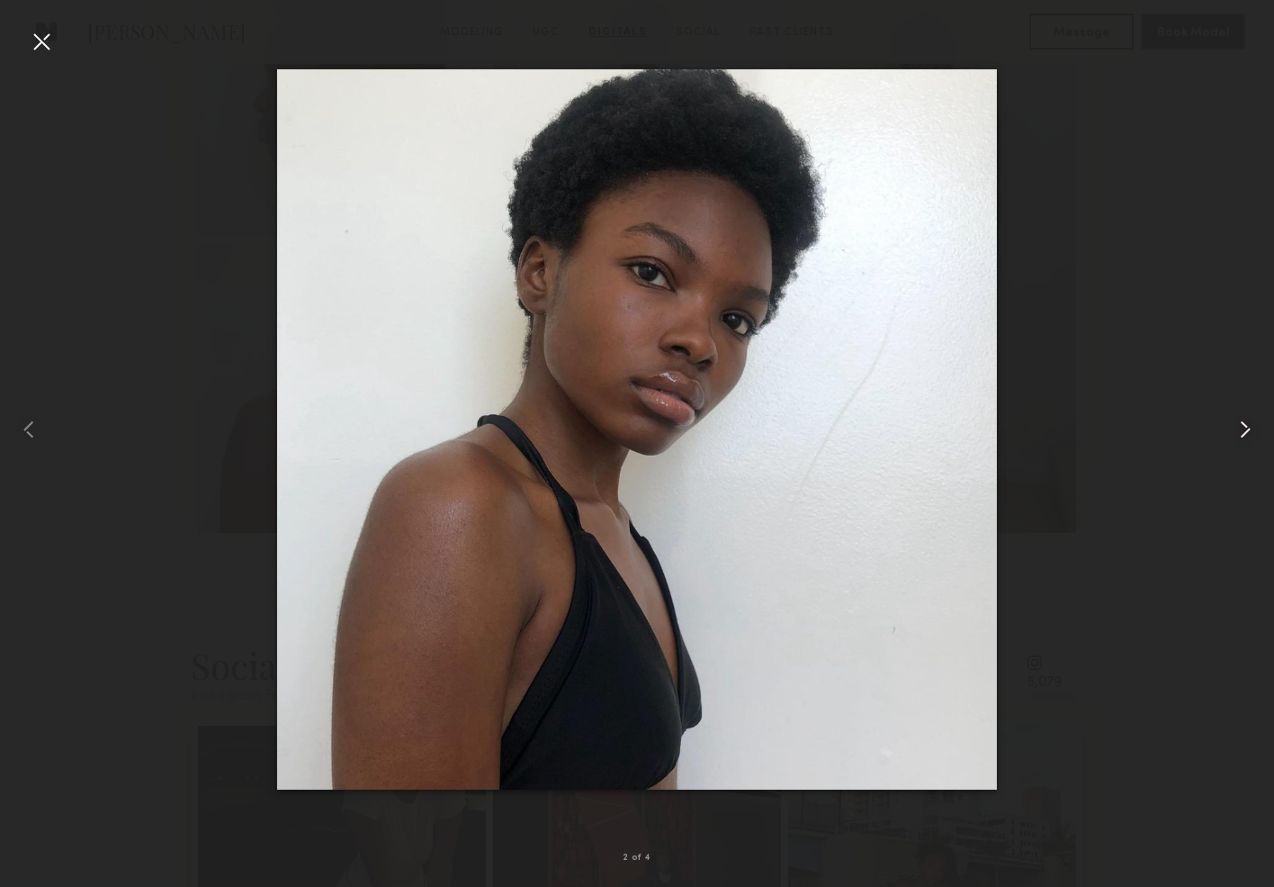
click at [1238, 428] on common-icon at bounding box center [1245, 429] width 29 height 29
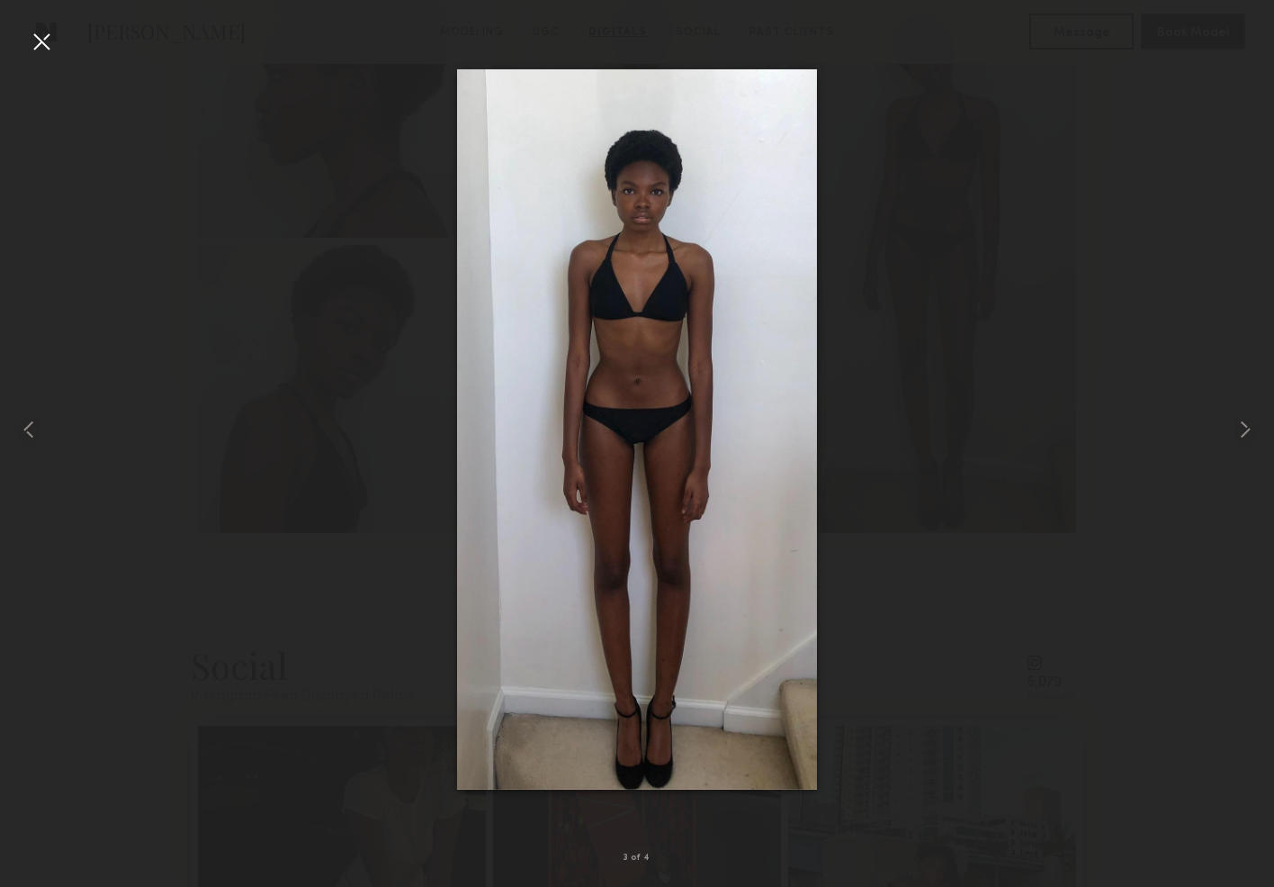
click at [35, 47] on div at bounding box center [41, 41] width 29 height 29
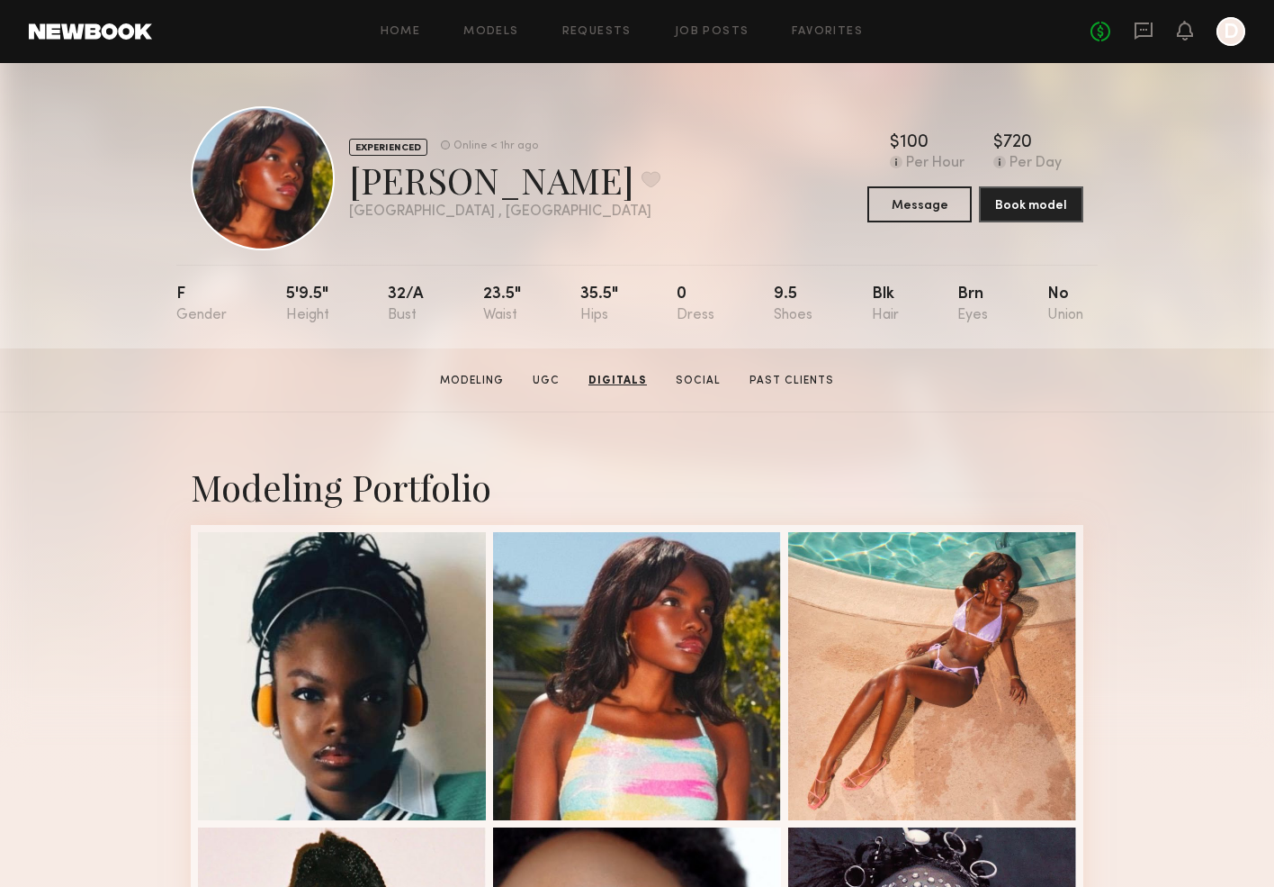
scroll to position [0, 0]
click at [418, 22] on div "Home Models Requests Job Posts Favorites Sign Out No fees up to $5,000 D" at bounding box center [699, 31] width 1094 height 29
click at [418, 28] on link "Home" at bounding box center [401, 32] width 41 height 12
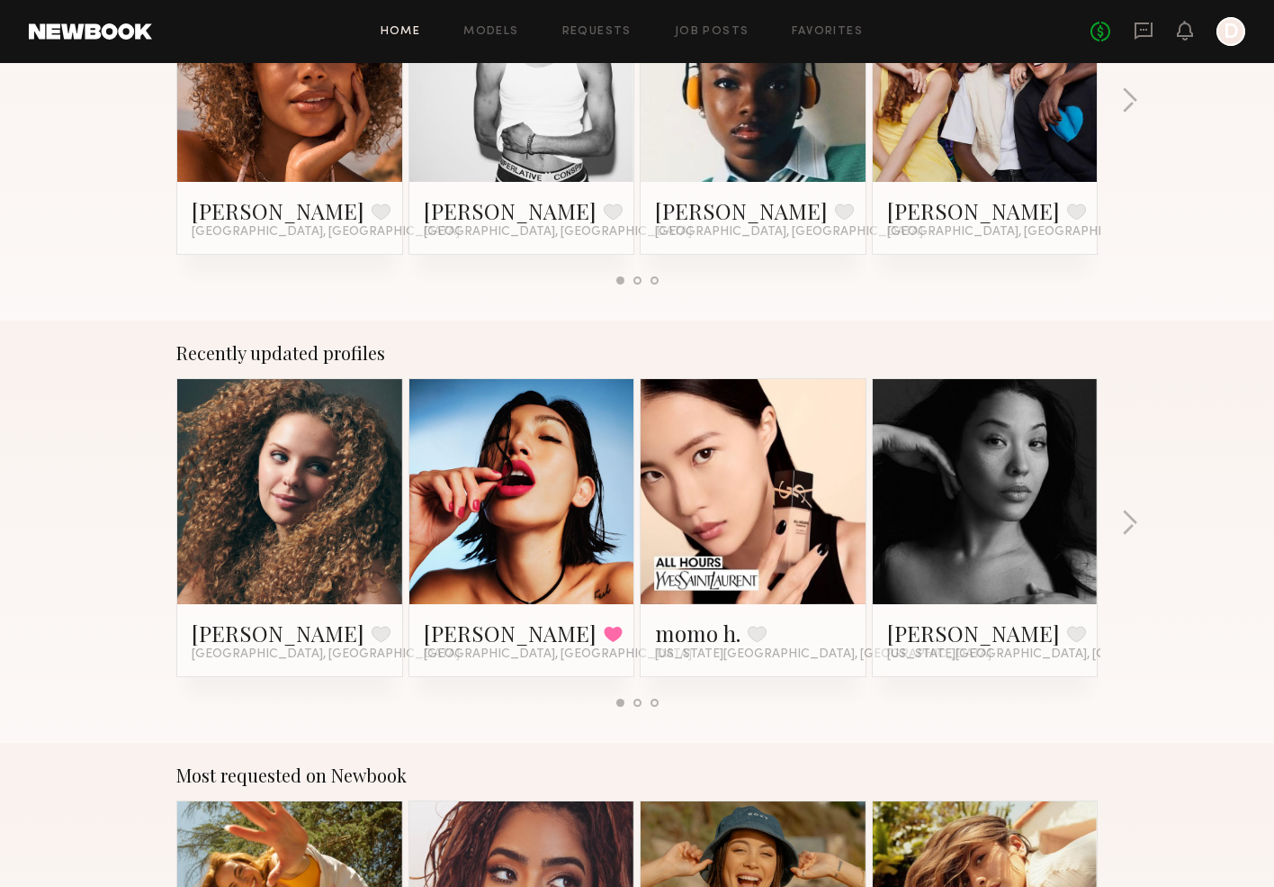
scroll to position [884, 0]
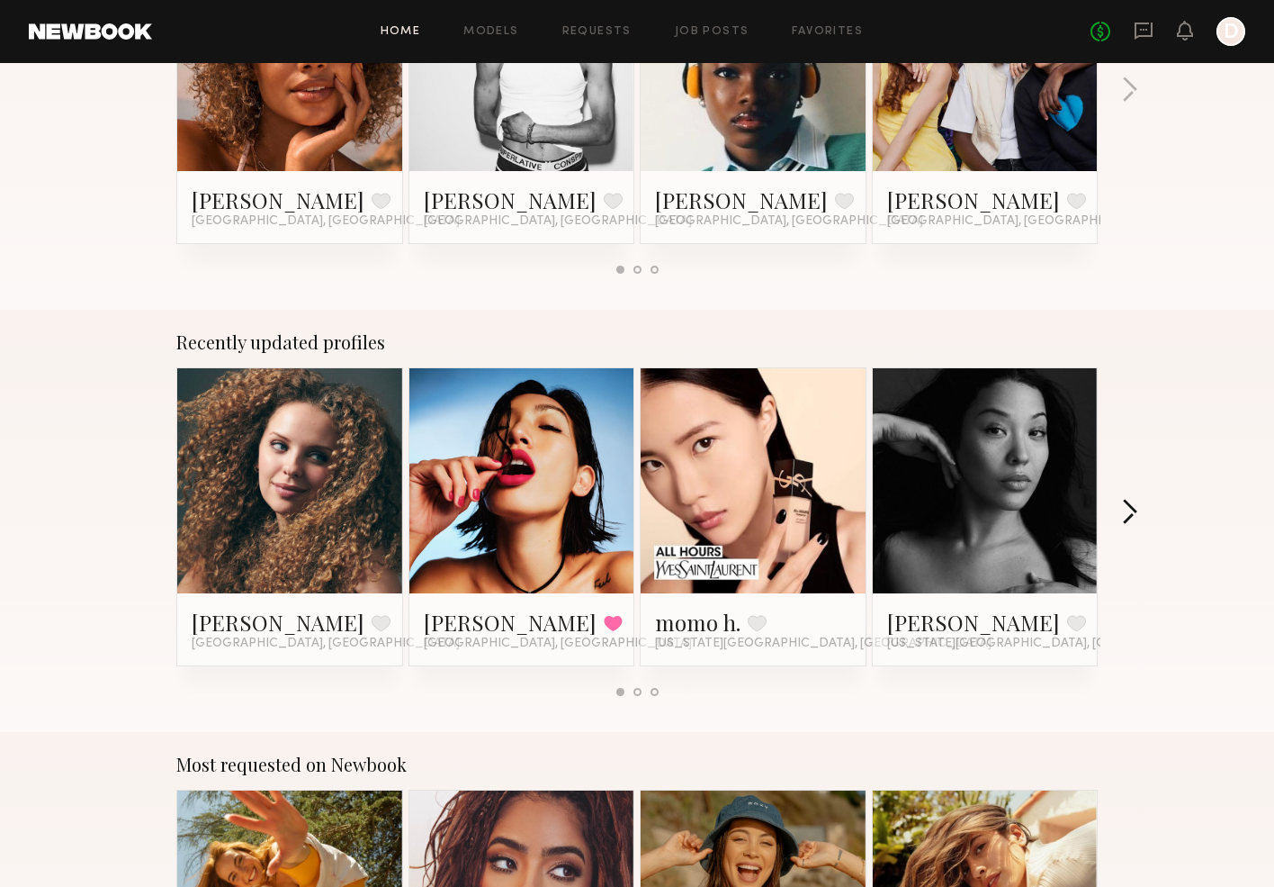
click at [1129, 506] on button "button" at bounding box center [1129, 514] width 17 height 30
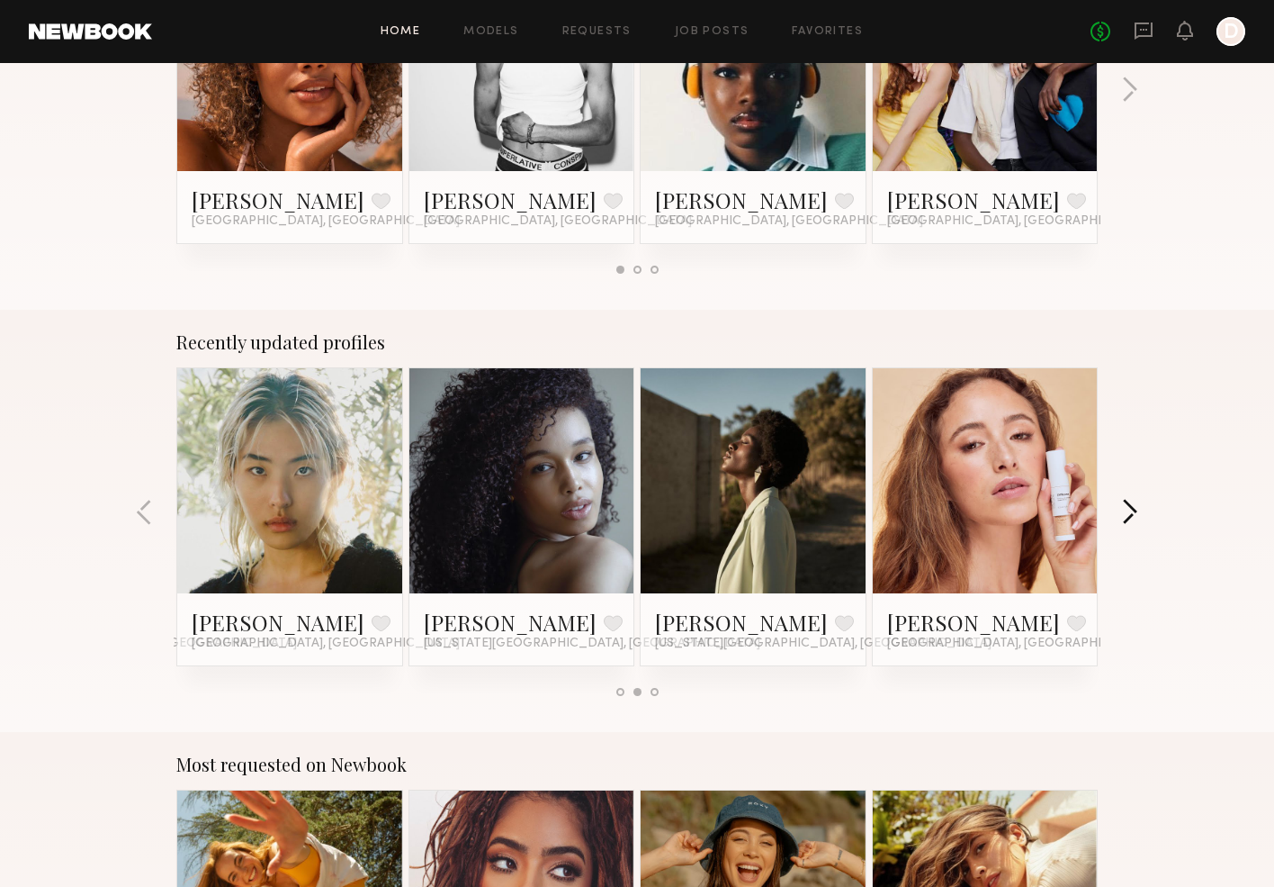
click at [1129, 506] on button "button" at bounding box center [1129, 514] width 17 height 30
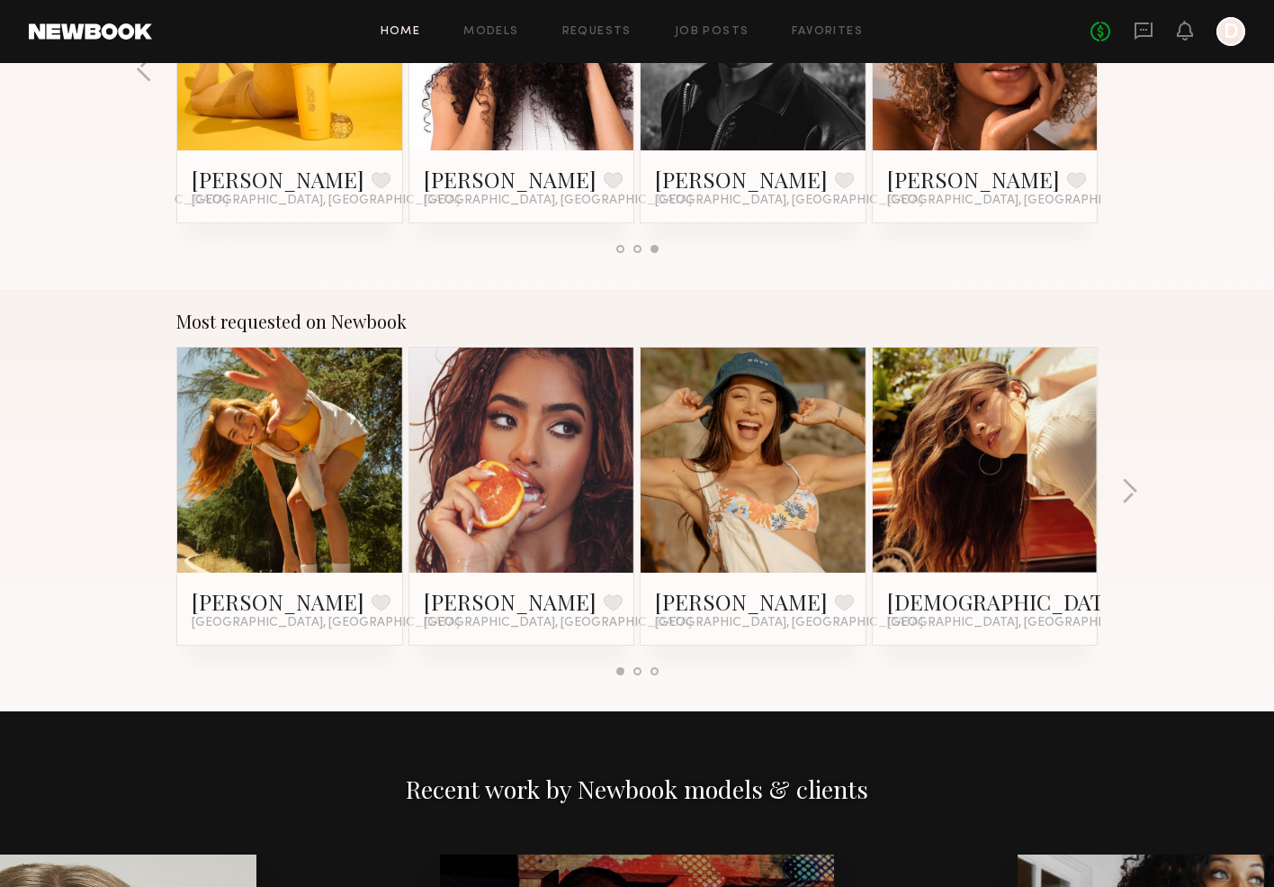
scroll to position [1395, 0]
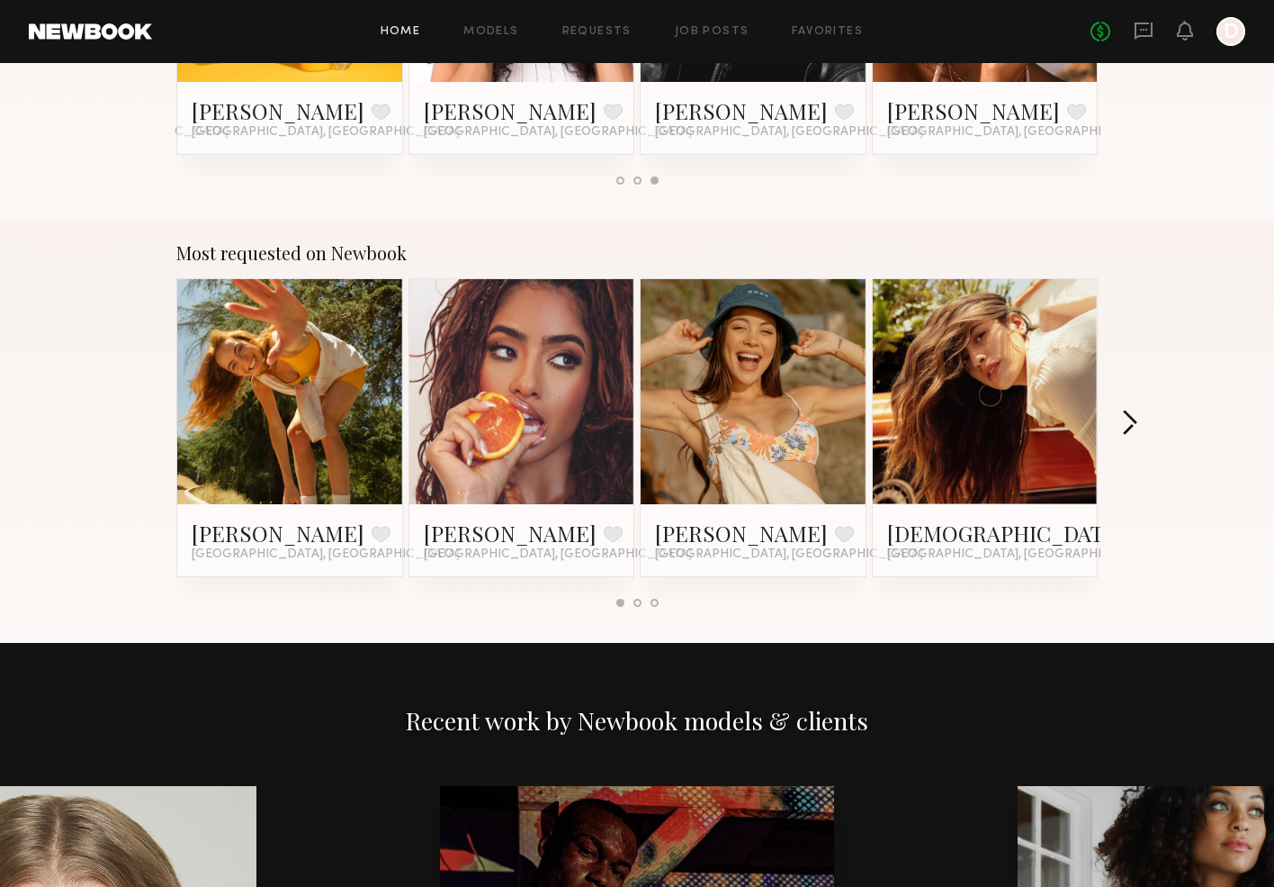
click at [1133, 414] on button "button" at bounding box center [1129, 425] width 17 height 30
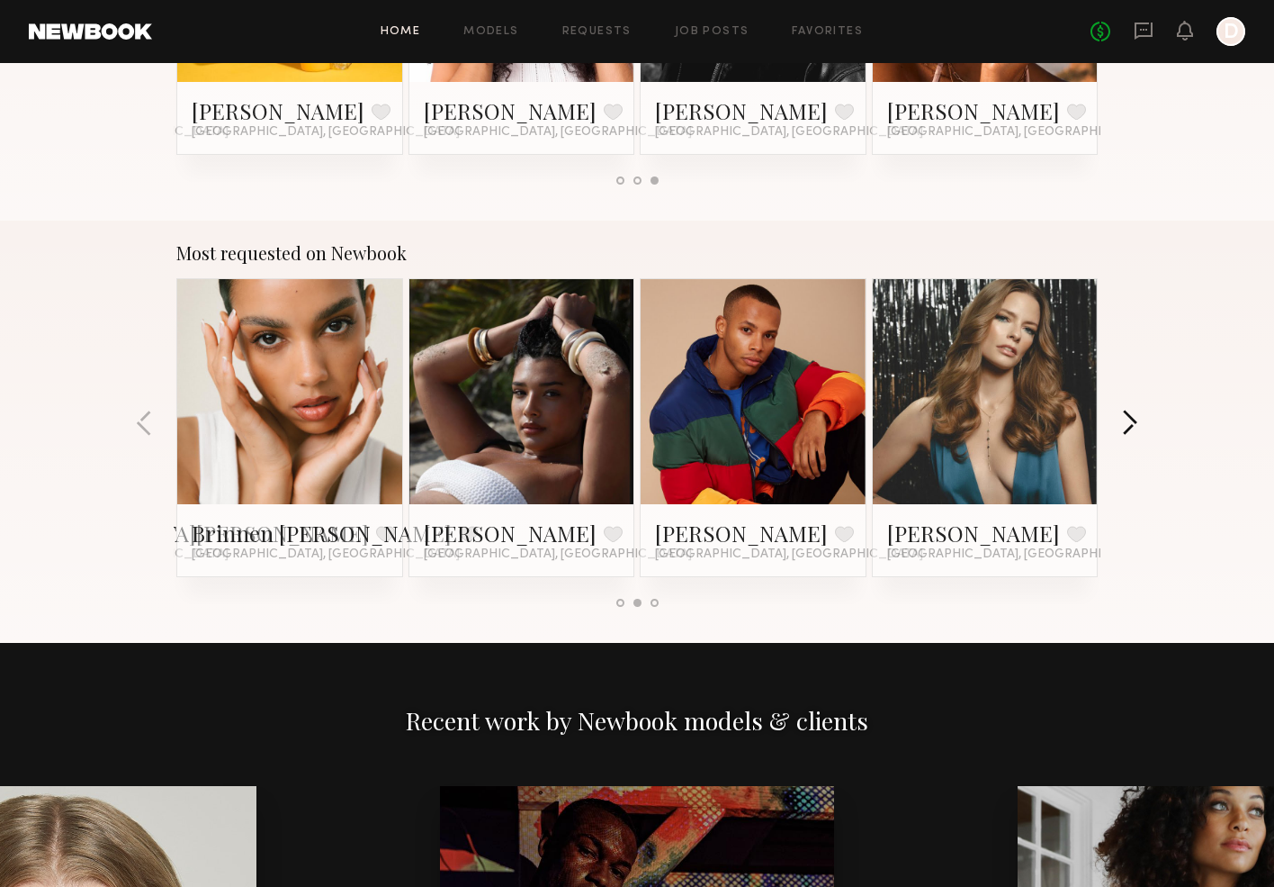
click at [1133, 414] on button "button" at bounding box center [1129, 425] width 17 height 30
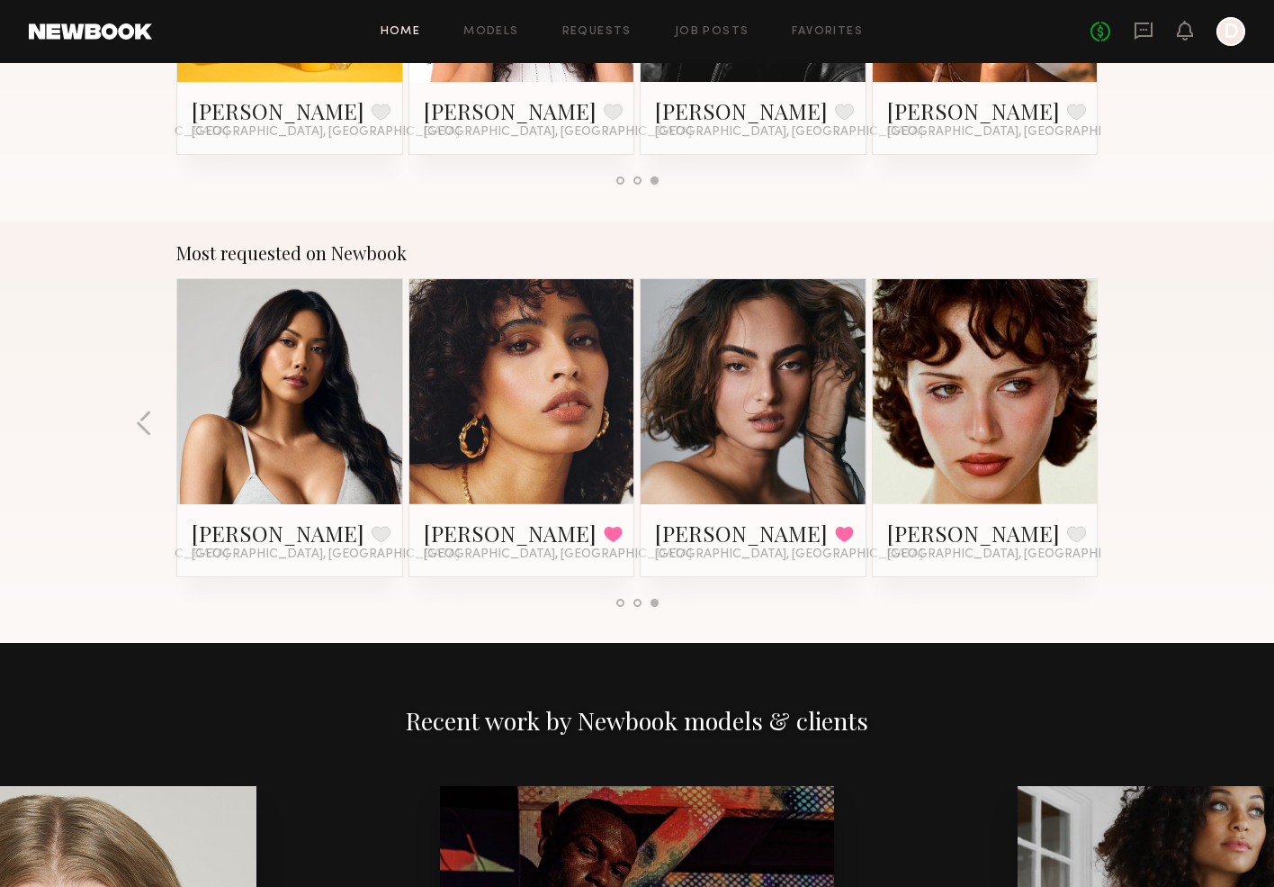
click at [1133, 414] on div "Most requested on Newbook Haley G. Favorite Los Angeles, CA Melissa B. Favorite…" at bounding box center [637, 432] width 1274 height 422
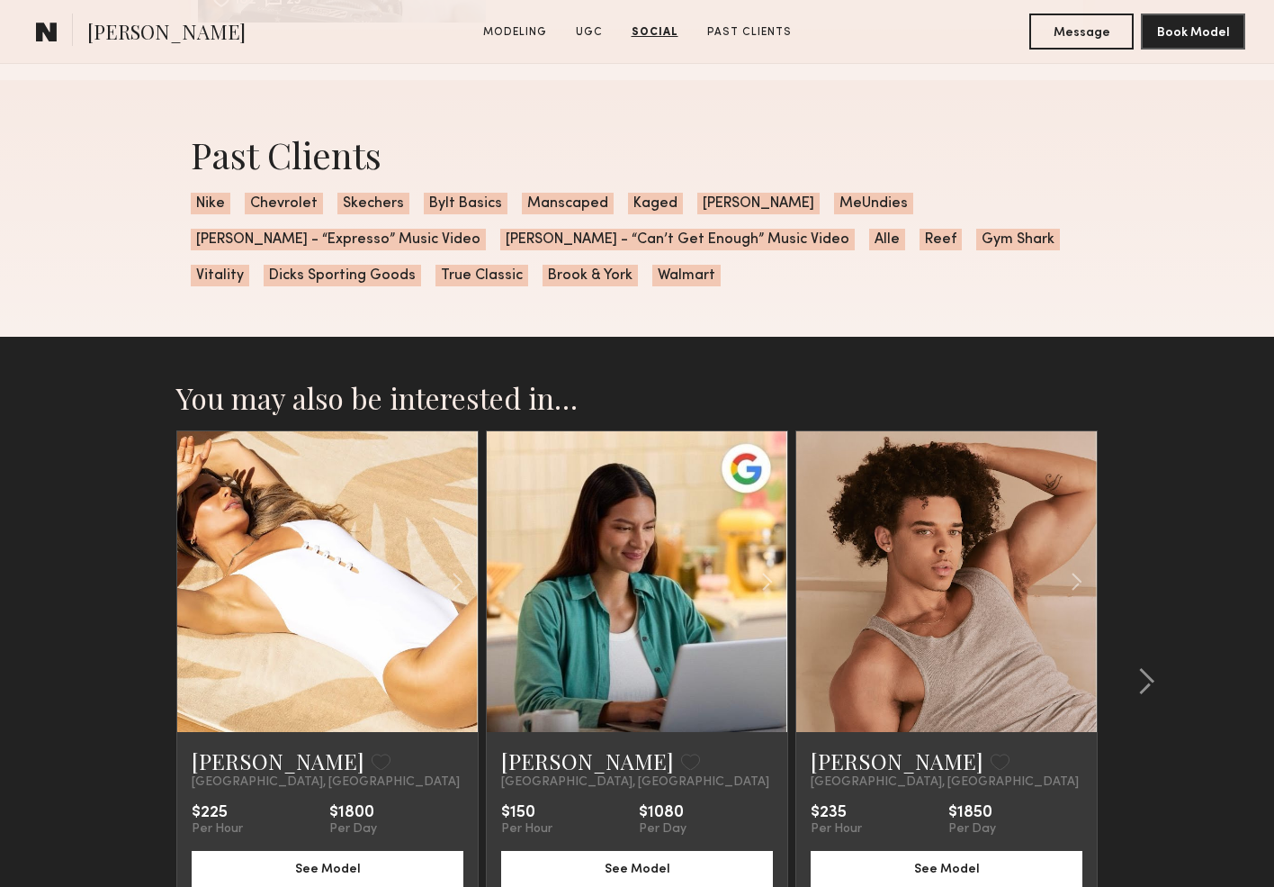
scroll to position [3396, 0]
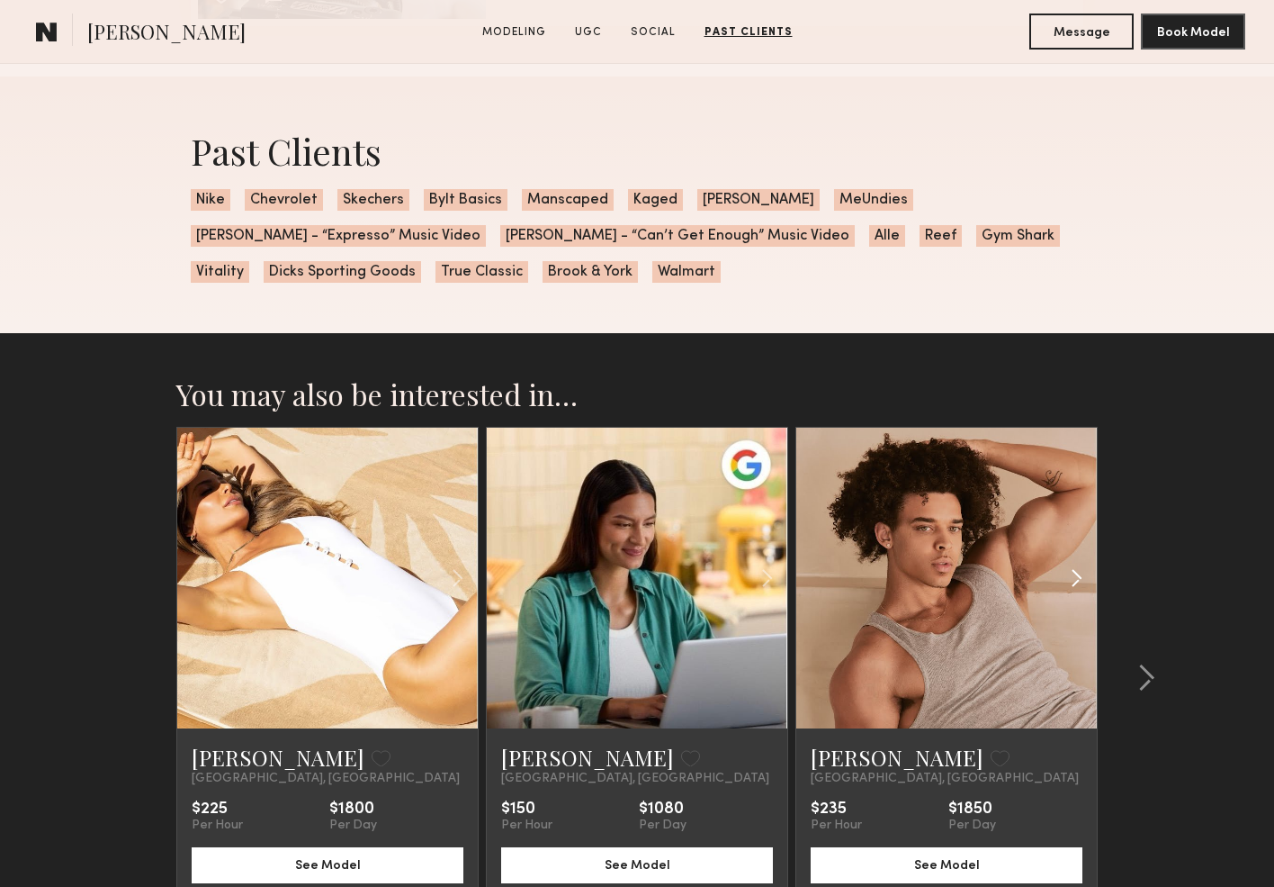
click at [1076, 572] on common-icon at bounding box center [1077, 578] width 26 height 34
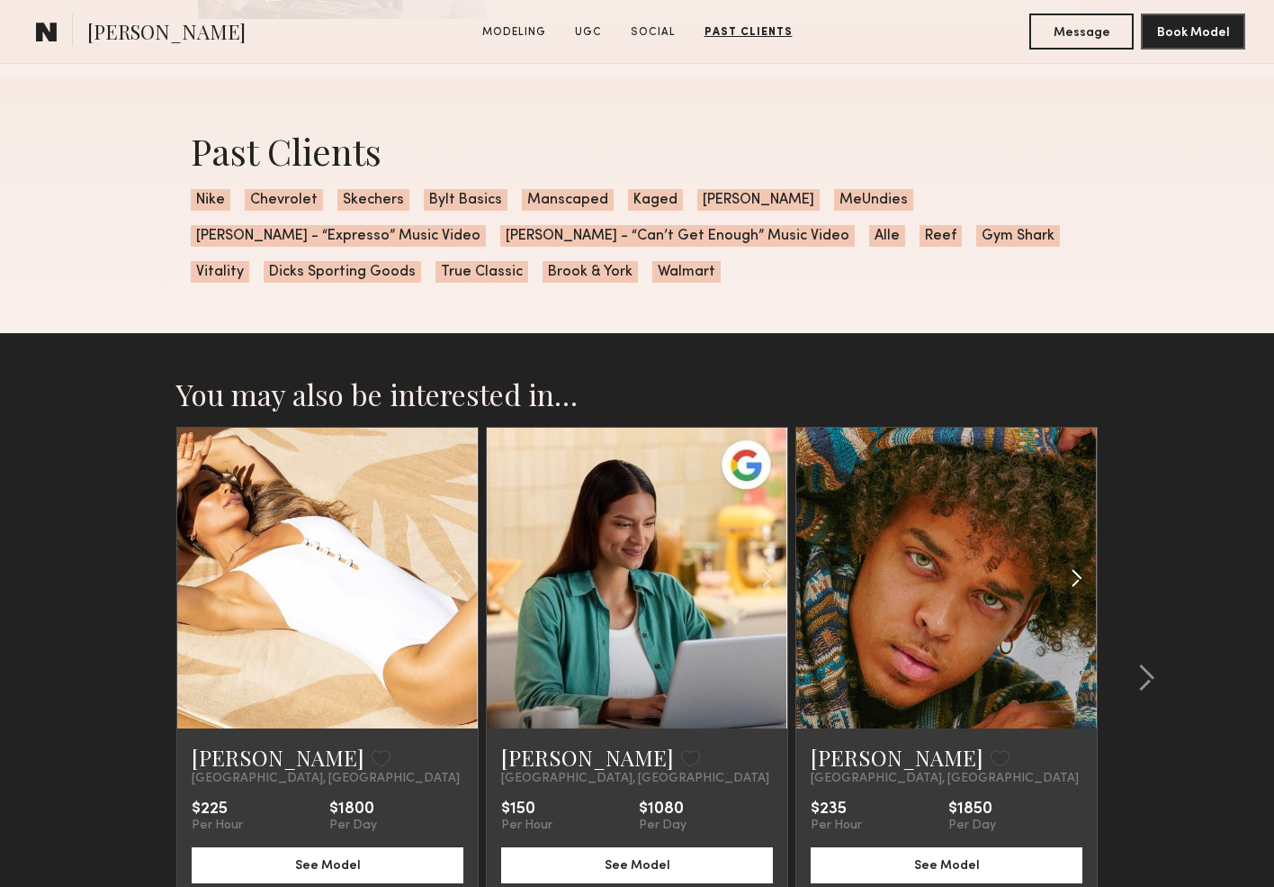
click at [1076, 572] on common-icon at bounding box center [1077, 578] width 26 height 34
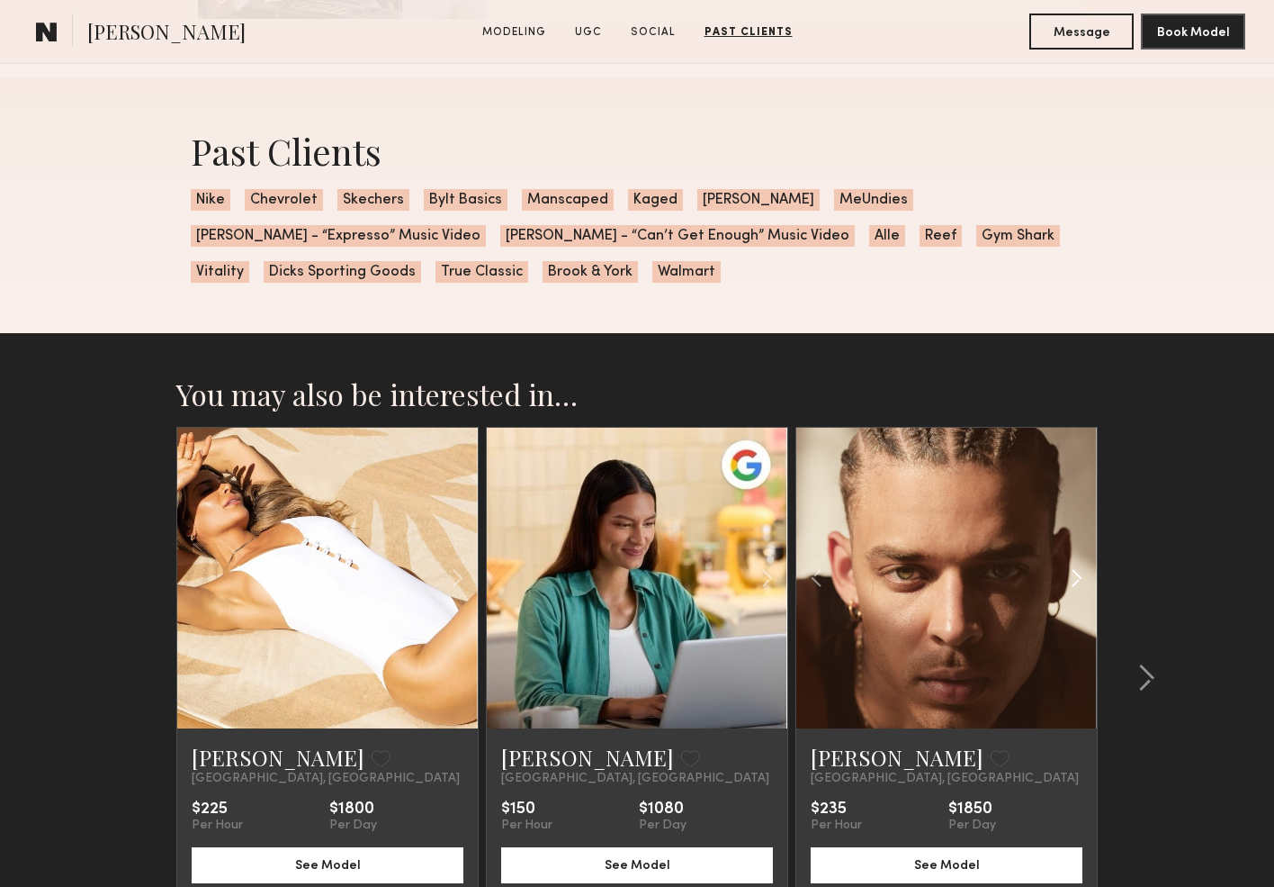
click at [1076, 572] on common-icon at bounding box center [1077, 578] width 26 height 34
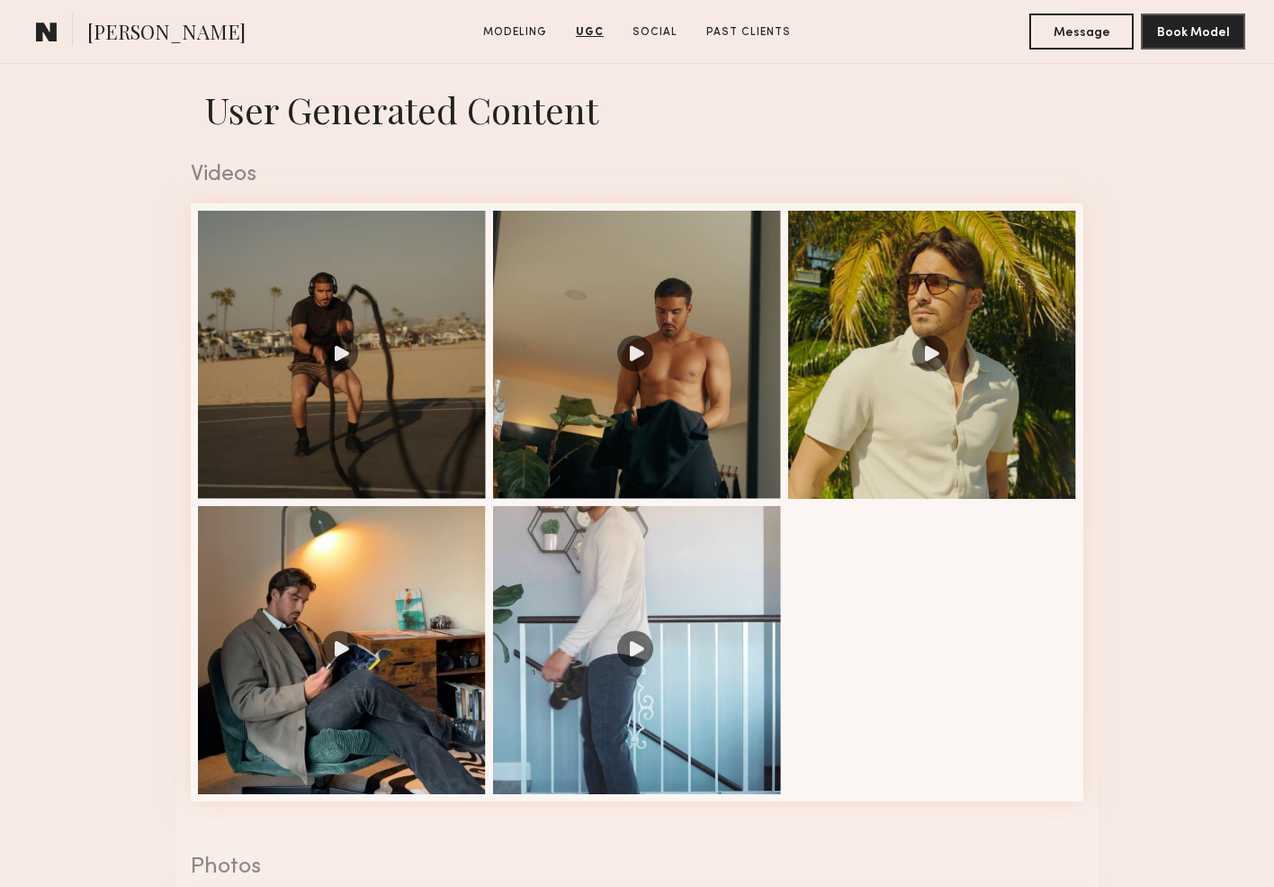
scroll to position [1221, 0]
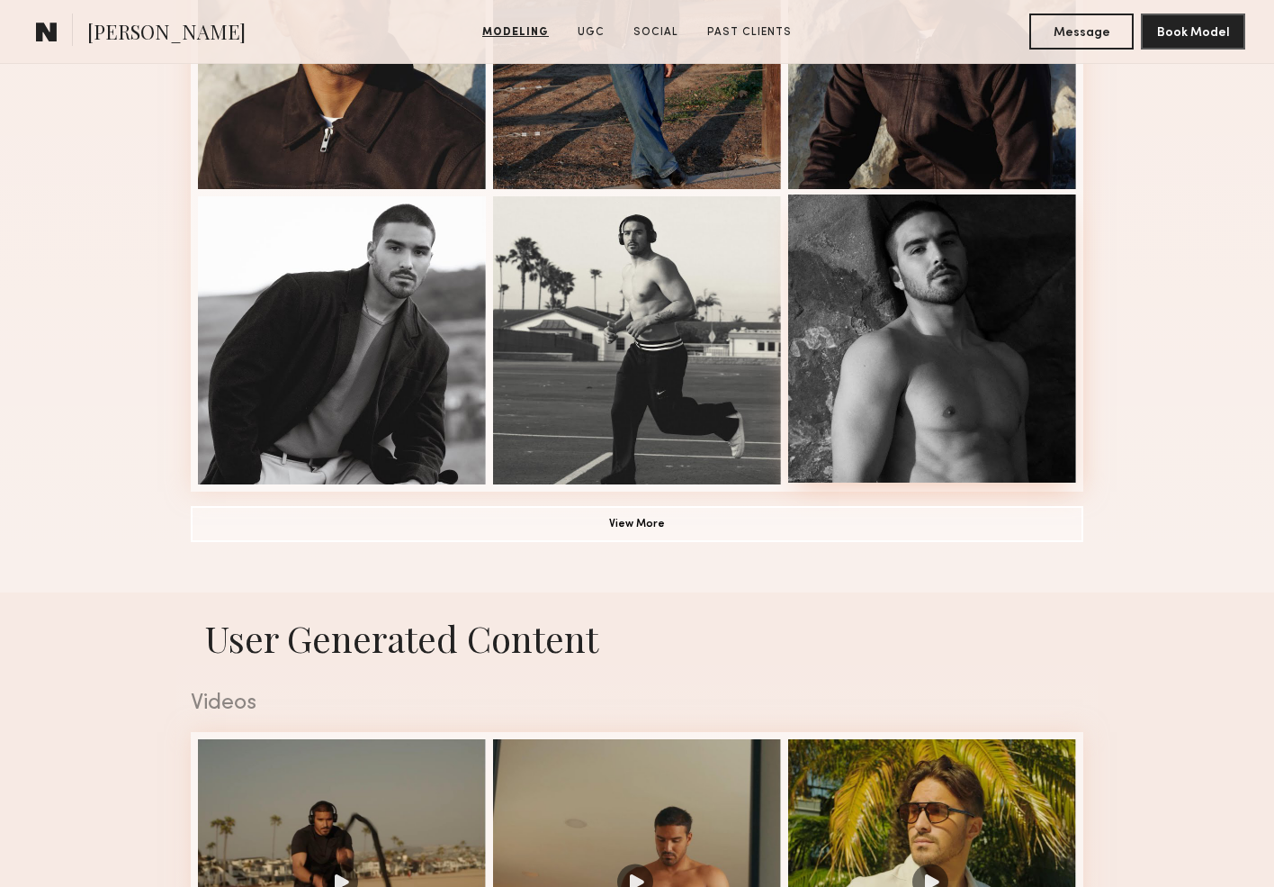
click at [875, 338] on div at bounding box center [932, 338] width 288 height 288
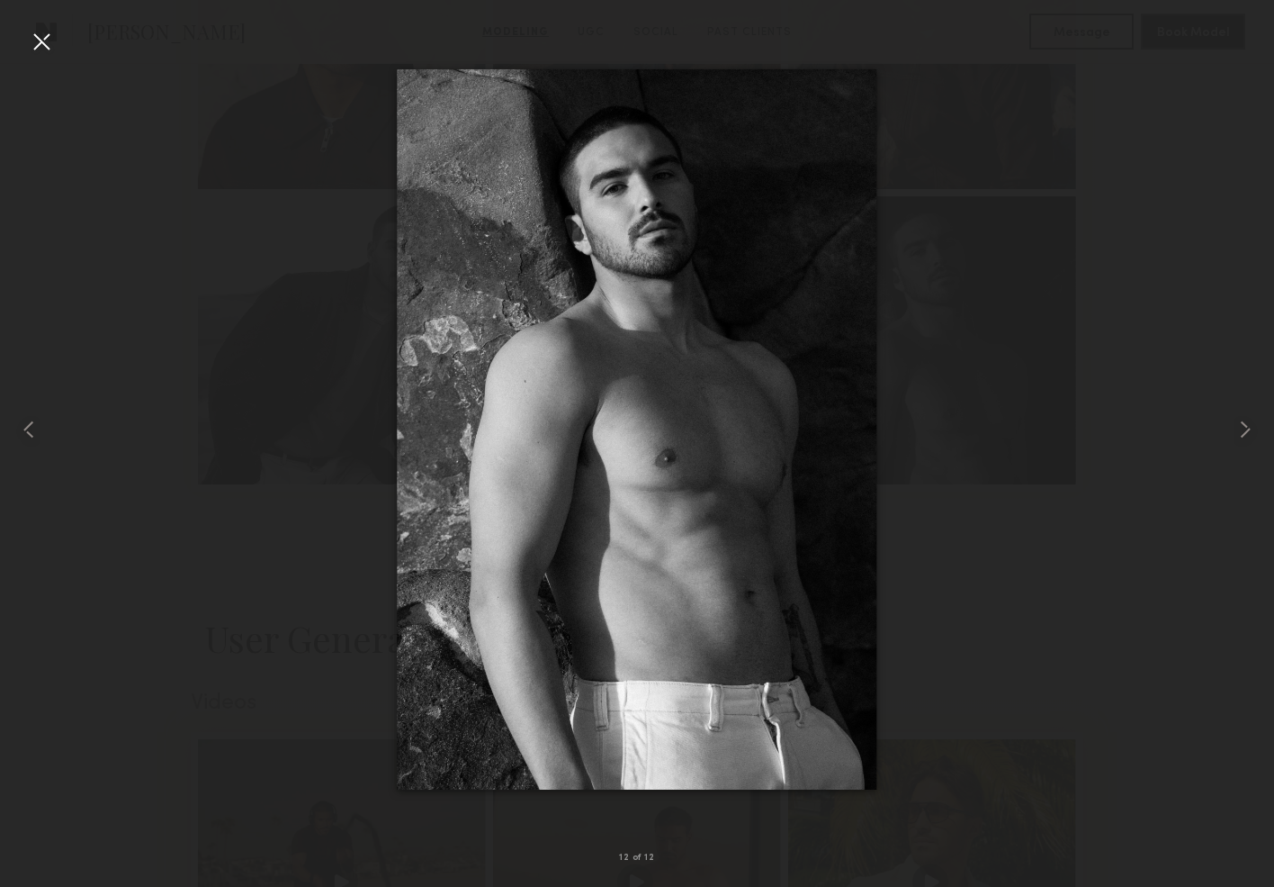
click at [36, 39] on div at bounding box center [41, 41] width 29 height 29
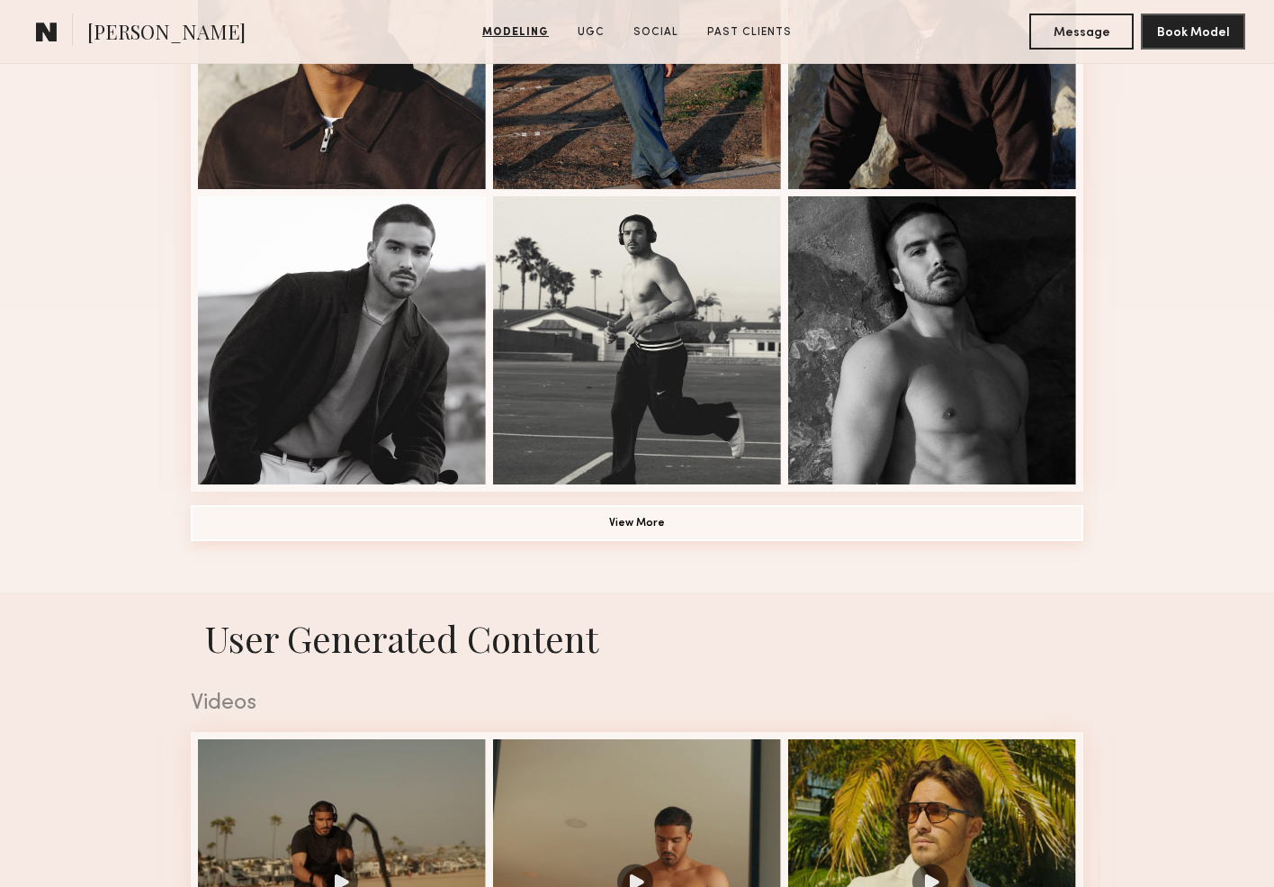
click at [526, 525] on button "View More" at bounding box center [637, 523] width 893 height 36
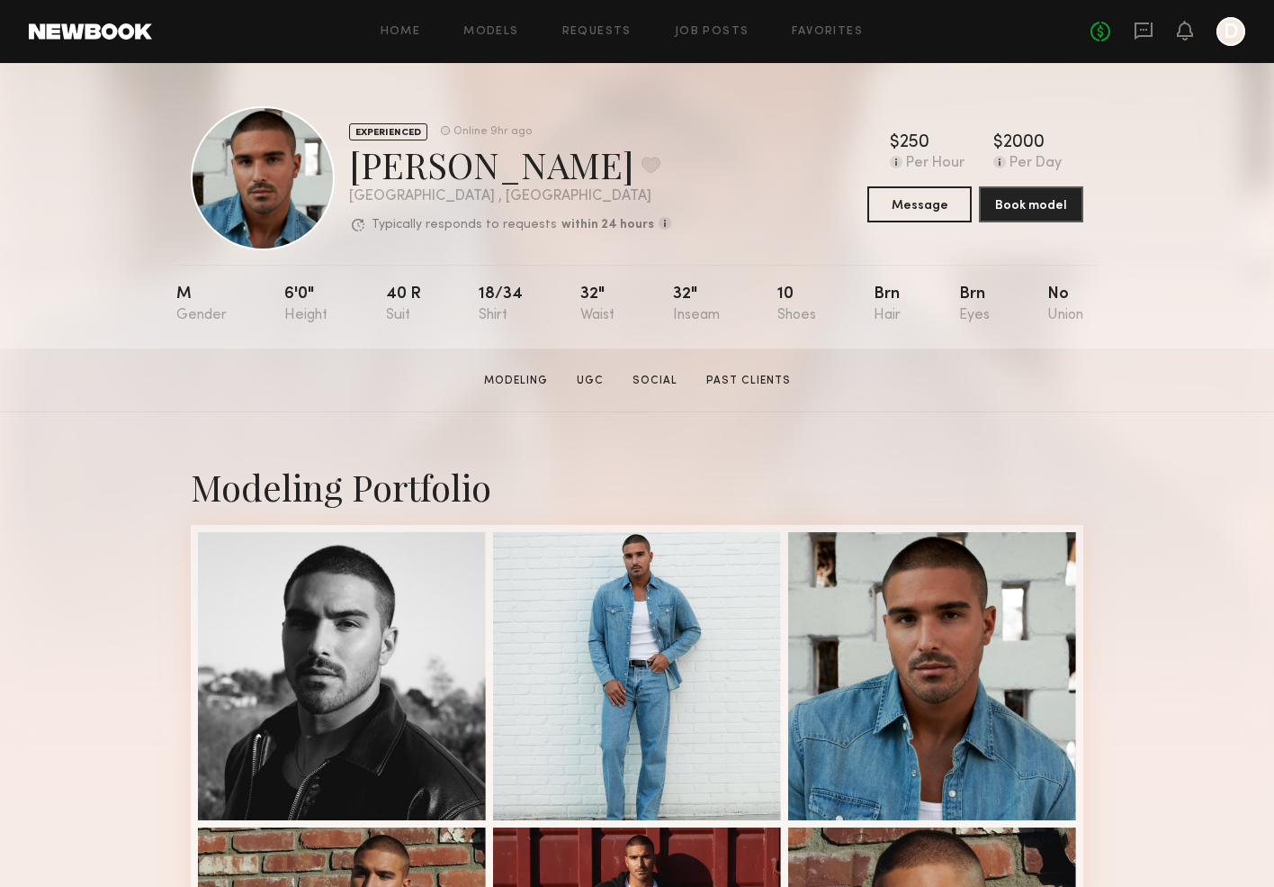
scroll to position [0, 0]
